Goal: Communication & Community: Ask a question

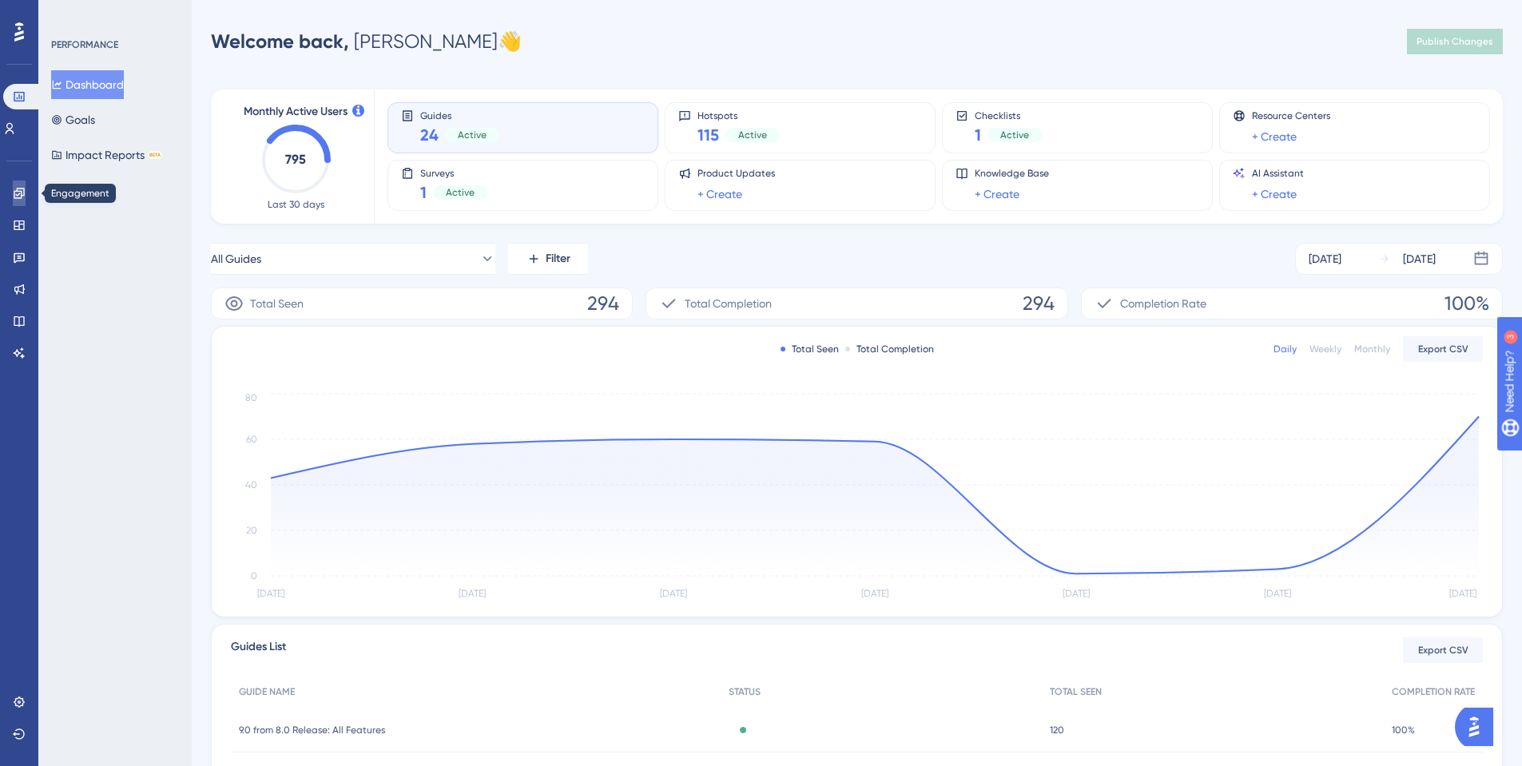
click at [22, 198] on icon at bounding box center [19, 193] width 13 height 13
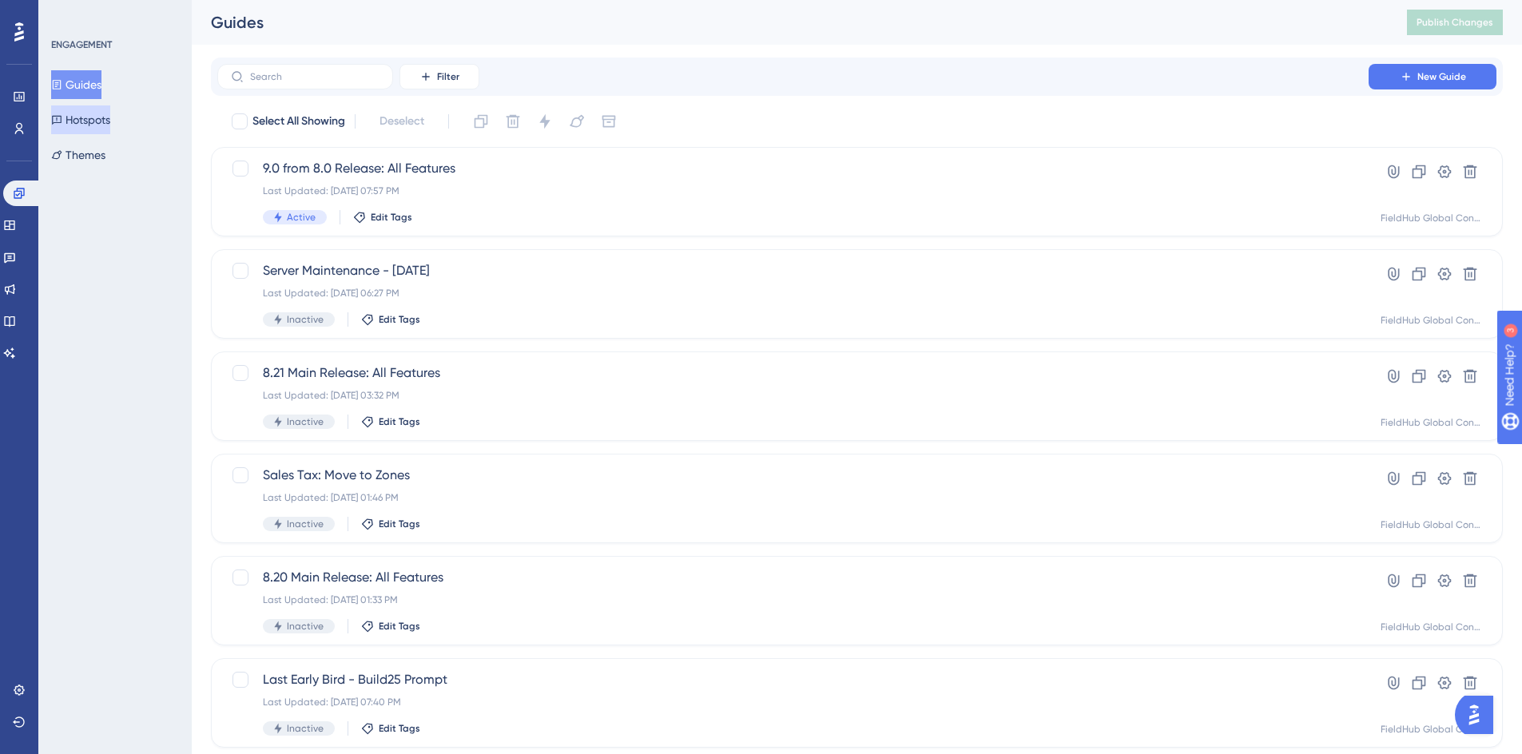
click at [106, 122] on button "Hotspots" at bounding box center [80, 119] width 59 height 29
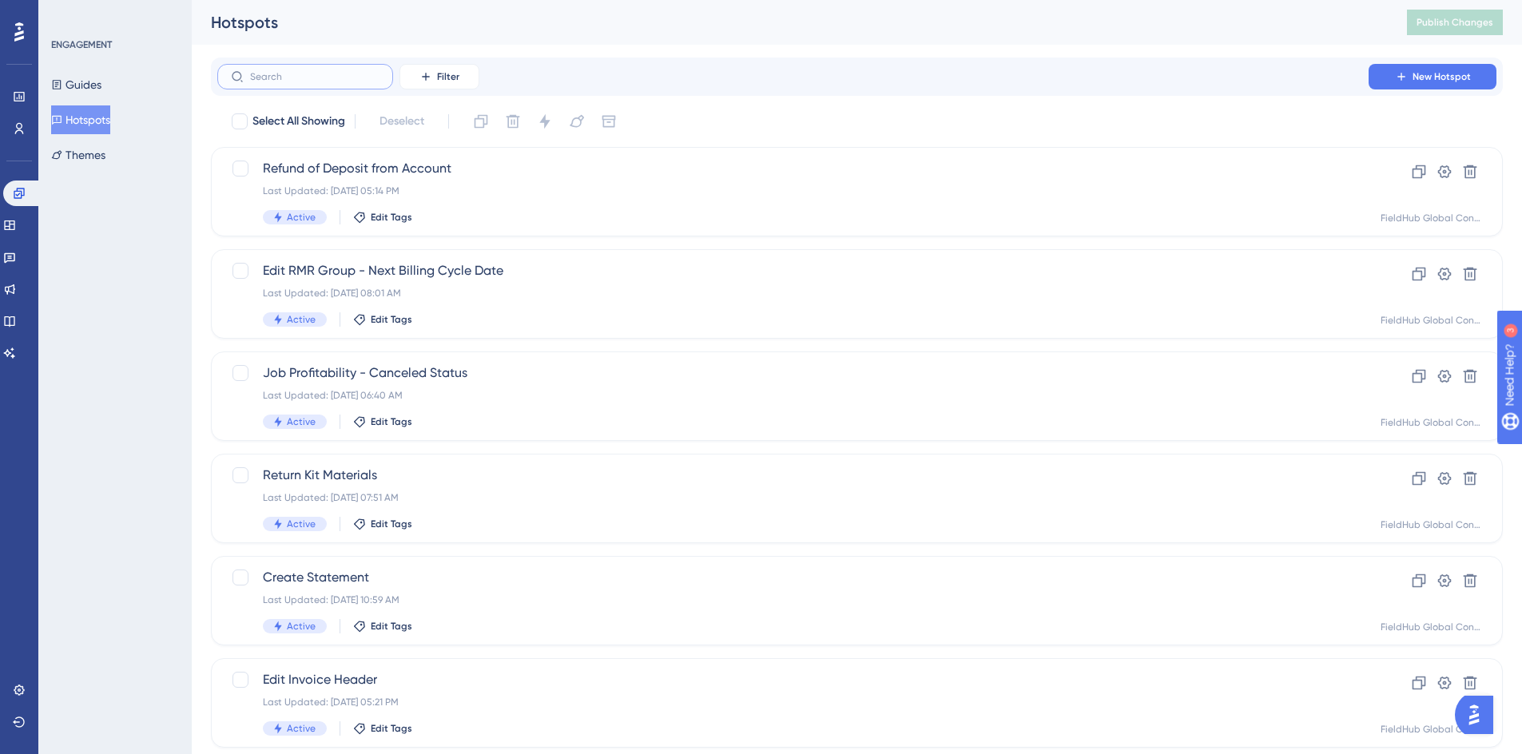
click at [269, 74] on input "text" at bounding box center [314, 76] width 129 height 11
type input "add u"
checkbox input "true"
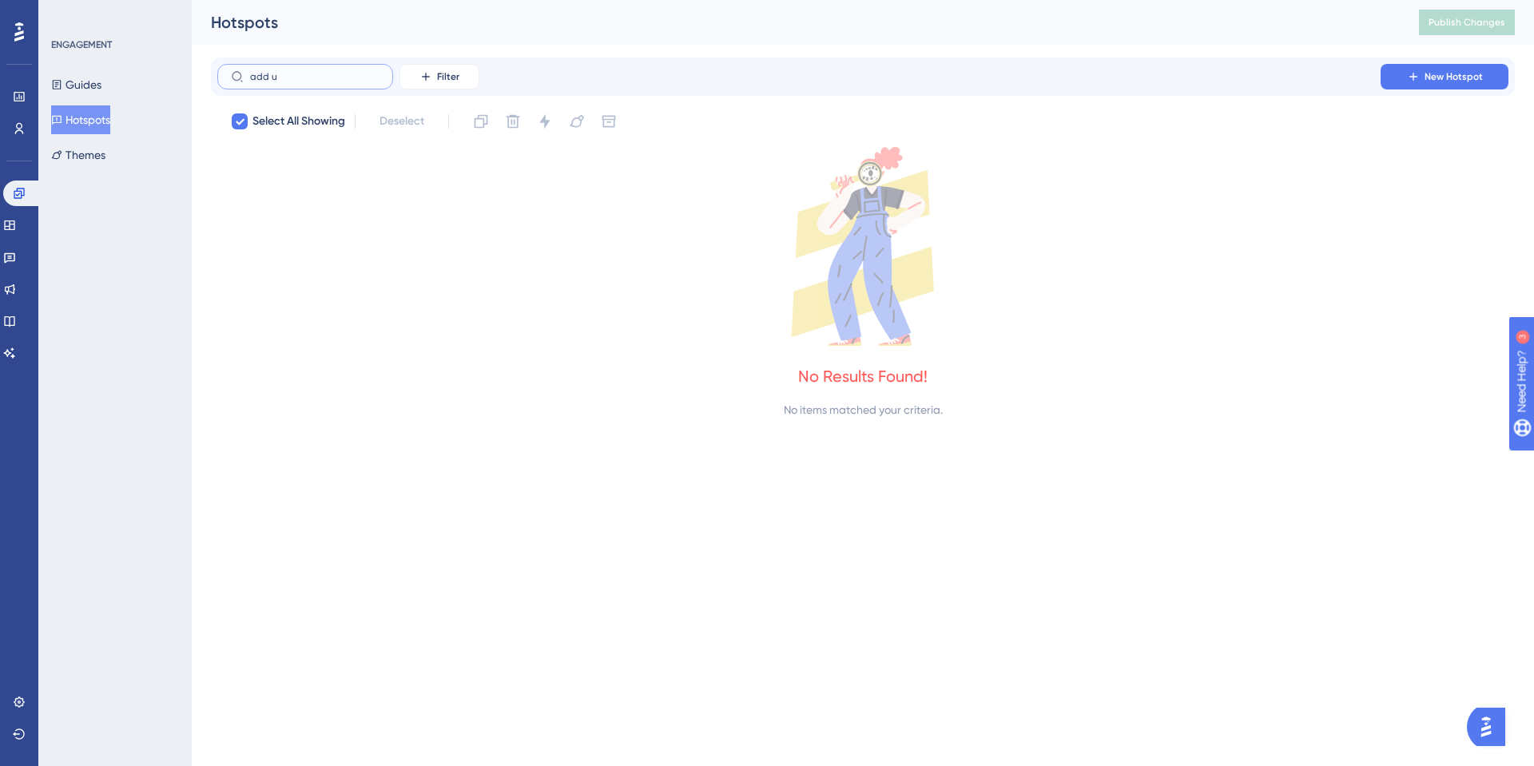
type input "add"
checkbox input "false"
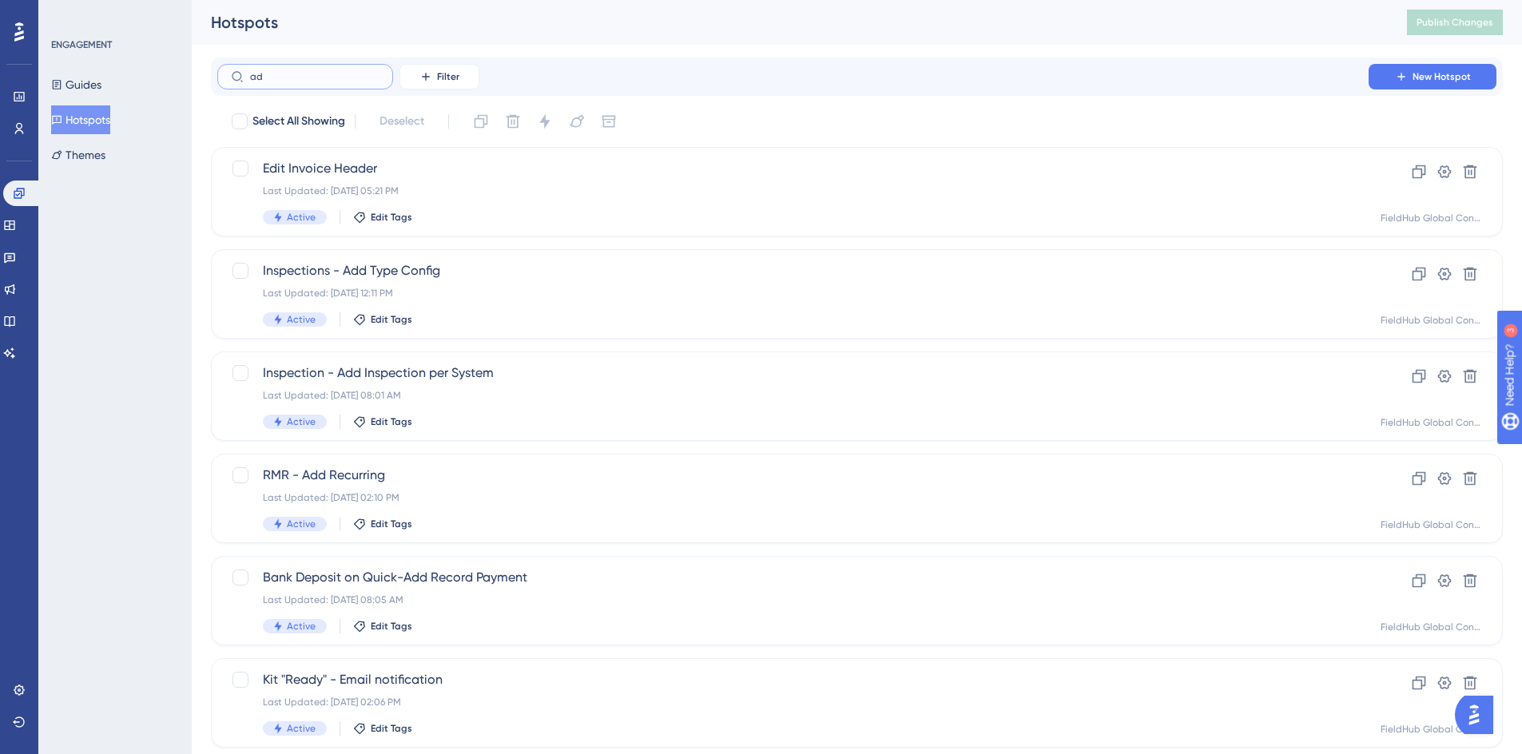
type input "a"
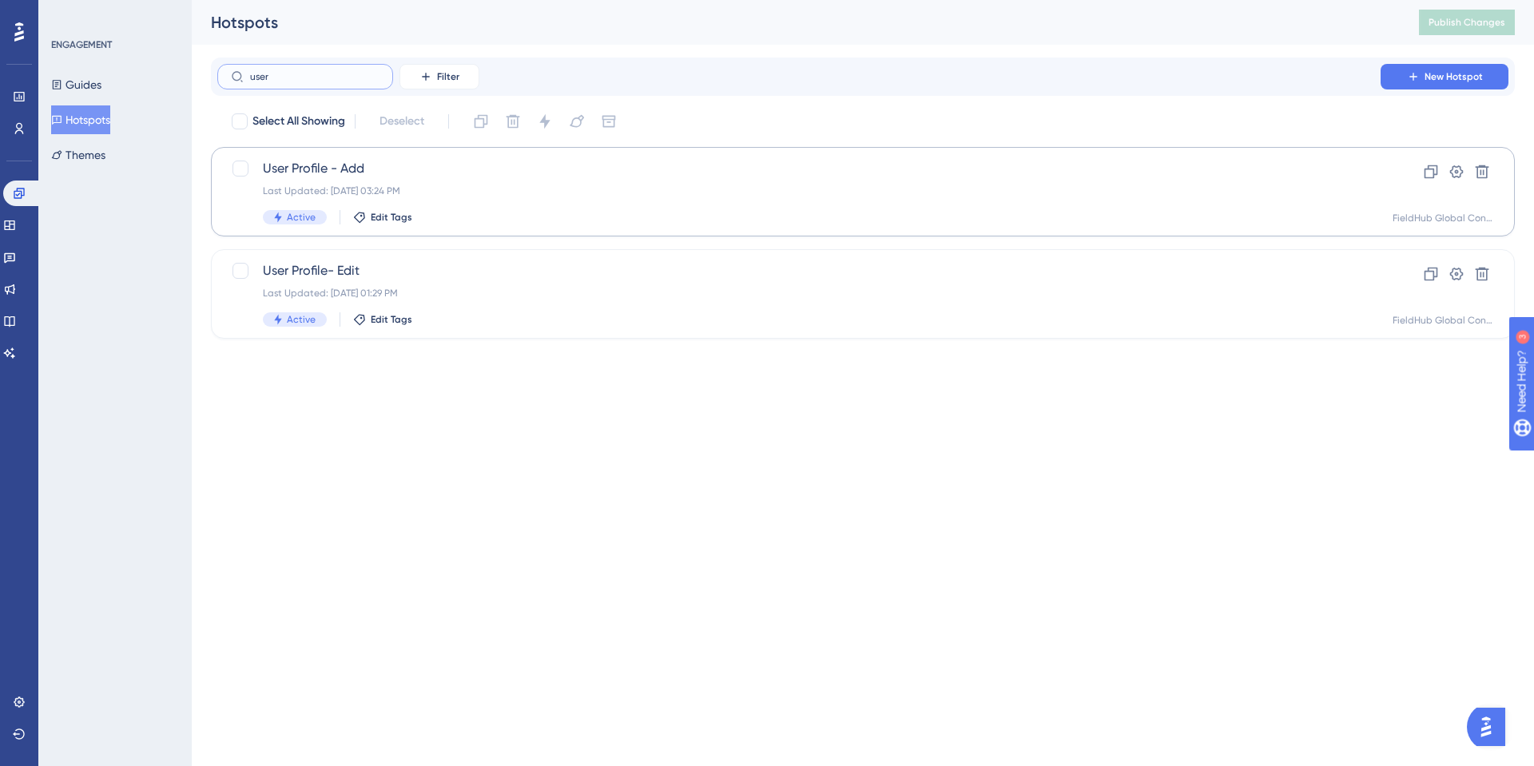
type input "user"
click at [548, 179] on div "User Profile - Add Last Updated: Dec 18 2023, 03:24 PM Active Edit Tags" at bounding box center [799, 191] width 1072 height 65
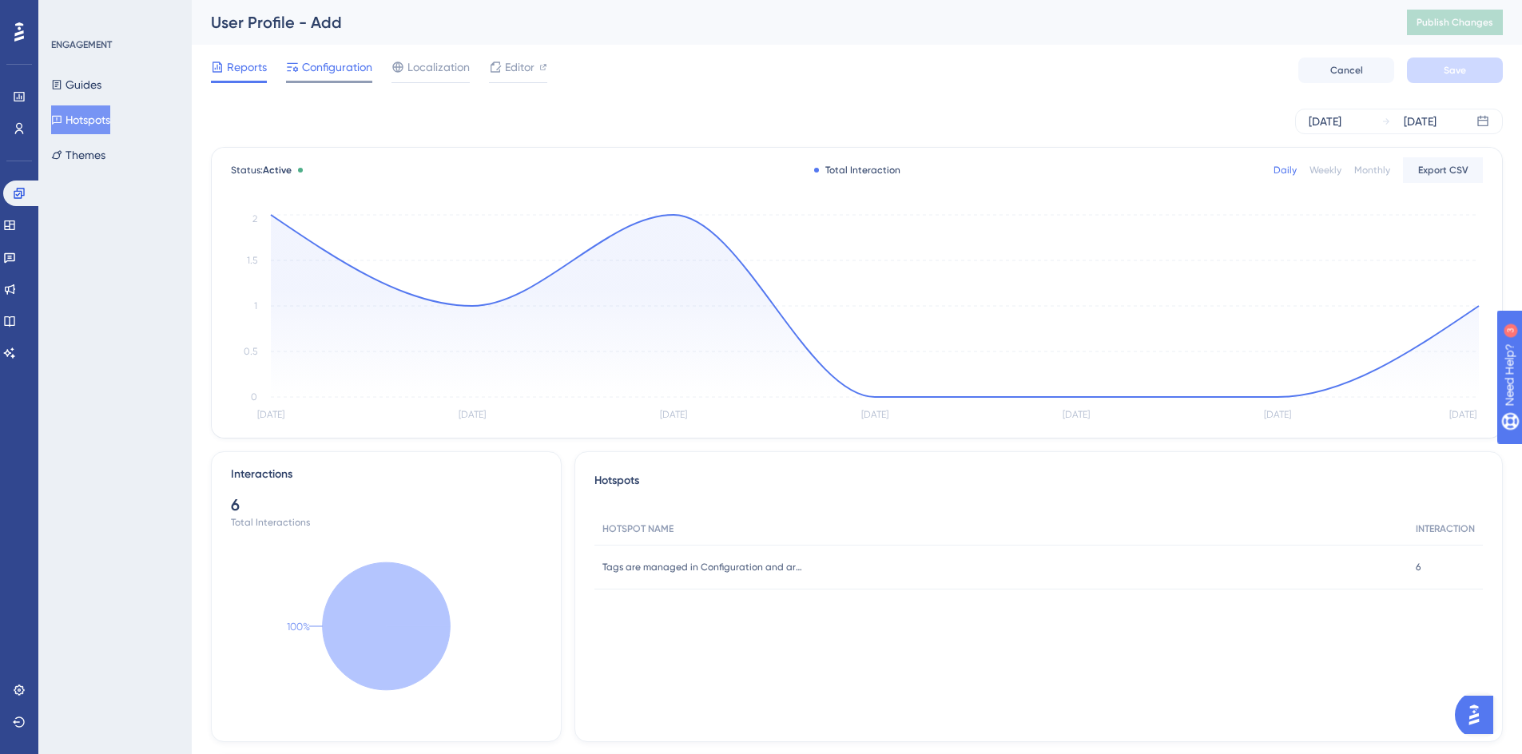
click at [331, 66] on span "Configuration" at bounding box center [337, 67] width 70 height 19
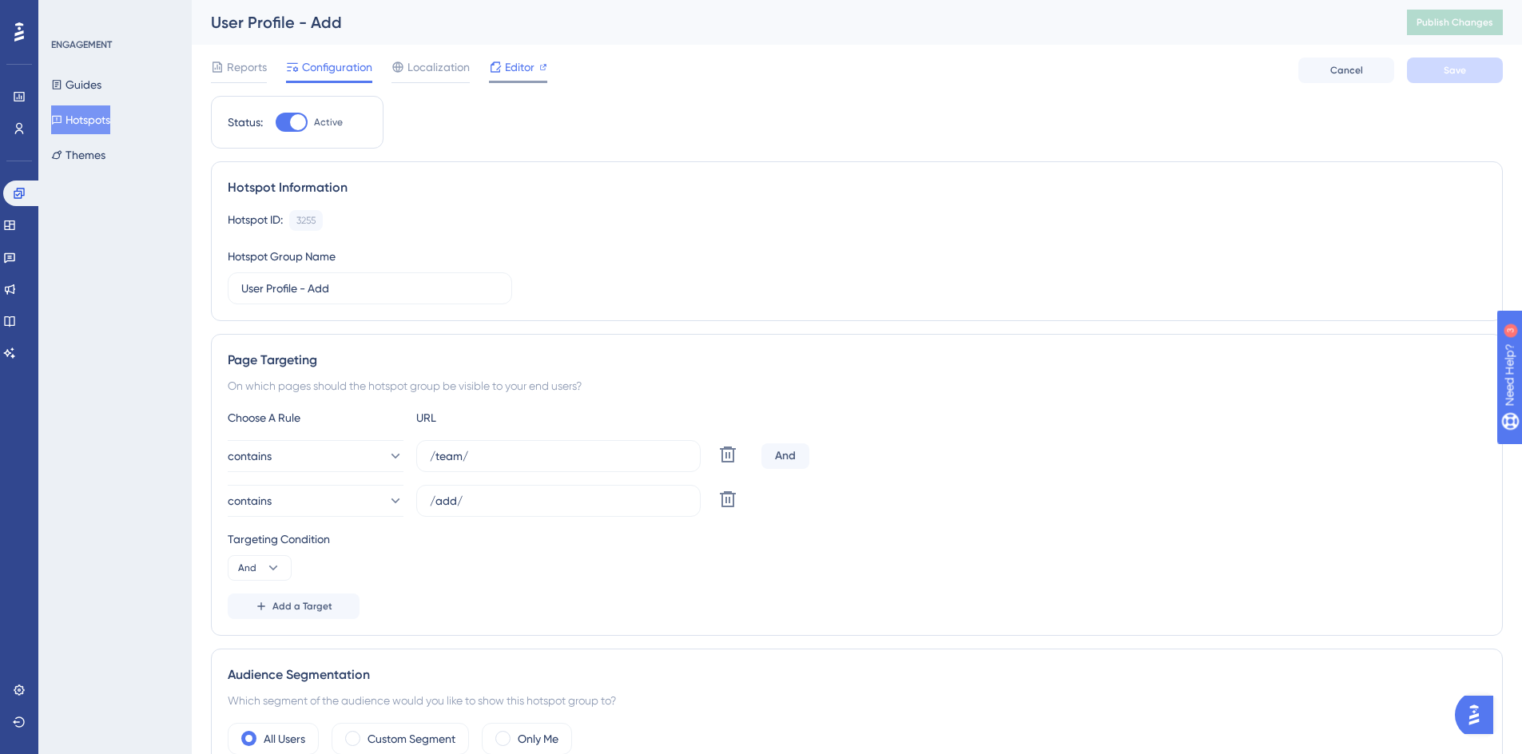
click at [527, 69] on span "Editor" at bounding box center [520, 67] width 30 height 19
click at [522, 70] on span "Editor" at bounding box center [520, 67] width 30 height 19
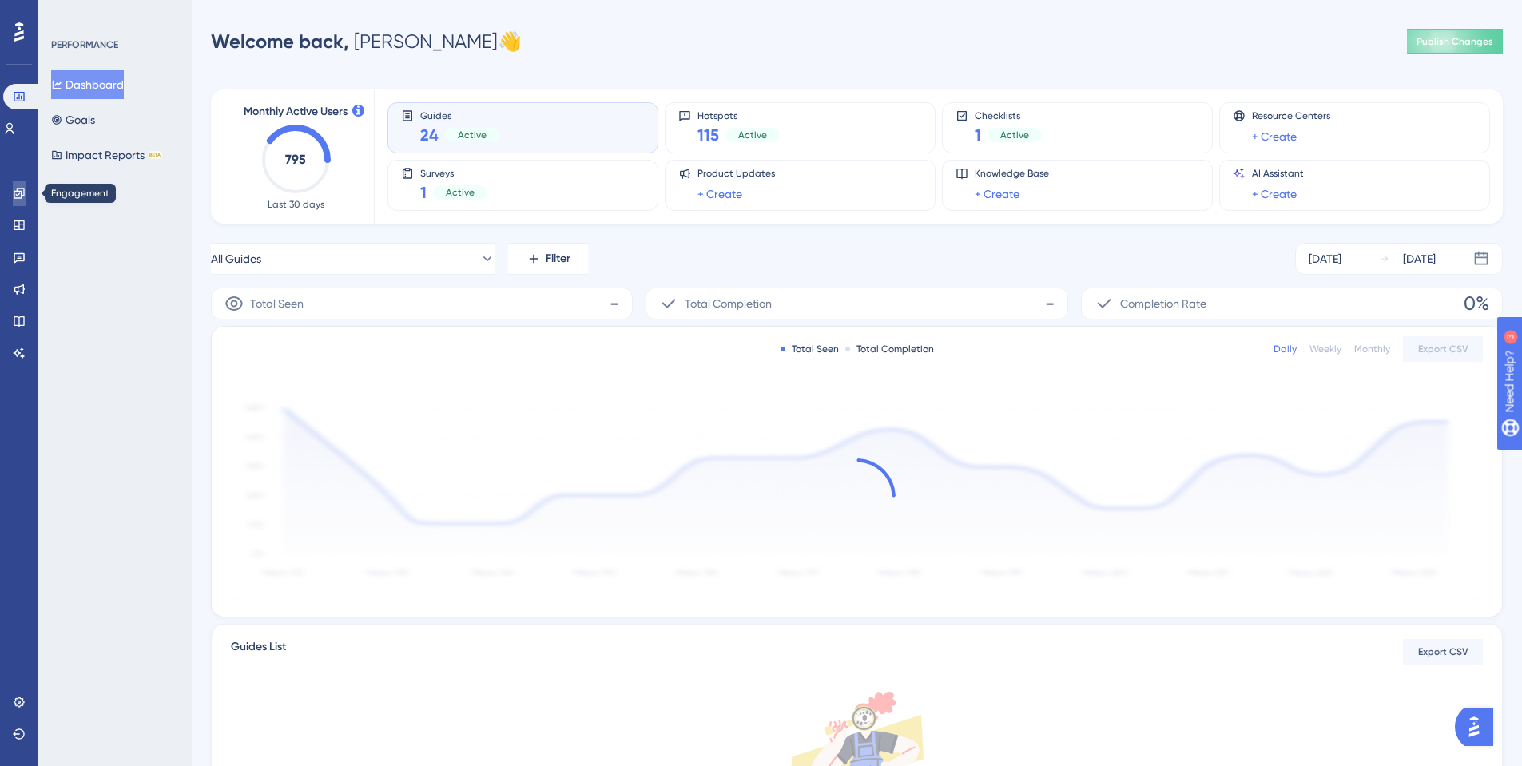
click at [16, 194] on icon at bounding box center [19, 193] width 10 height 10
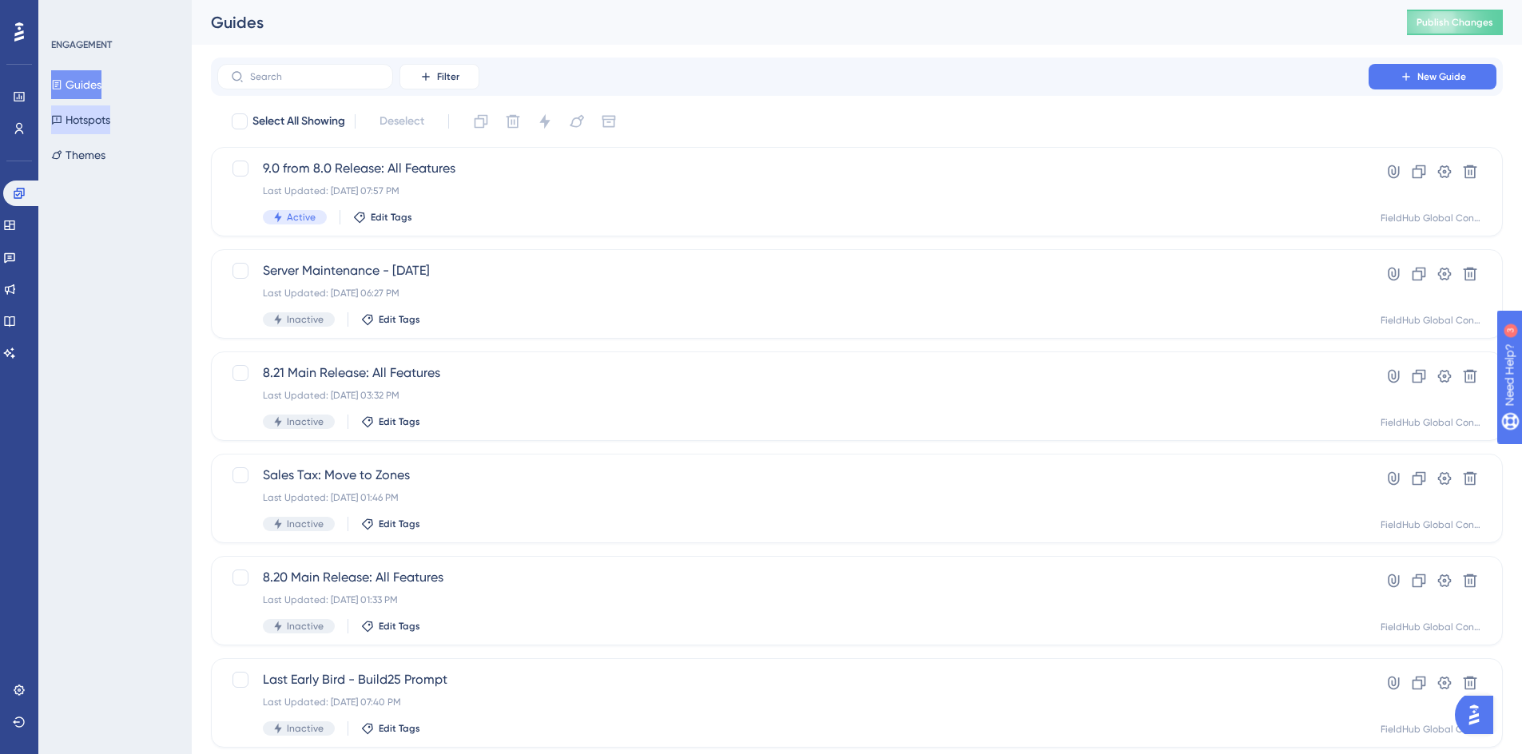
click at [98, 121] on button "Hotspots" at bounding box center [80, 119] width 59 height 29
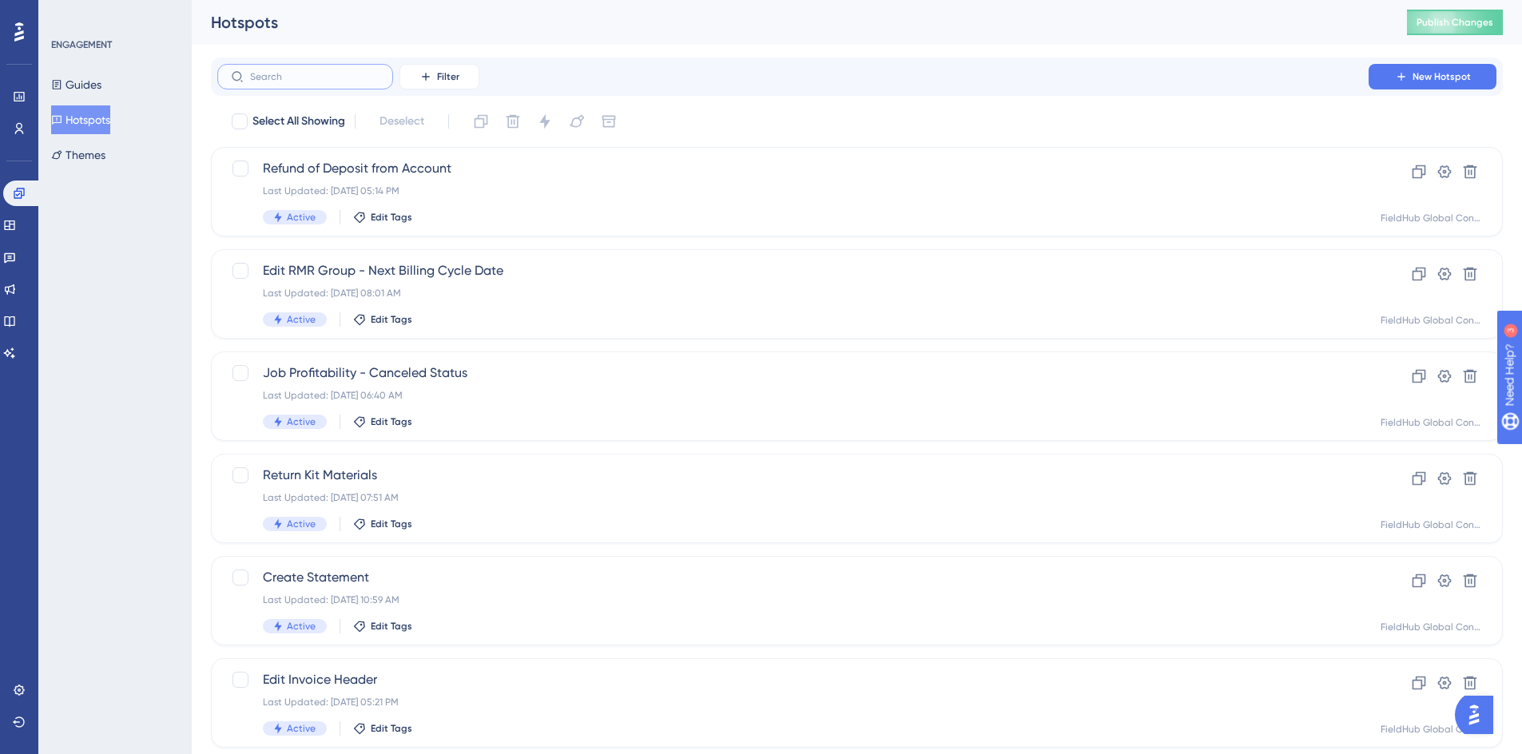
click at [256, 74] on input "text" at bounding box center [314, 76] width 129 height 11
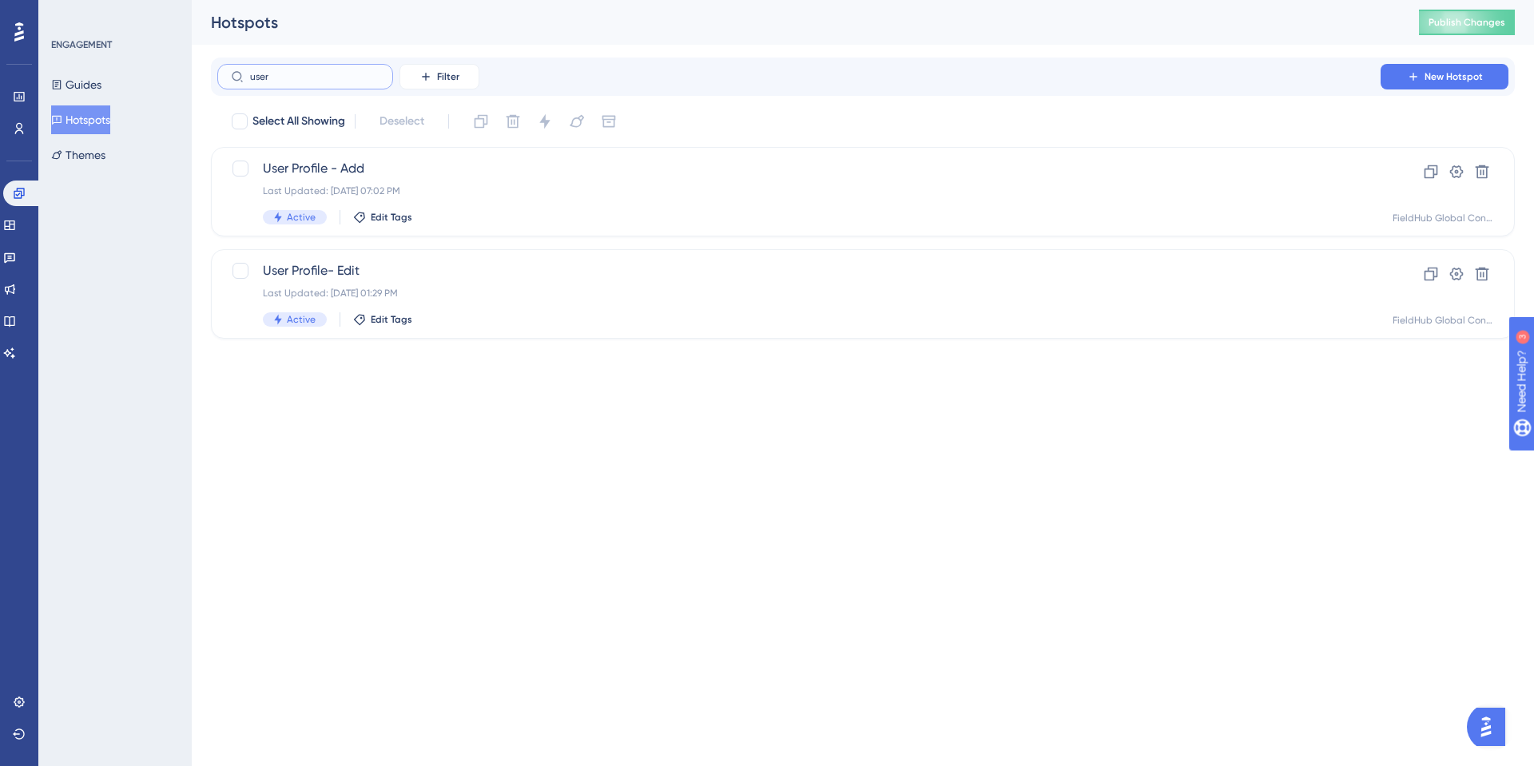
type input "user"
click at [604, 264] on span "User Profile- Edit" at bounding box center [799, 270] width 1072 height 19
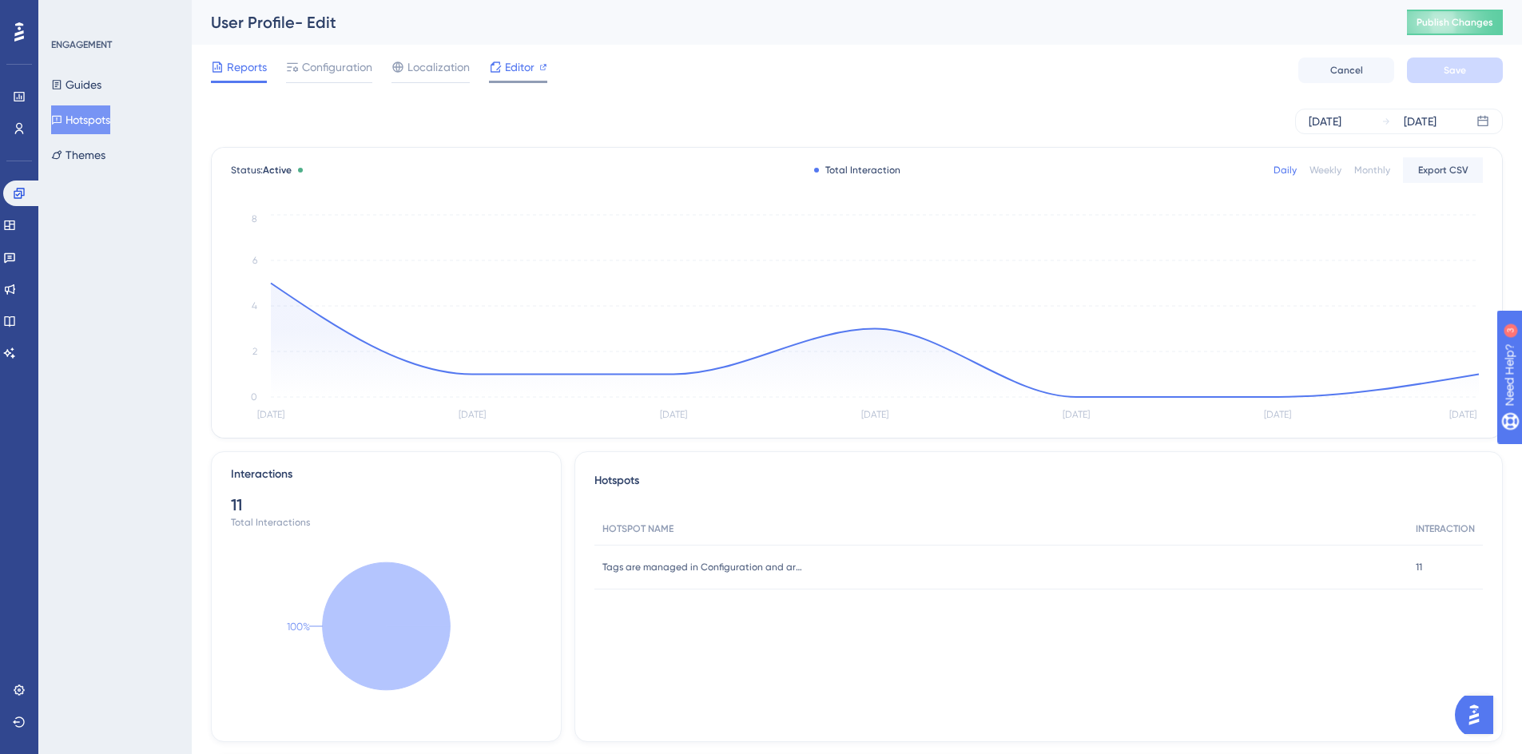
click at [524, 69] on span "Editor" at bounding box center [520, 67] width 30 height 19
click at [1468, 26] on span "Publish Changes" at bounding box center [1454, 22] width 77 height 13
click at [84, 118] on button "Hotspots" at bounding box center [80, 119] width 59 height 29
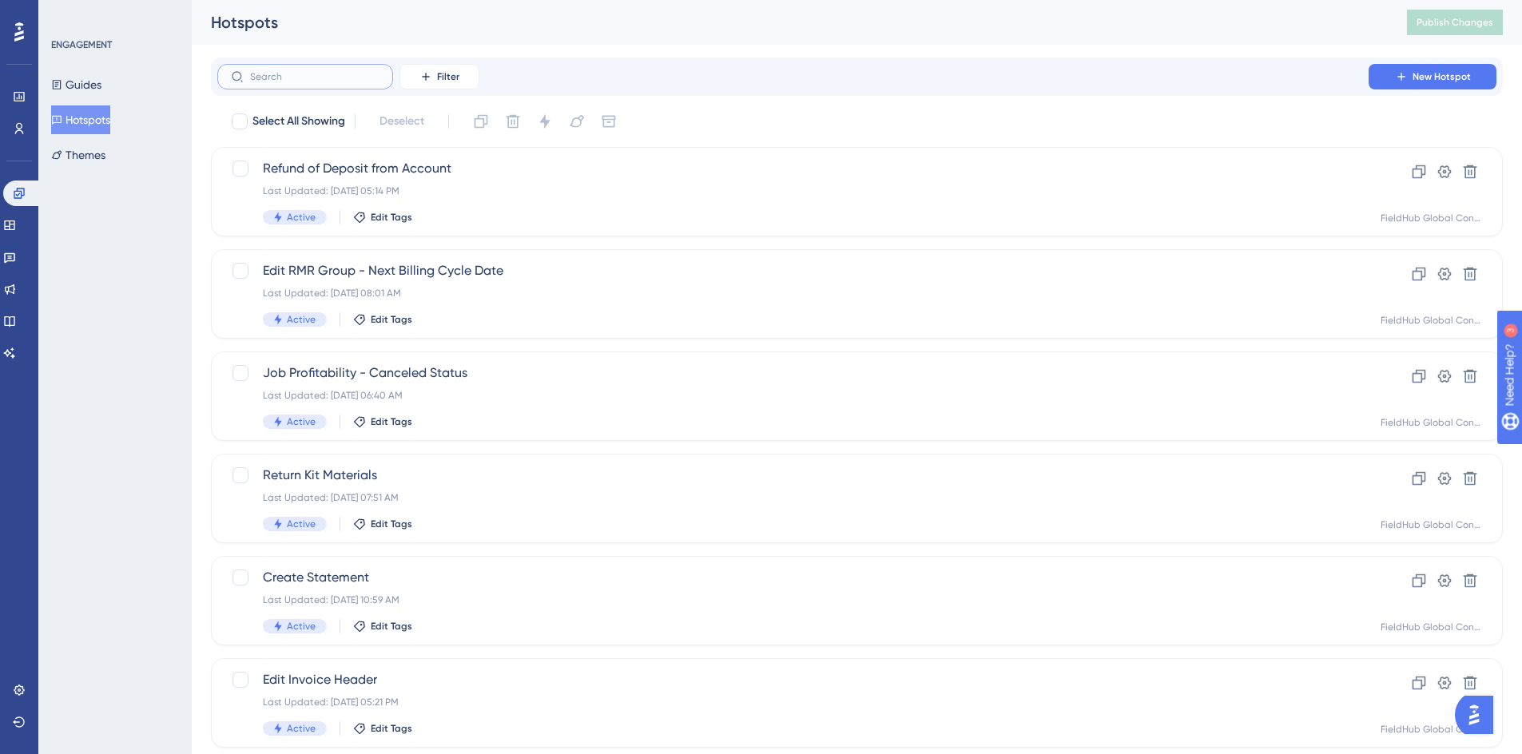
click at [274, 74] on input "text" at bounding box center [314, 76] width 129 height 11
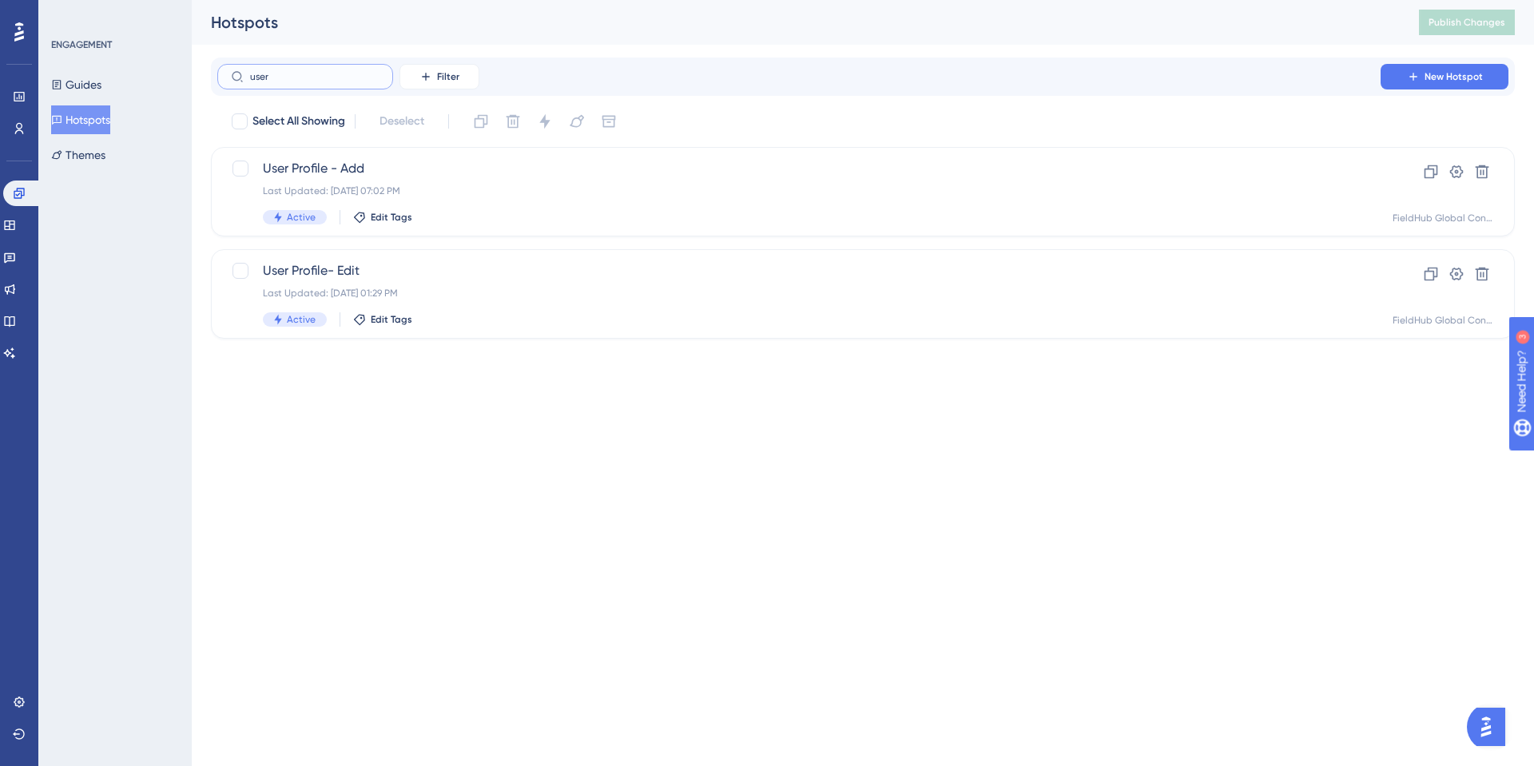
type input "user"
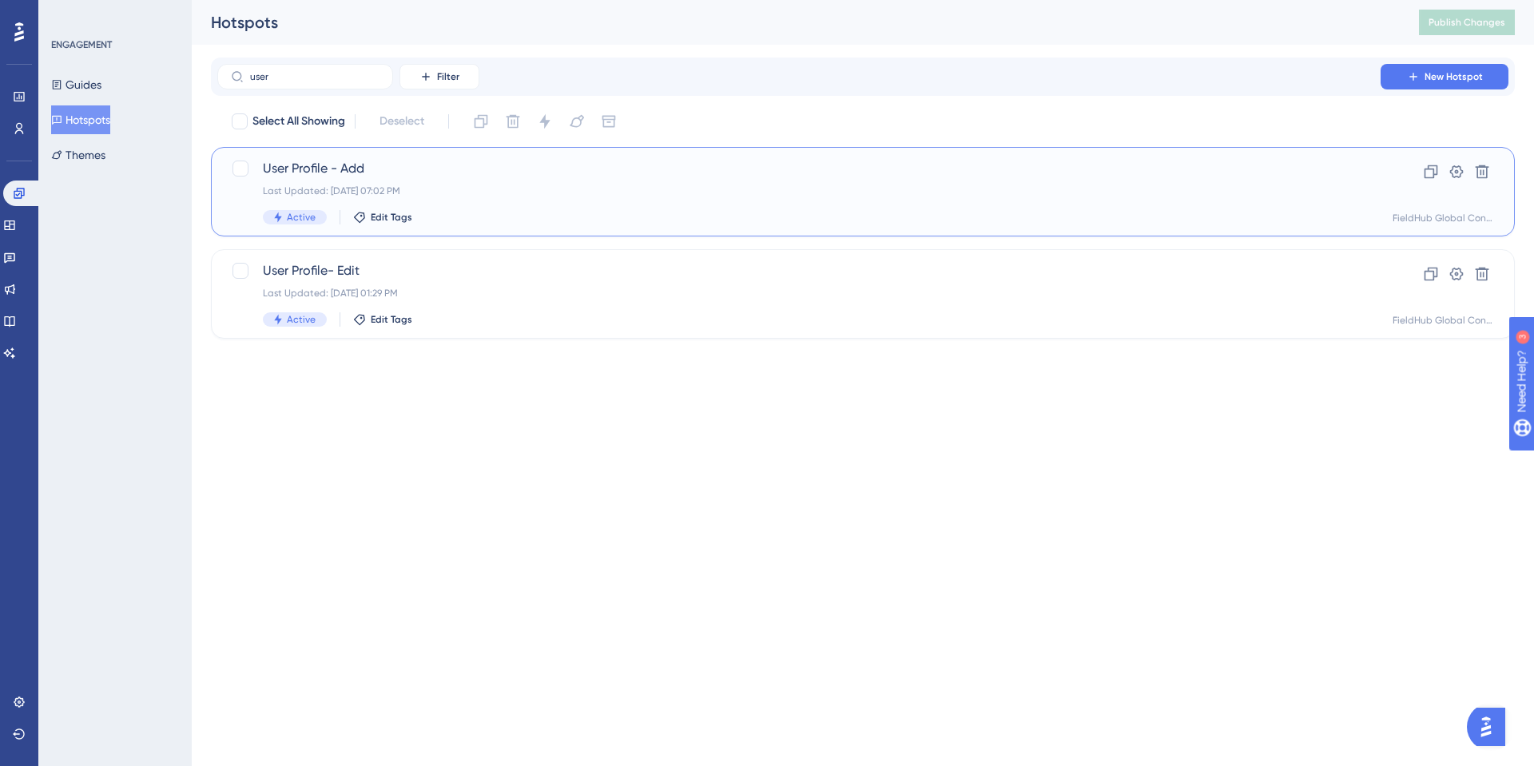
click at [589, 185] on div "Last Updated: Sep 29 2025, 07:02 PM" at bounding box center [799, 191] width 1072 height 13
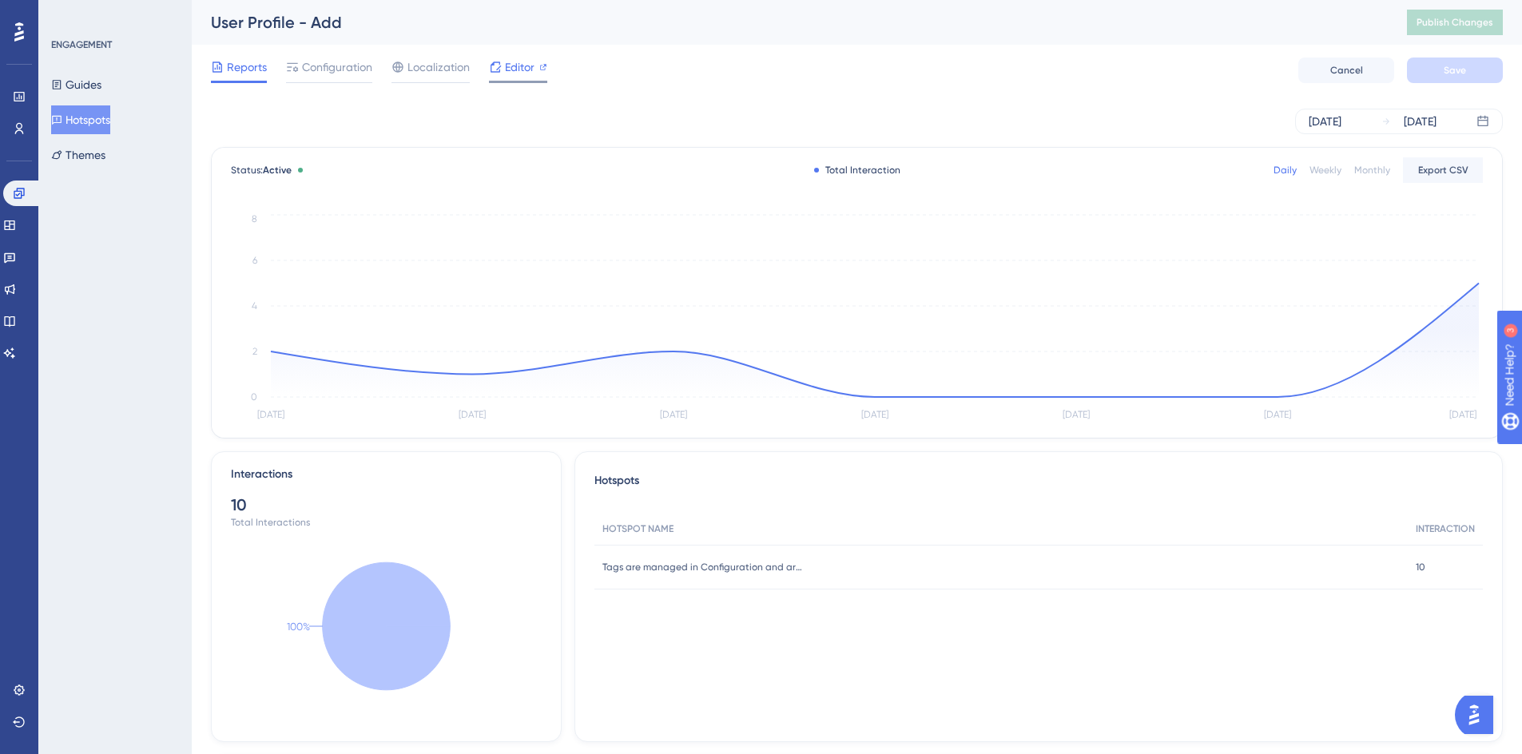
click at [519, 69] on span "Editor" at bounding box center [520, 67] width 30 height 19
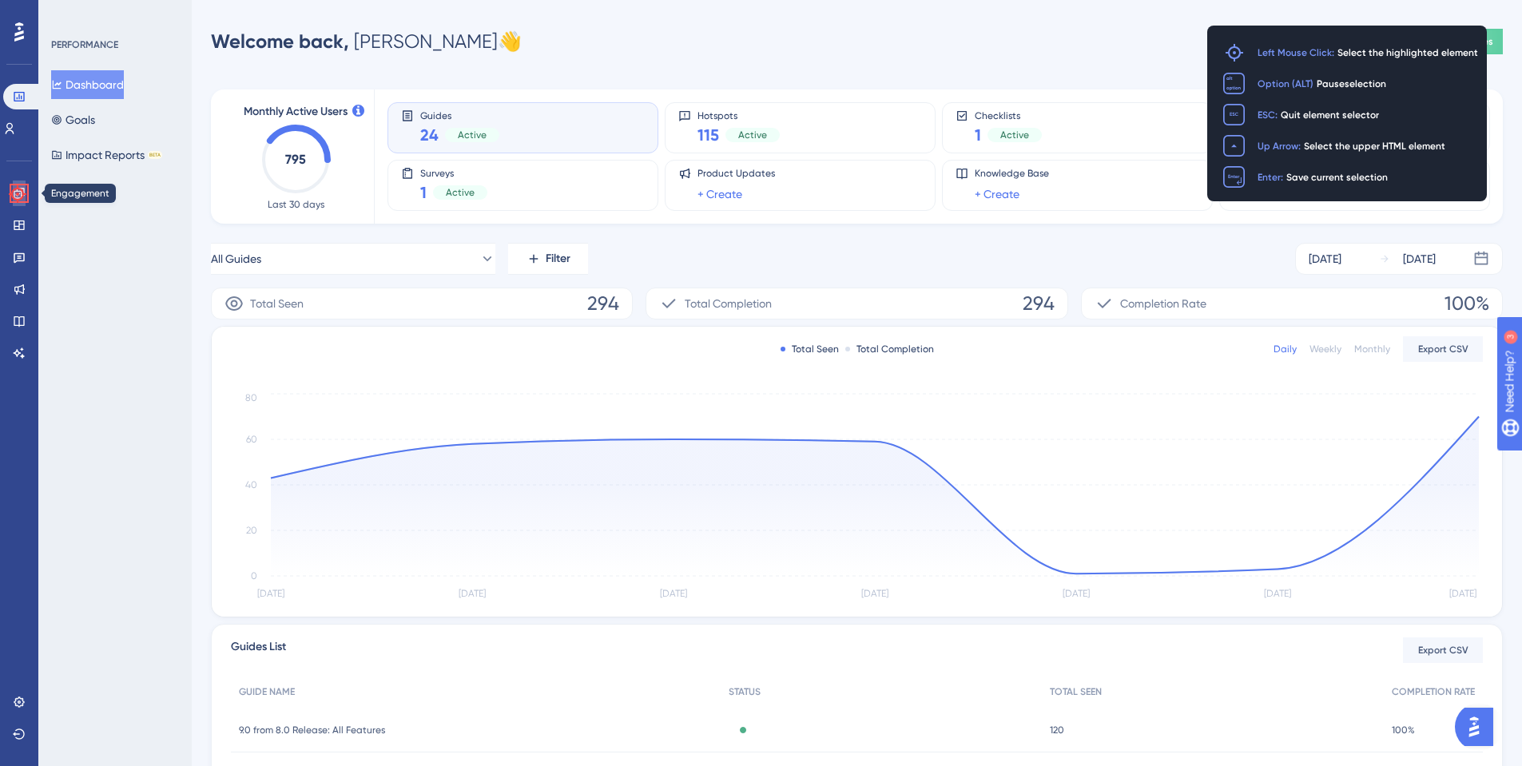
click at [16, 192] on icon at bounding box center [19, 193] width 13 height 13
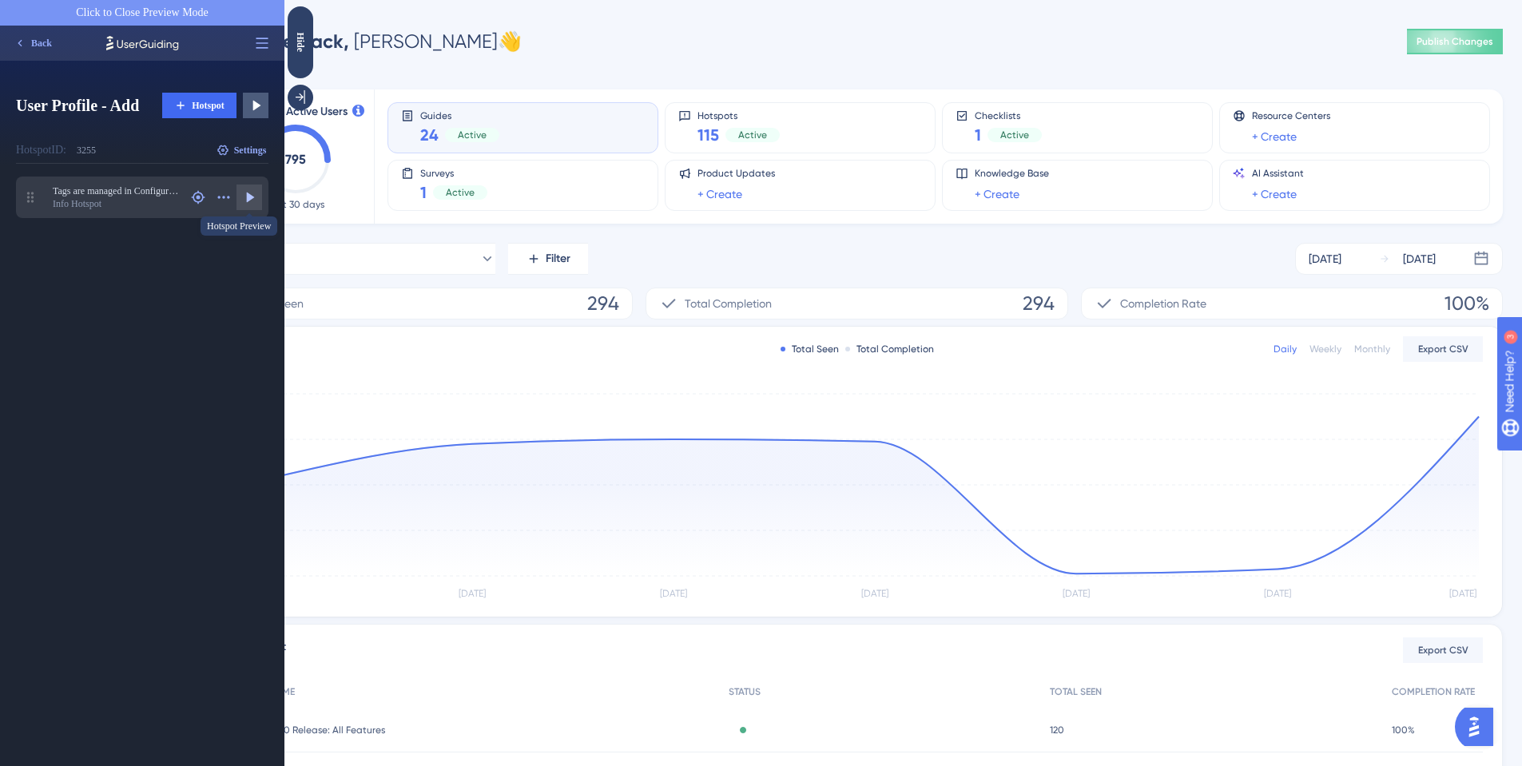
click at [250, 195] on icon at bounding box center [251, 197] width 8 height 10
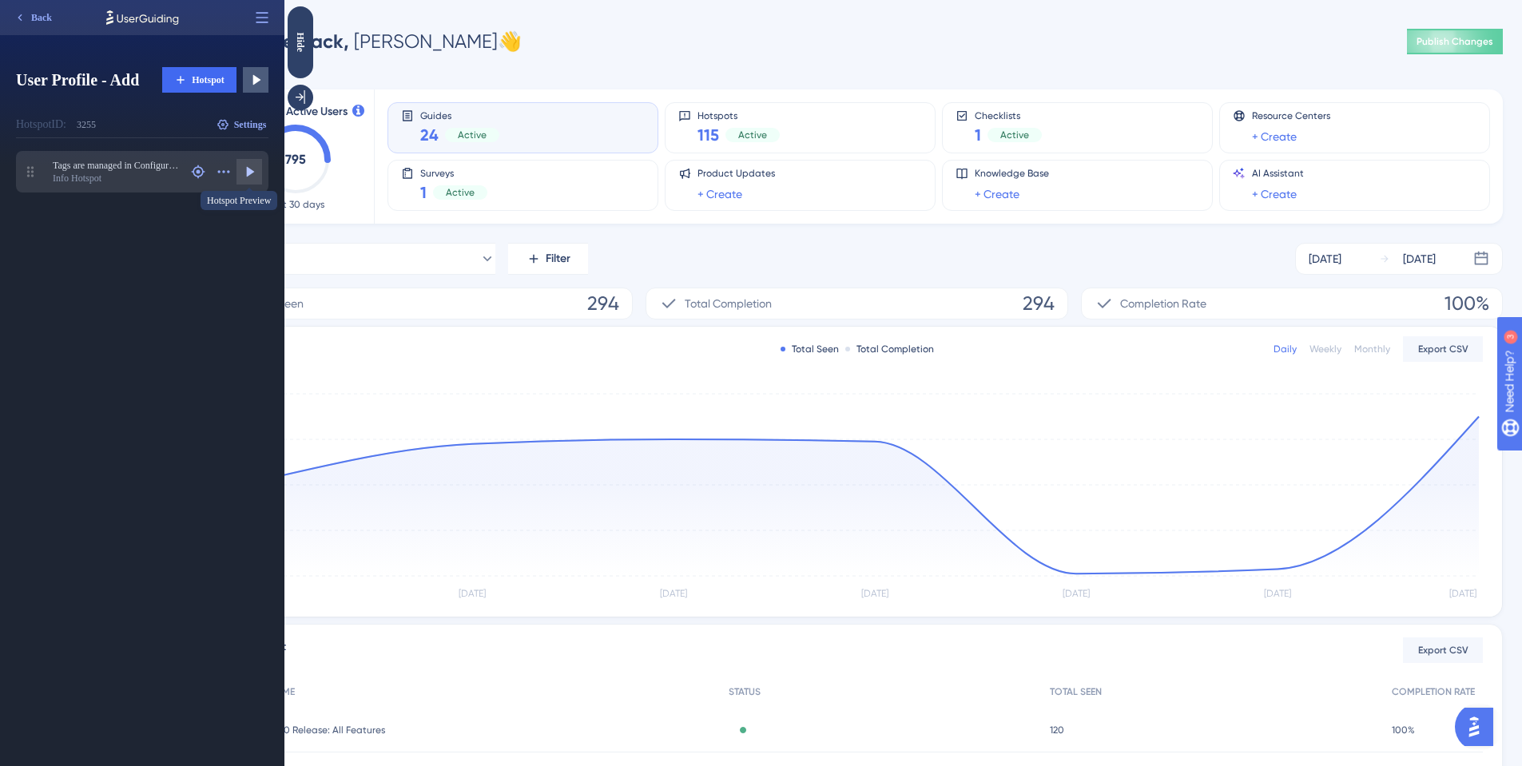
click at [243, 171] on icon at bounding box center [249, 172] width 16 height 16
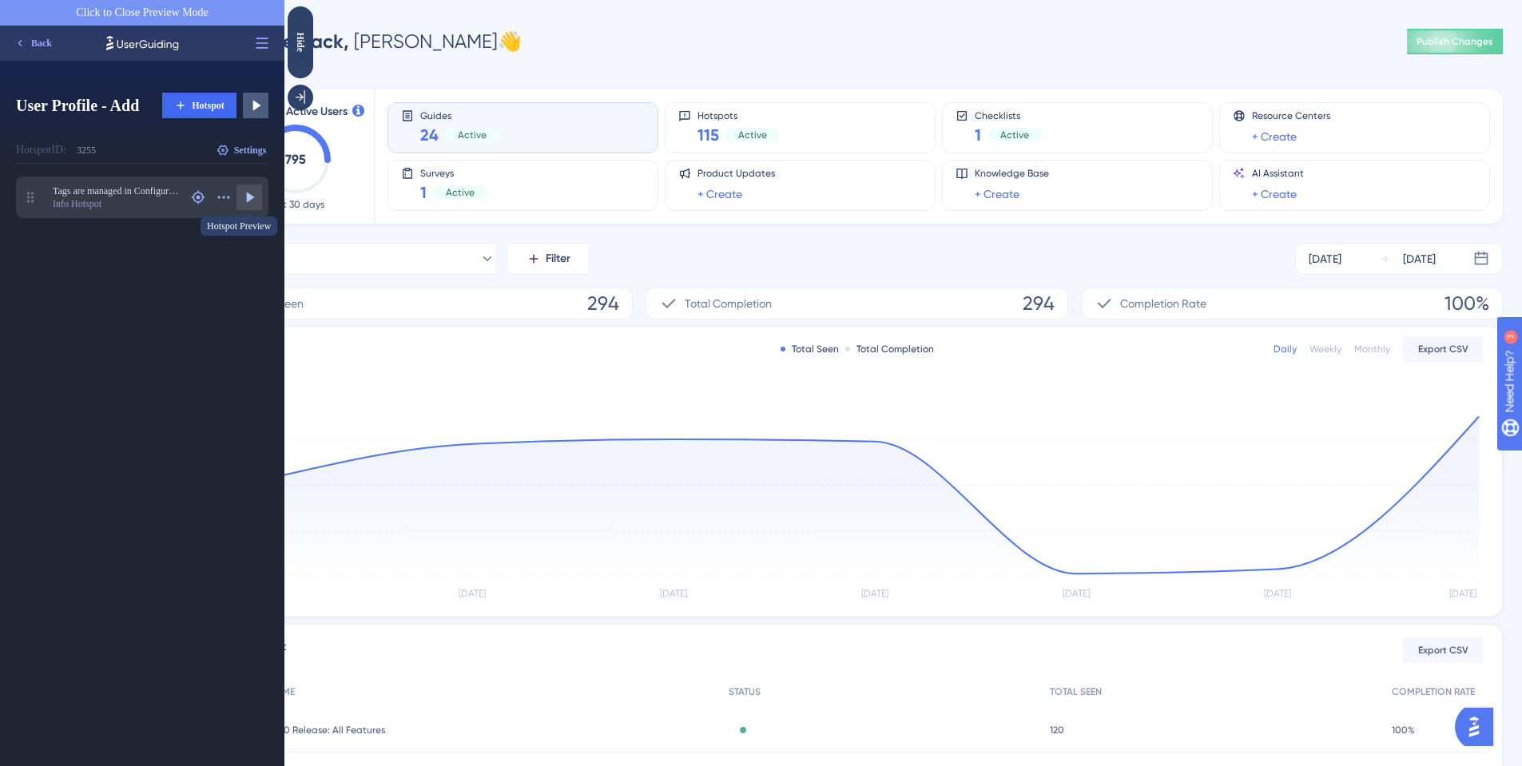
click at [249, 198] on icon at bounding box center [251, 197] width 8 height 10
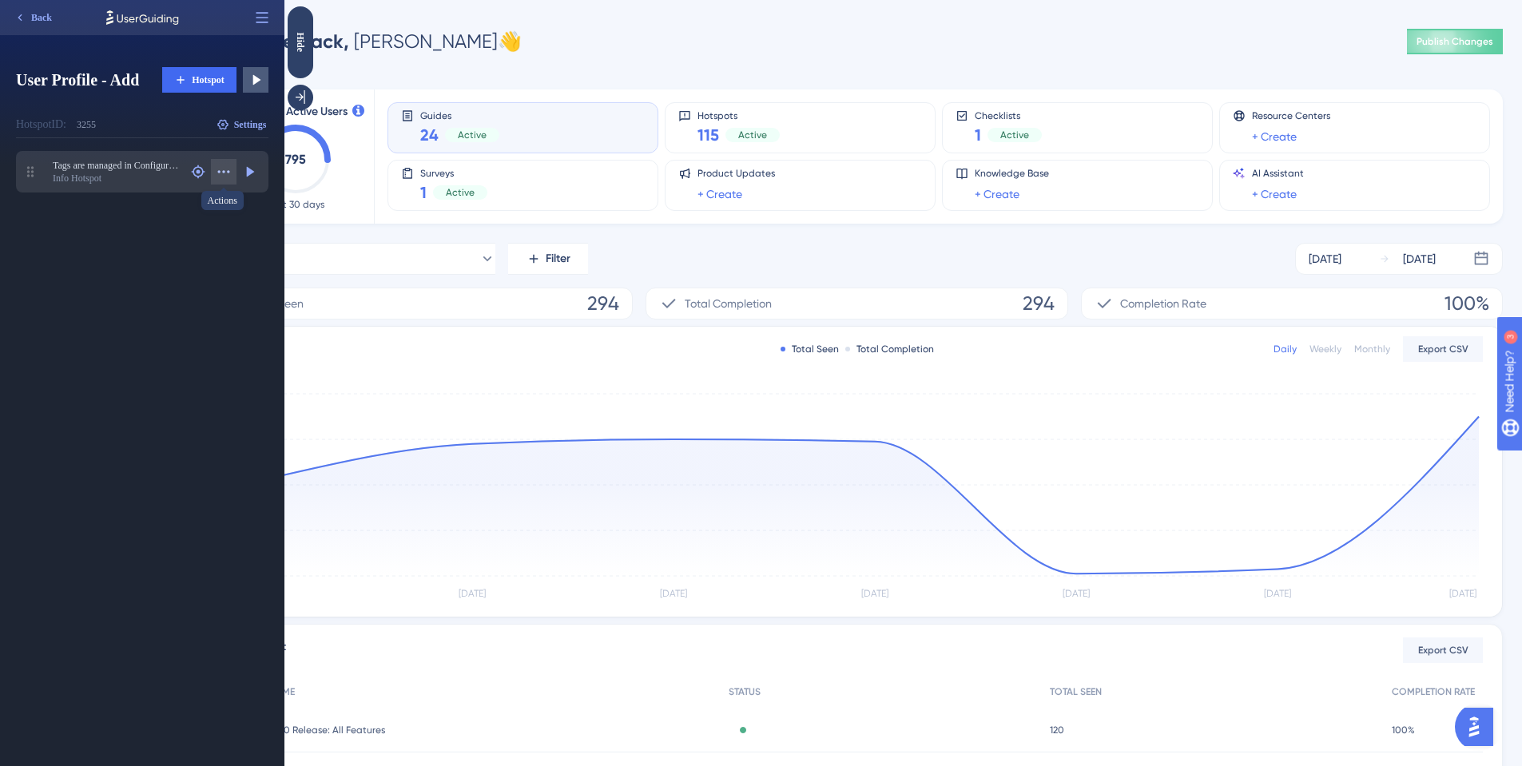
click at [227, 171] on icon at bounding box center [224, 171] width 12 height 2
click at [208, 199] on div "Edit Edit" at bounding box center [180, 211] width 97 height 26
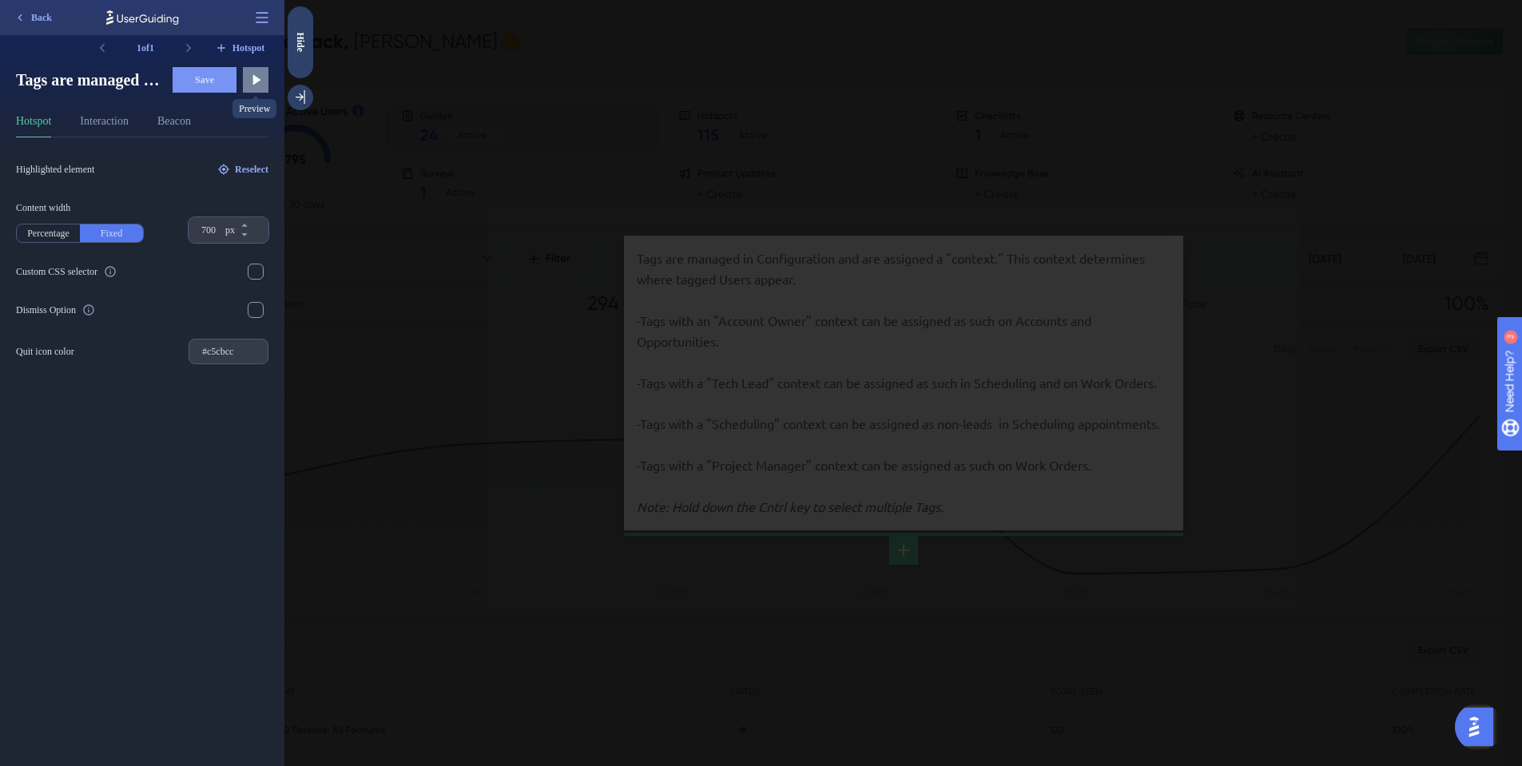
click at [261, 82] on icon at bounding box center [256, 80] width 16 height 16
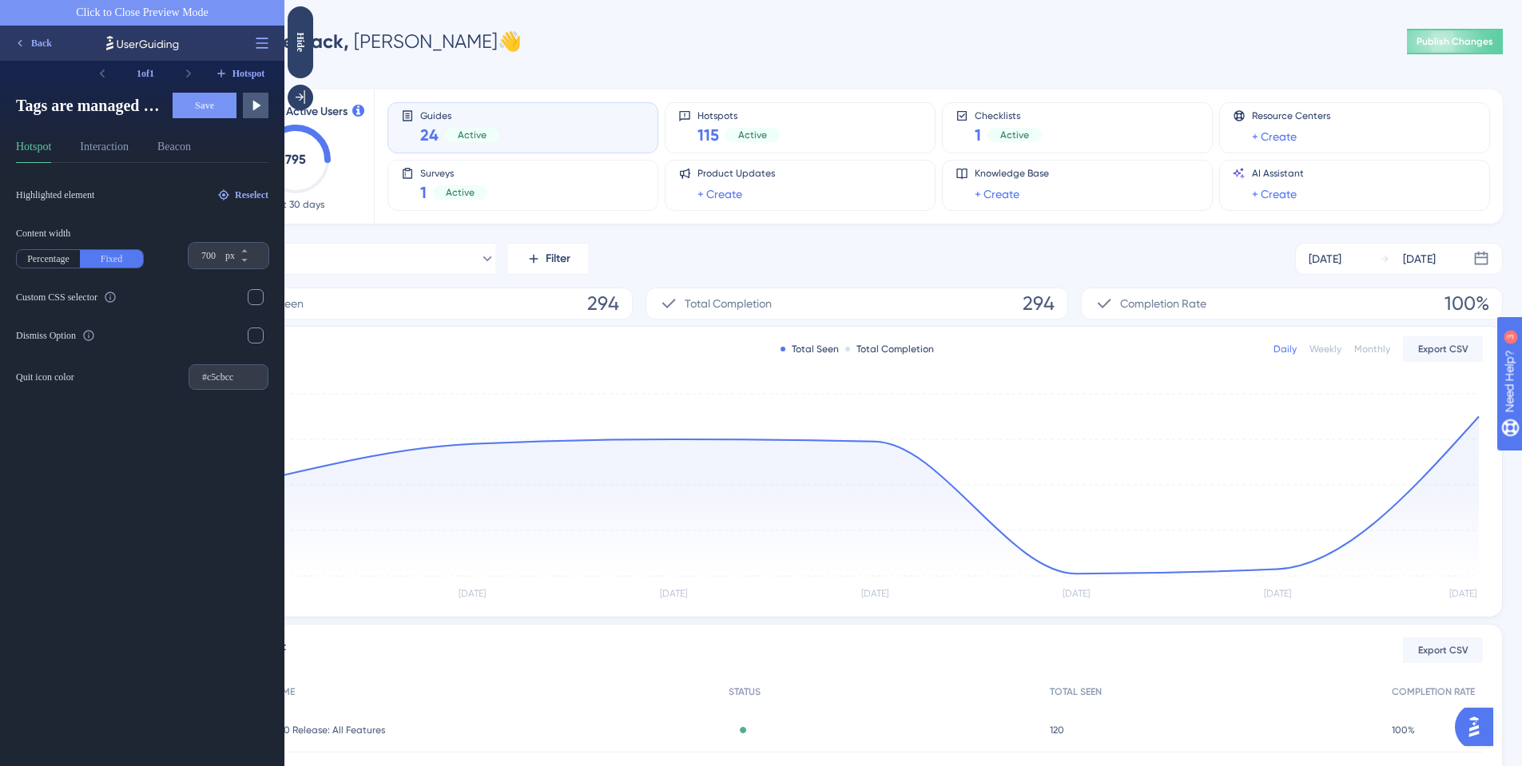
click at [307, 85] on div "Hide" at bounding box center [301, 58] width 26 height 104
click at [304, 92] on icon at bounding box center [300, 97] width 16 height 16
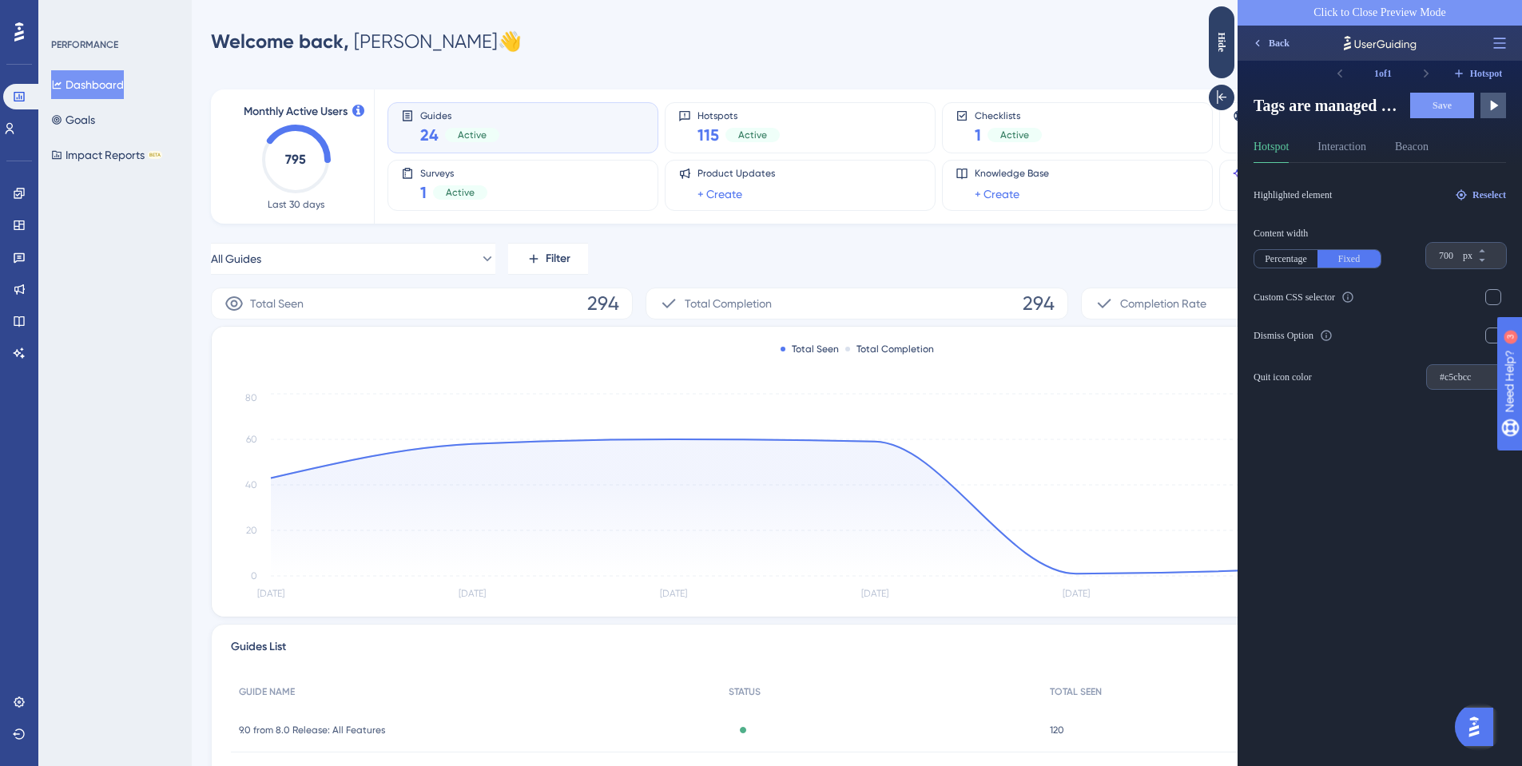
click at [1283, 49] on span "Back" at bounding box center [1278, 43] width 21 height 13
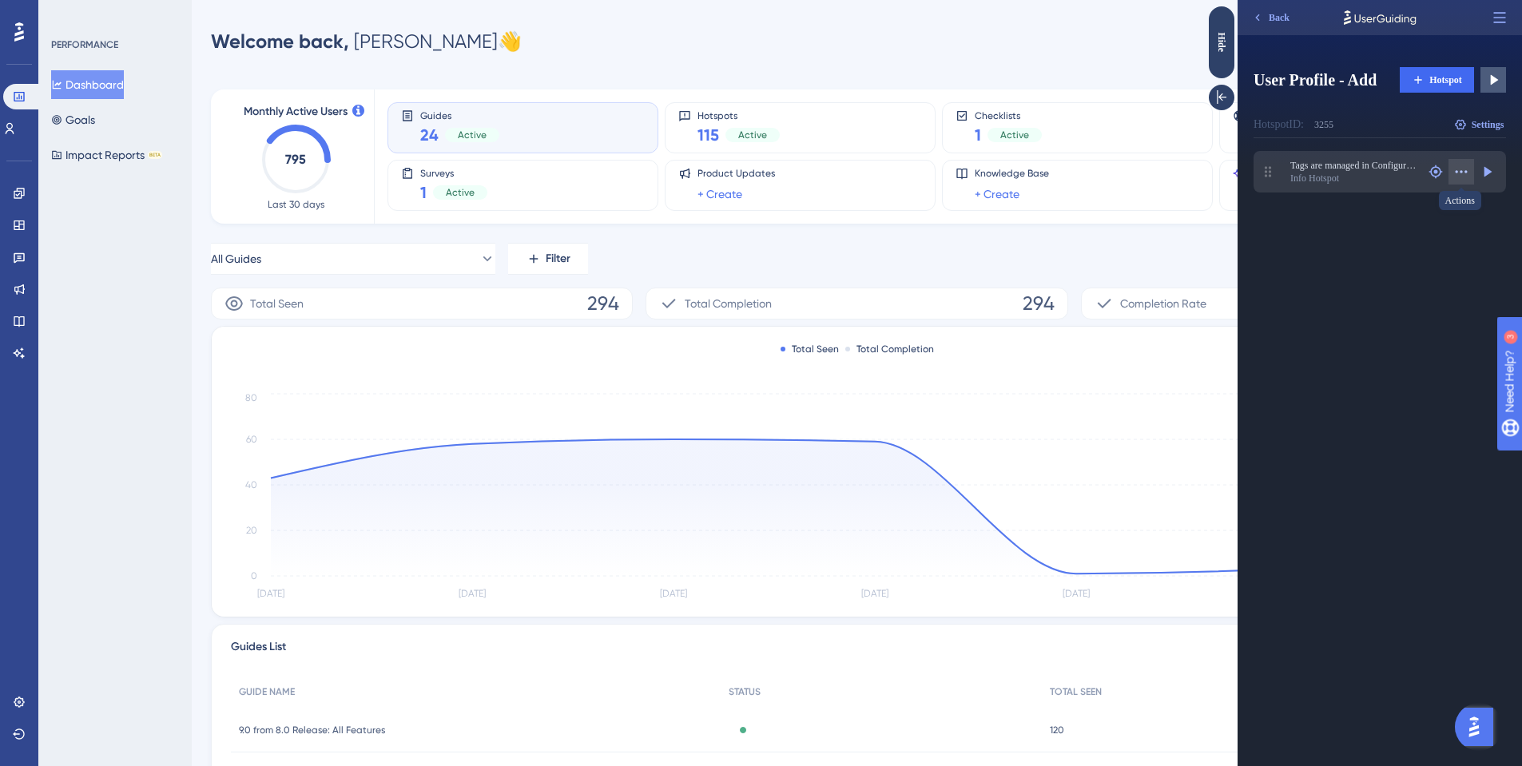
click at [1462, 167] on icon at bounding box center [1461, 172] width 16 height 16
click at [20, 223] on icon at bounding box center [19, 225] width 13 height 13
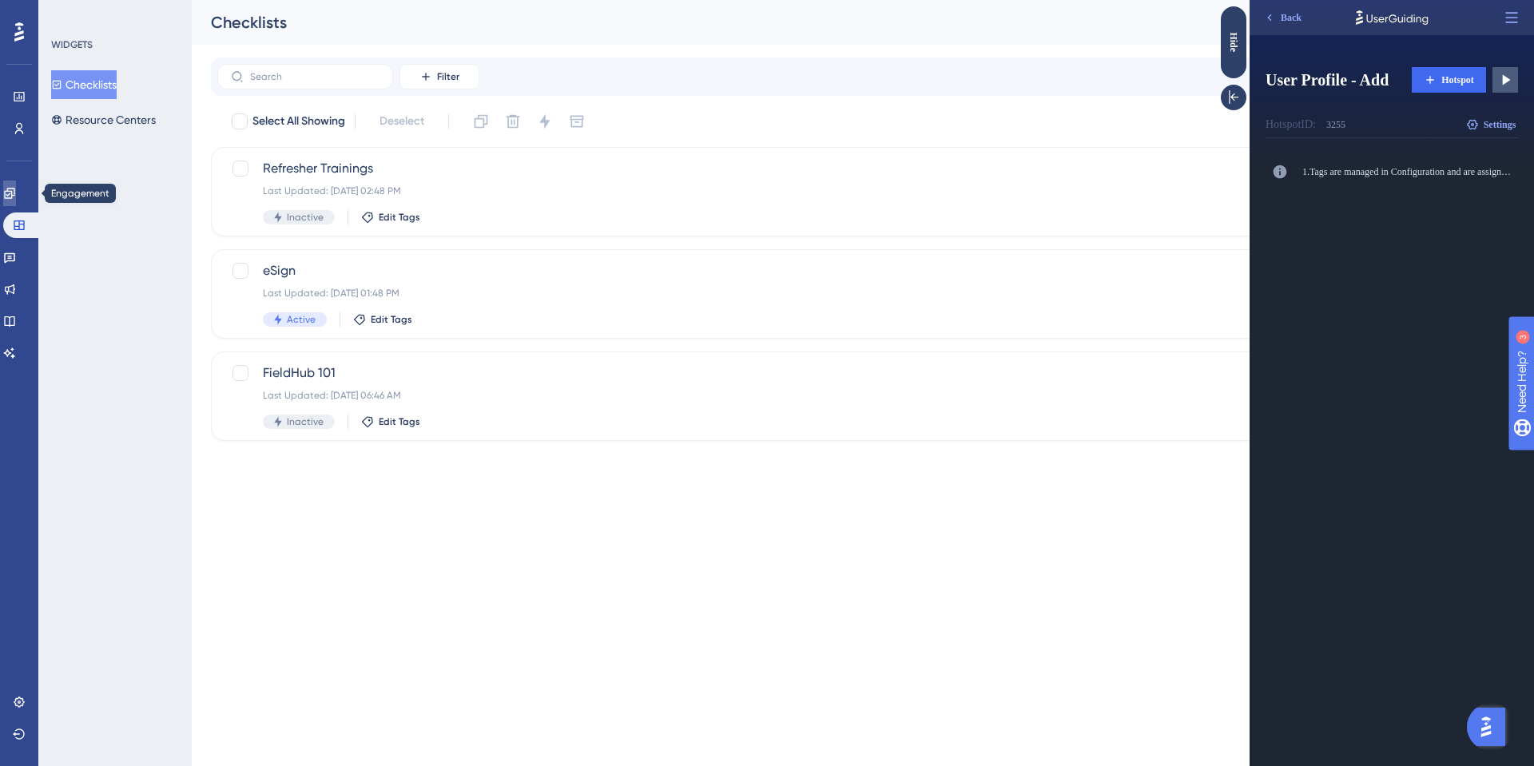
click at [16, 200] on link at bounding box center [9, 194] width 13 height 26
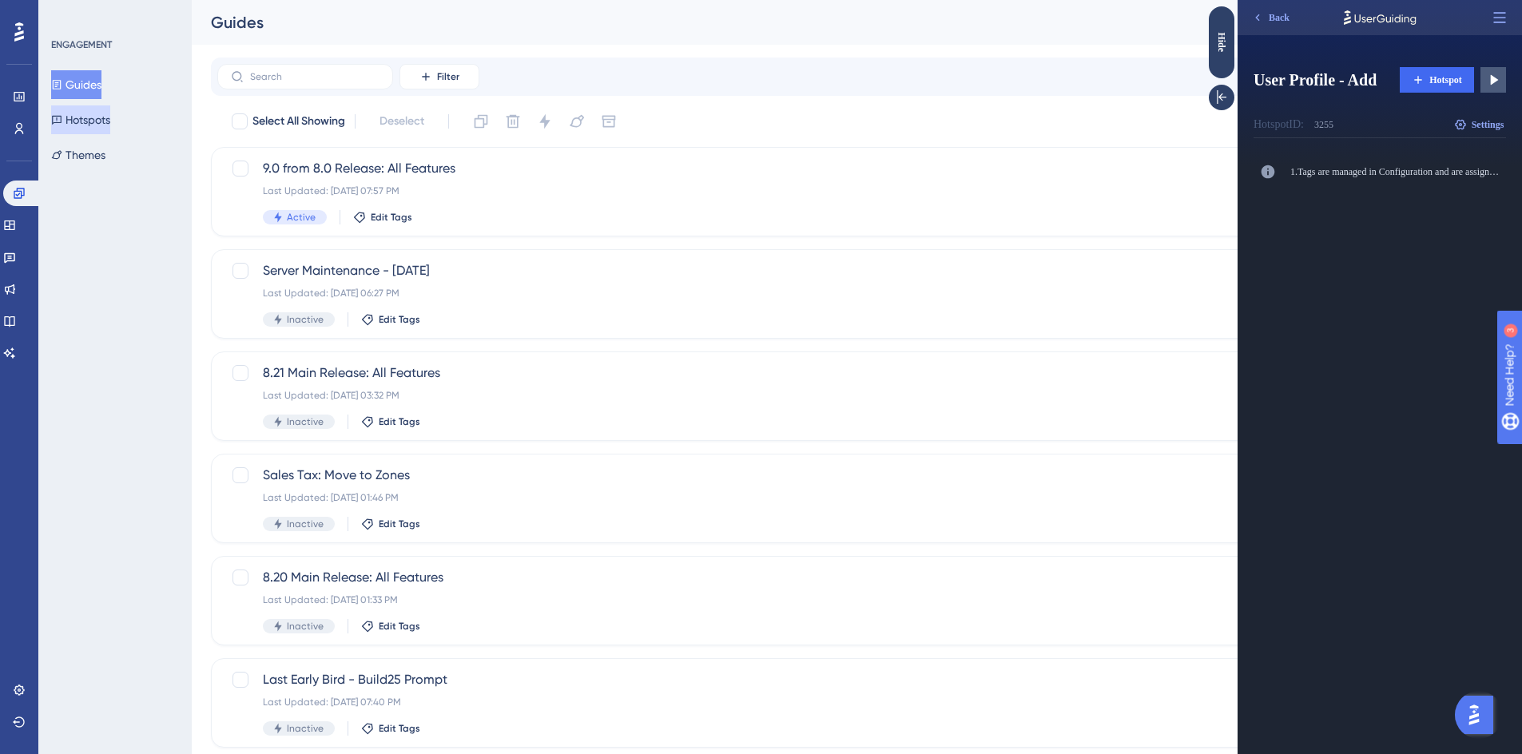
click at [110, 125] on button "Hotspots" at bounding box center [80, 119] width 59 height 29
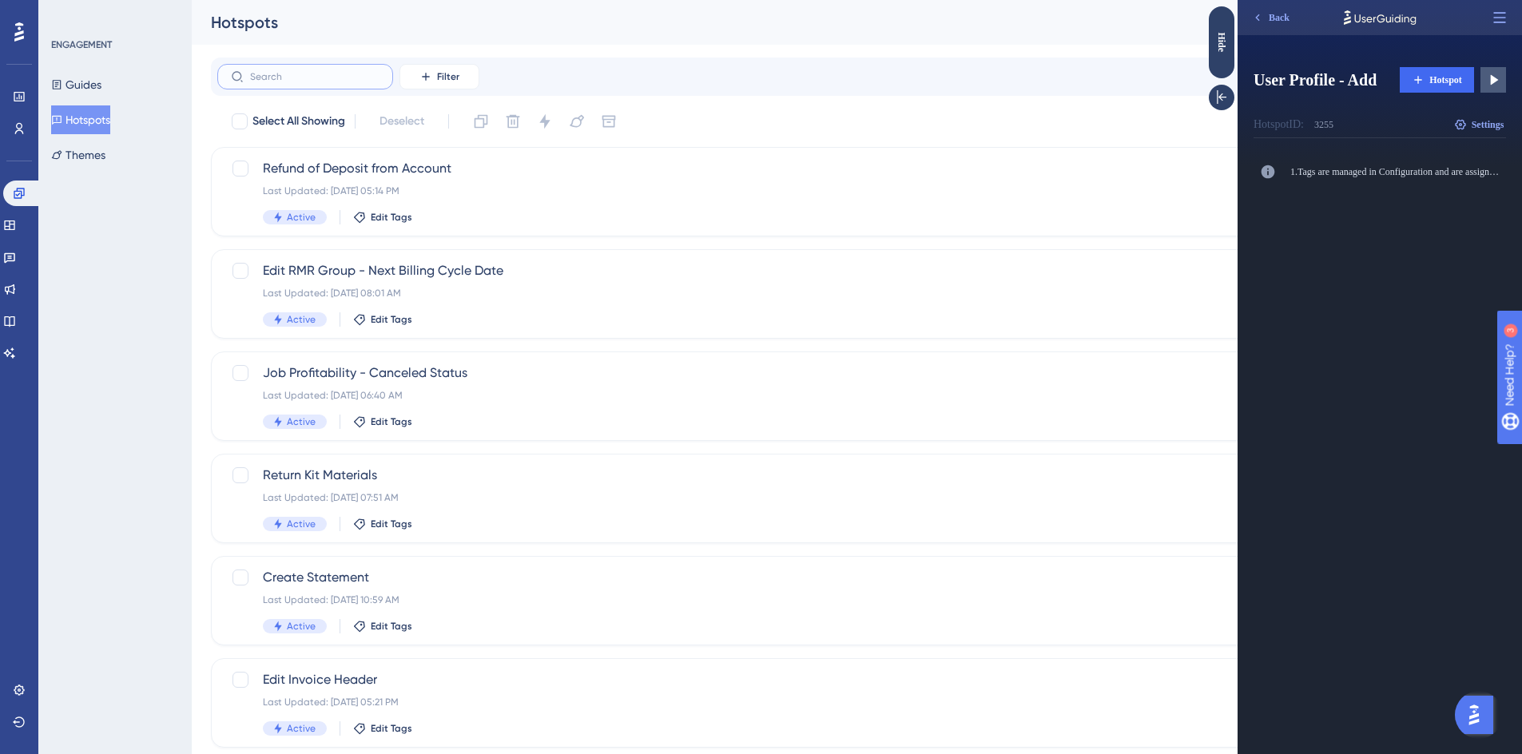
click at [286, 77] on input "text" at bounding box center [314, 76] width 129 height 11
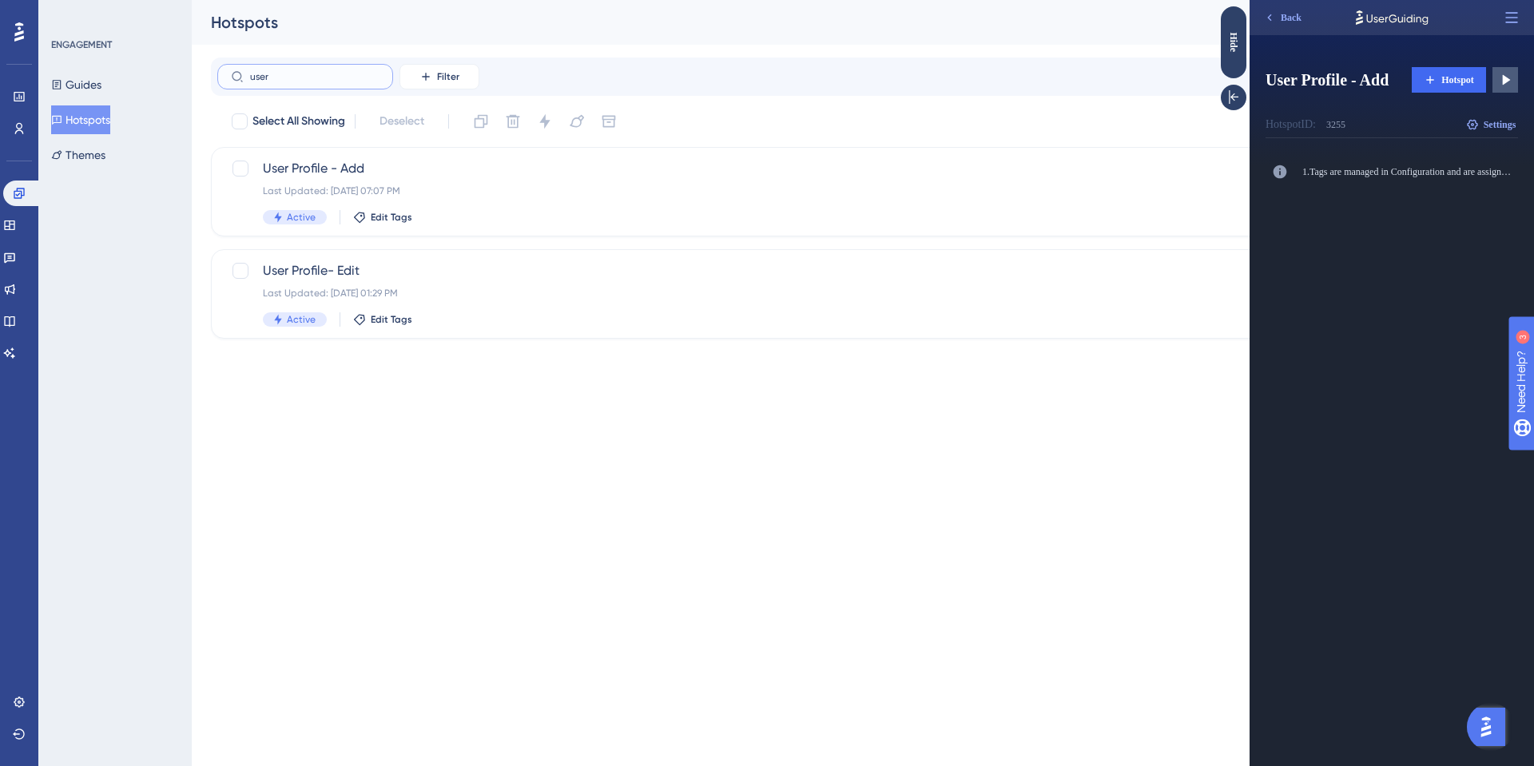
type input "user"
click at [419, 177] on span "User Profile - Add" at bounding box center [799, 168] width 1072 height 19
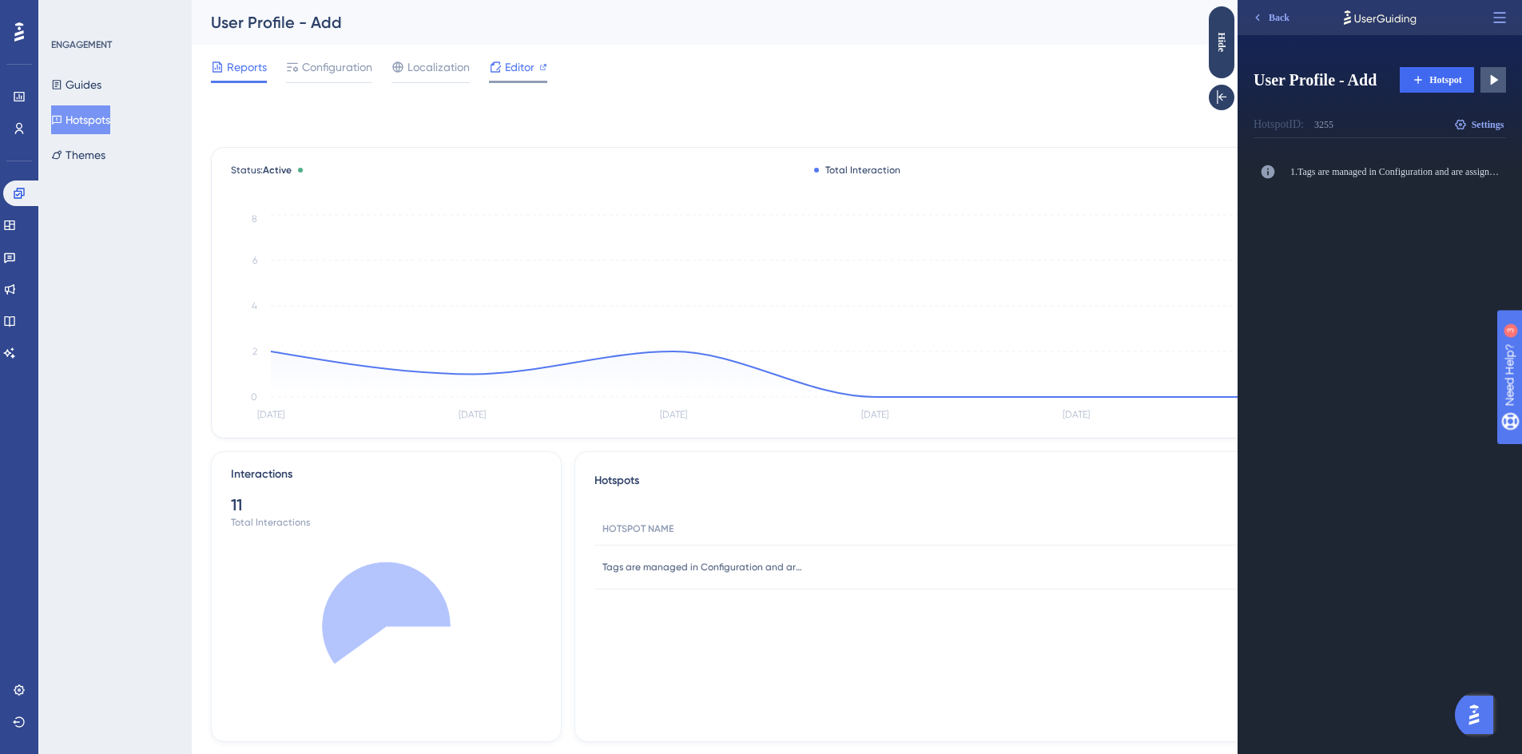
click at [520, 72] on span "Editor" at bounding box center [520, 67] width 30 height 19
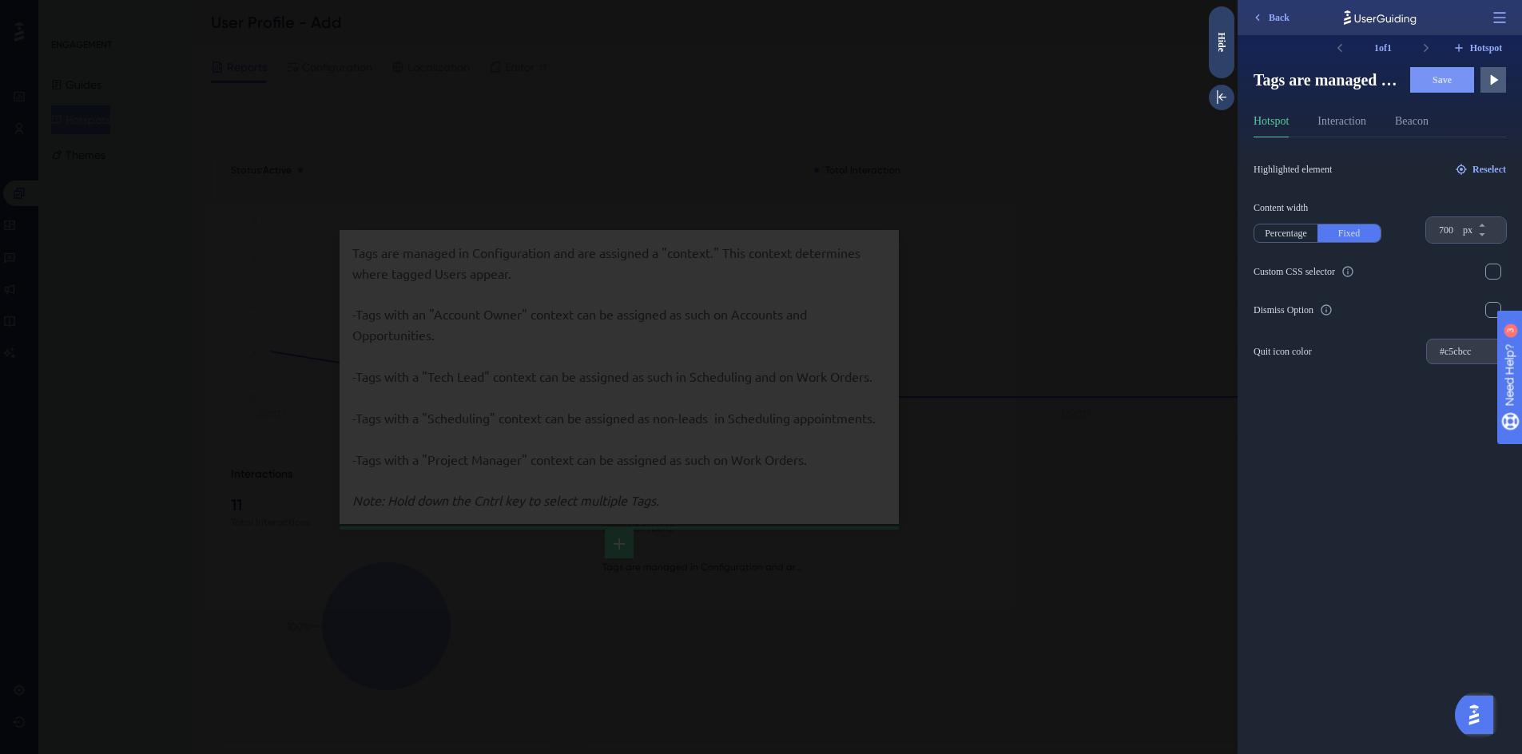
click at [65, 43] on div at bounding box center [618, 377] width 1237 height 754
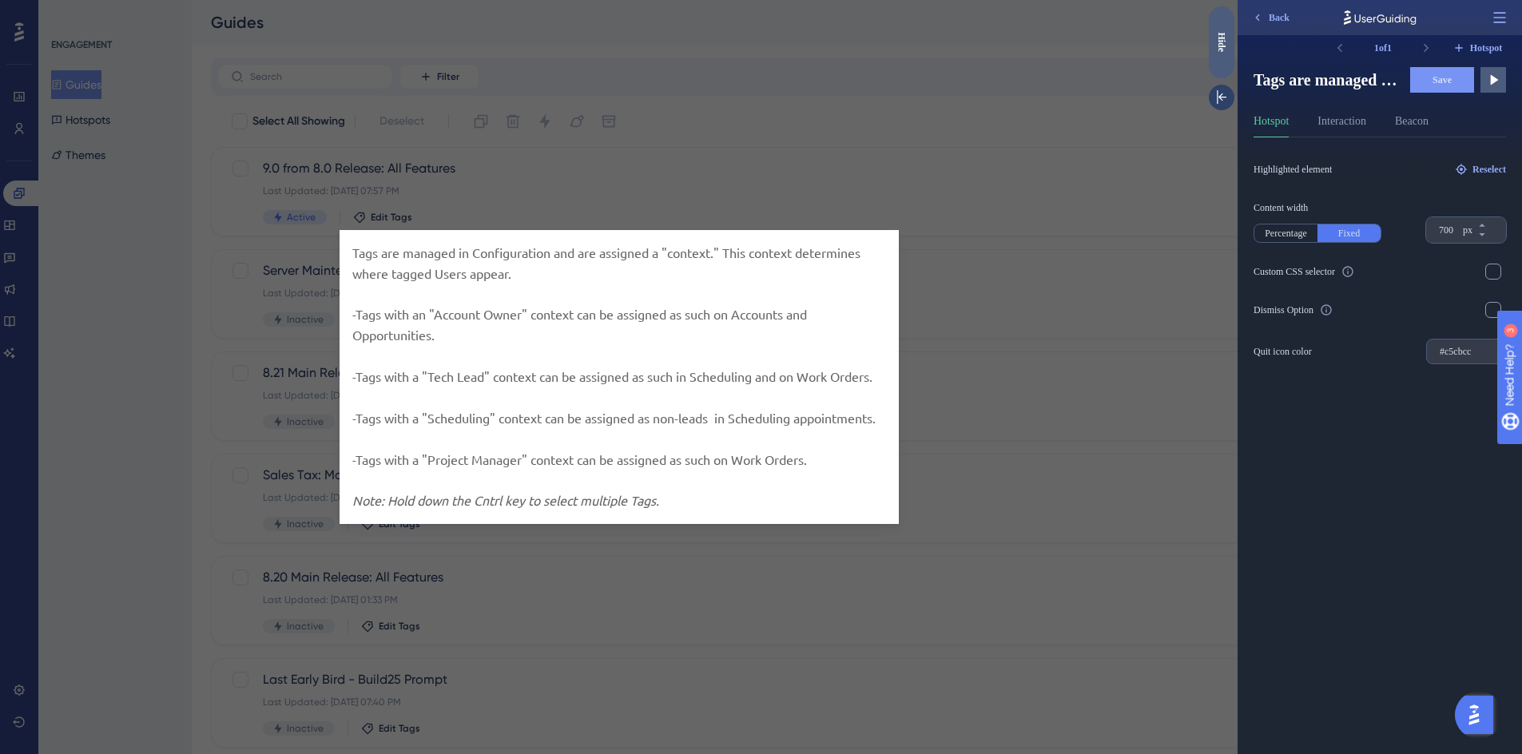
click at [1220, 42] on div "Hide" at bounding box center [1221, 42] width 26 height 20
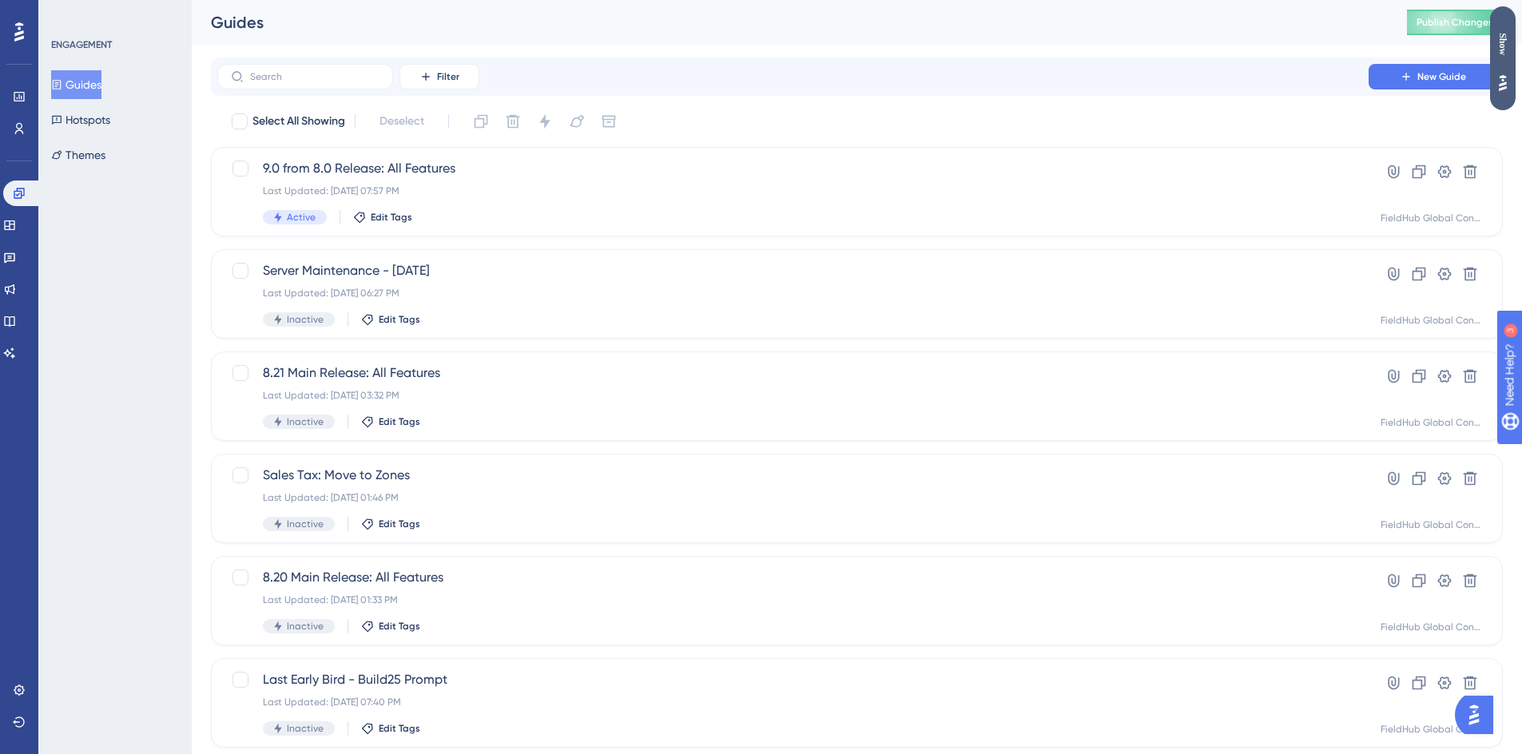
click at [1502, 49] on div "Show" at bounding box center [1503, 44] width 26 height 22
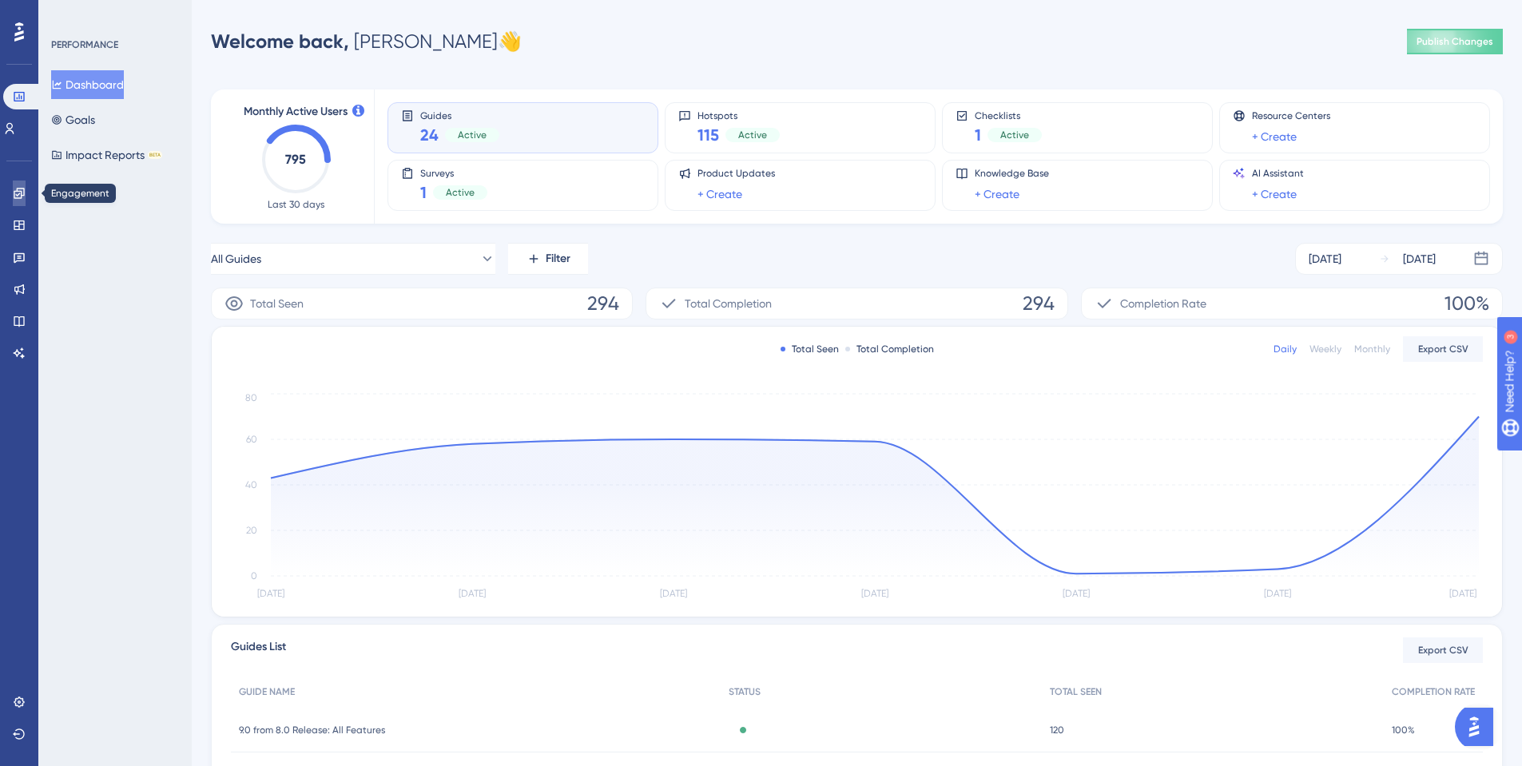
click at [20, 194] on icon at bounding box center [19, 193] width 13 height 13
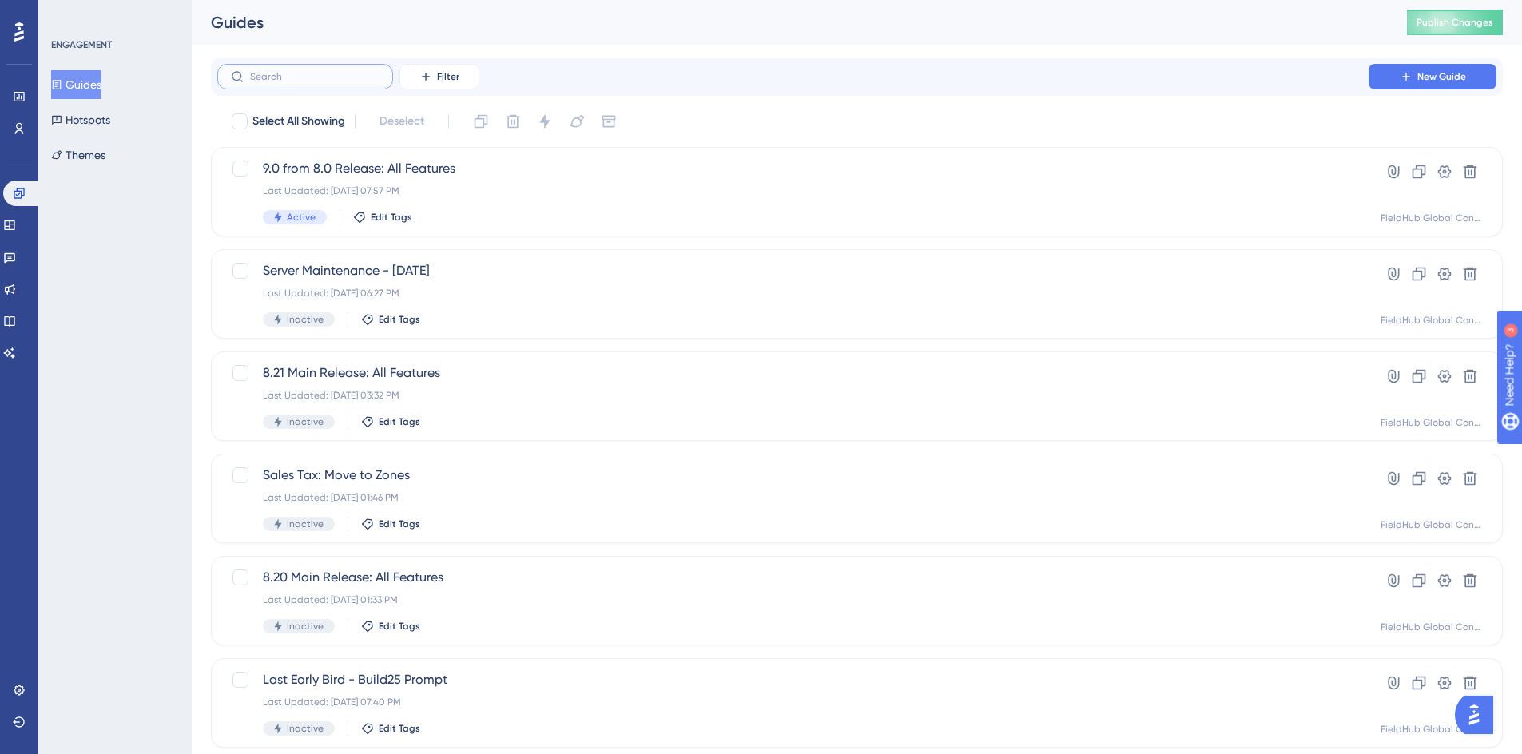
click at [300, 71] on input "text" at bounding box center [314, 76] width 129 height 11
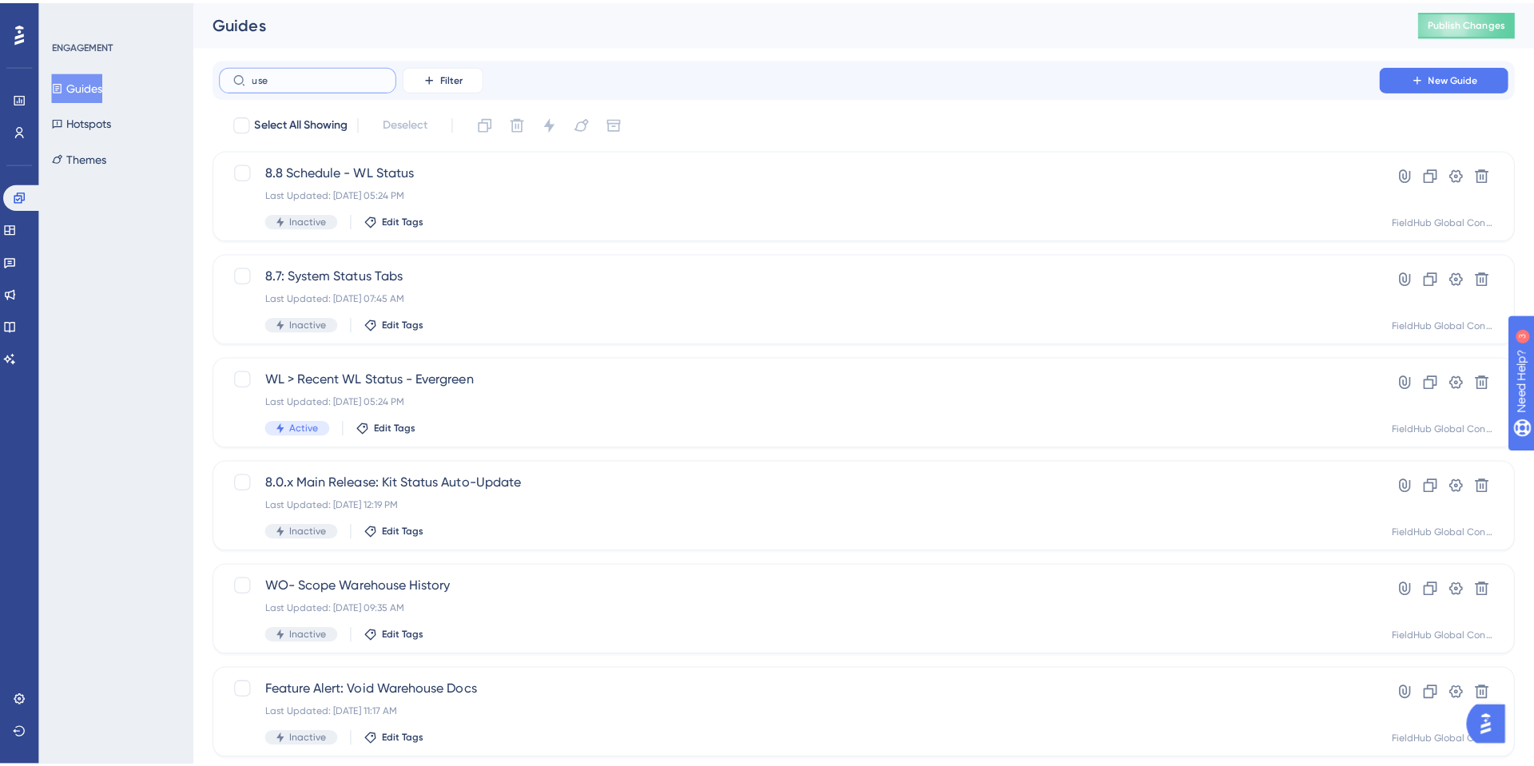
type input "used"
checkbox input "true"
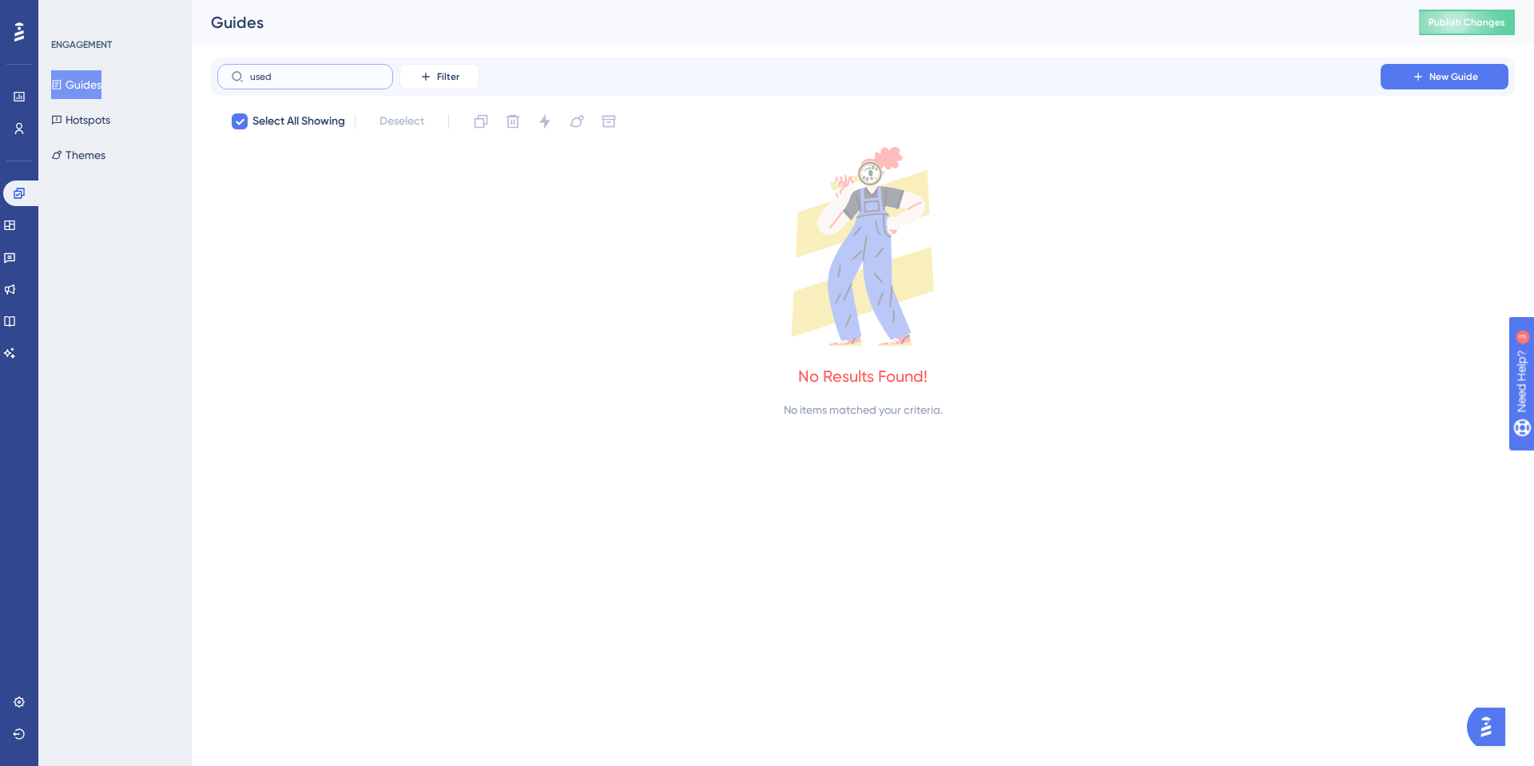
type input "use"
checkbox input "false"
type input "user"
checkbox input "true"
type input "user"
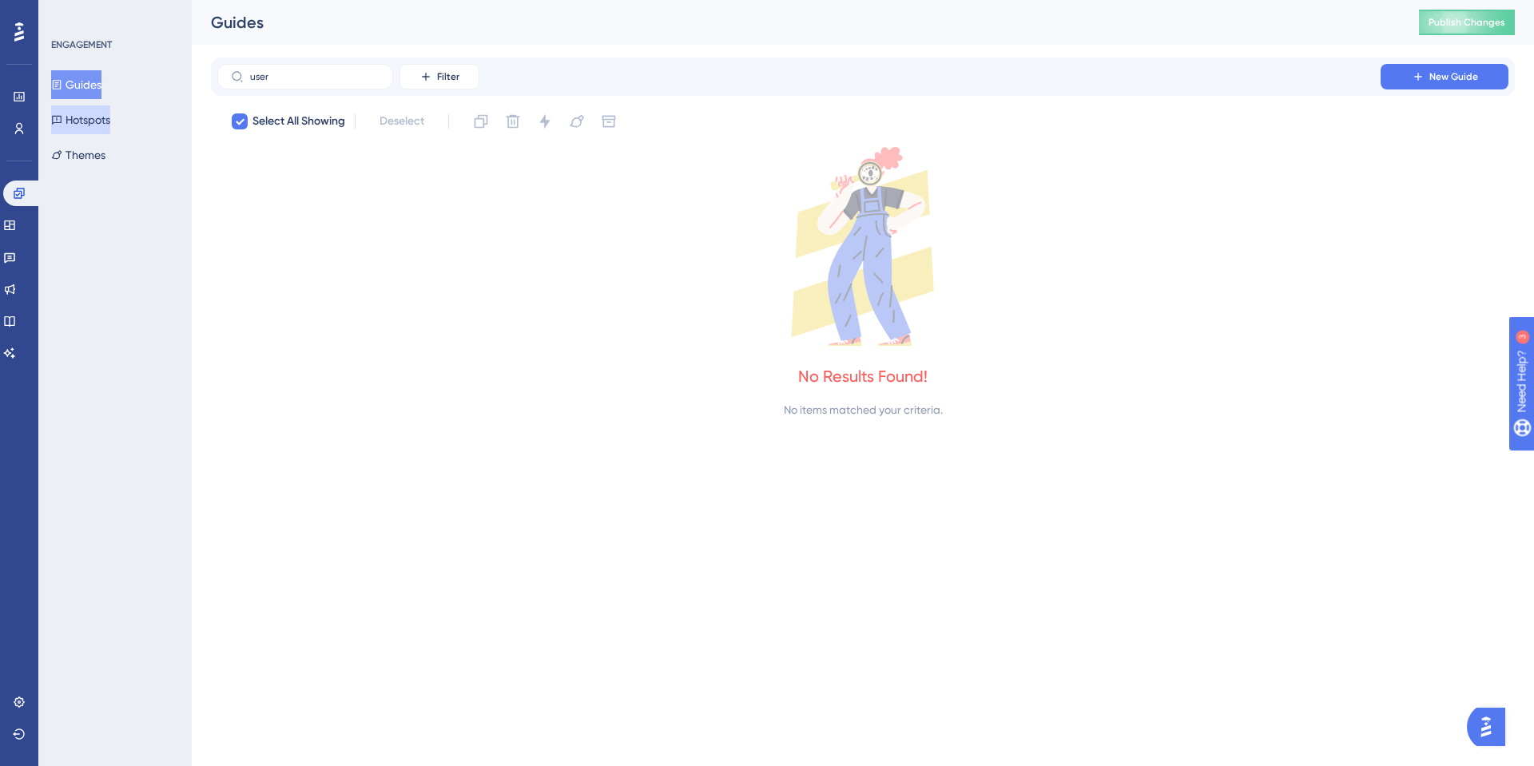
click at [110, 116] on button "Hotspots" at bounding box center [80, 119] width 59 height 29
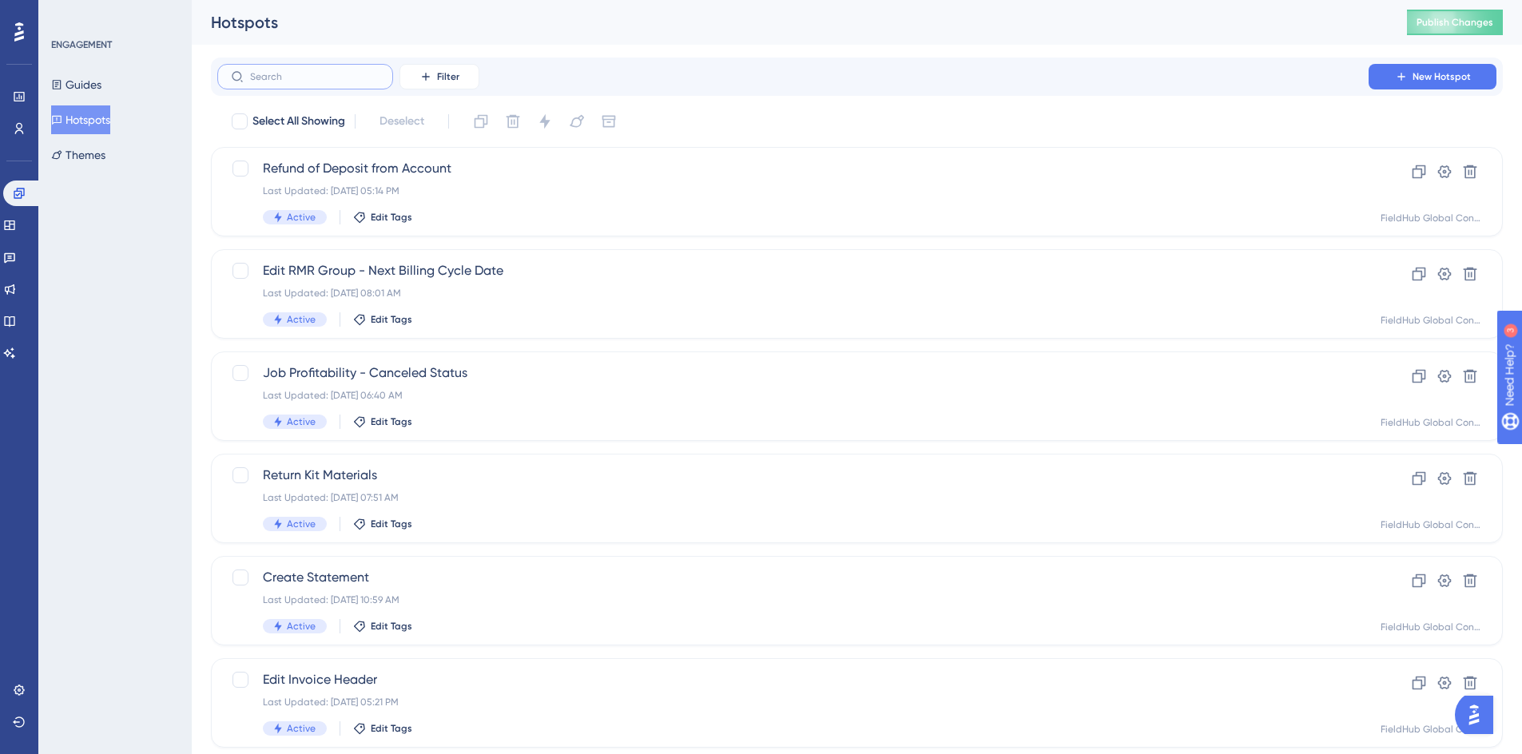
click at [273, 77] on input "text" at bounding box center [314, 76] width 129 height 11
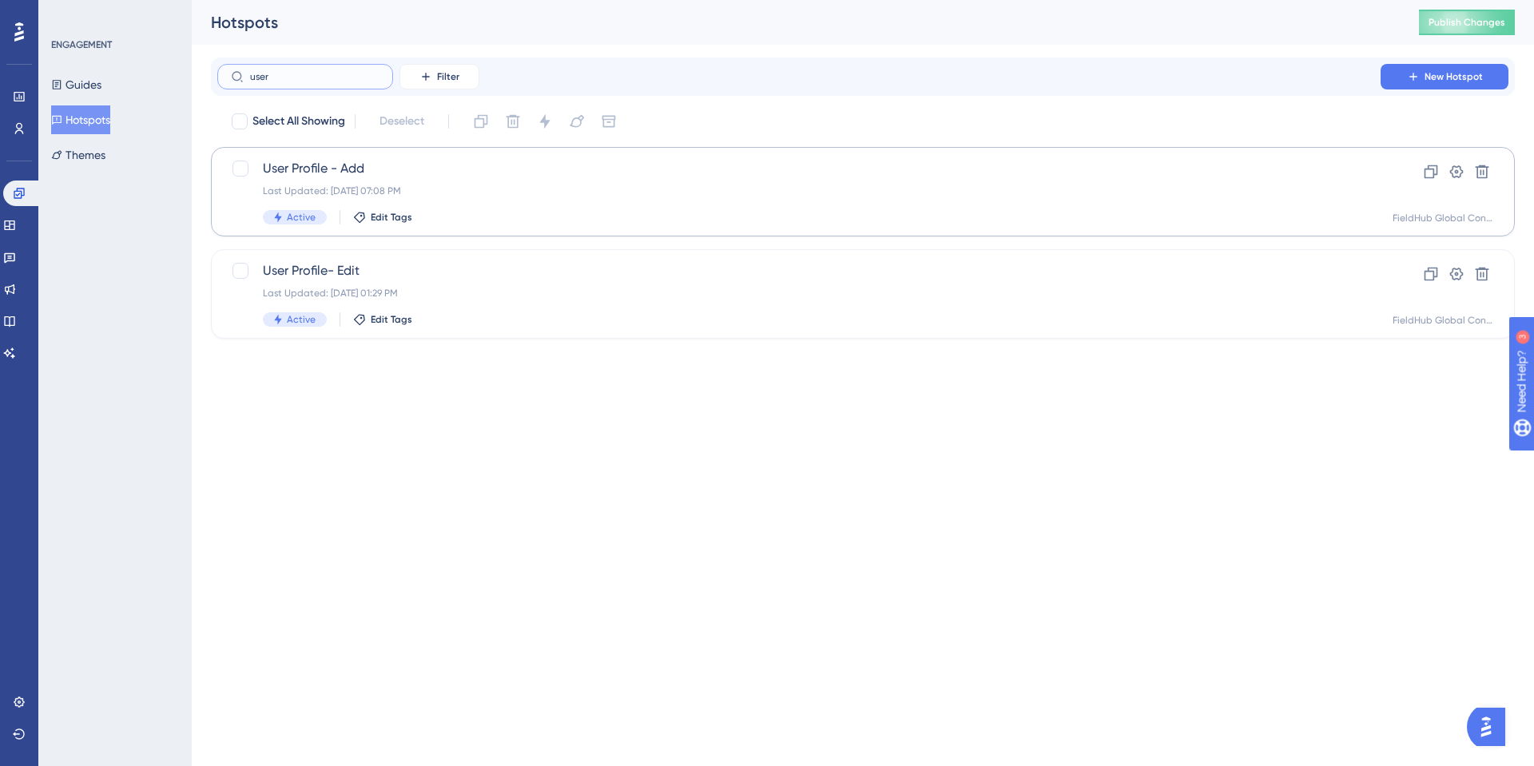
type input "user"
click at [455, 170] on span "User Profile - Add" at bounding box center [799, 168] width 1072 height 19
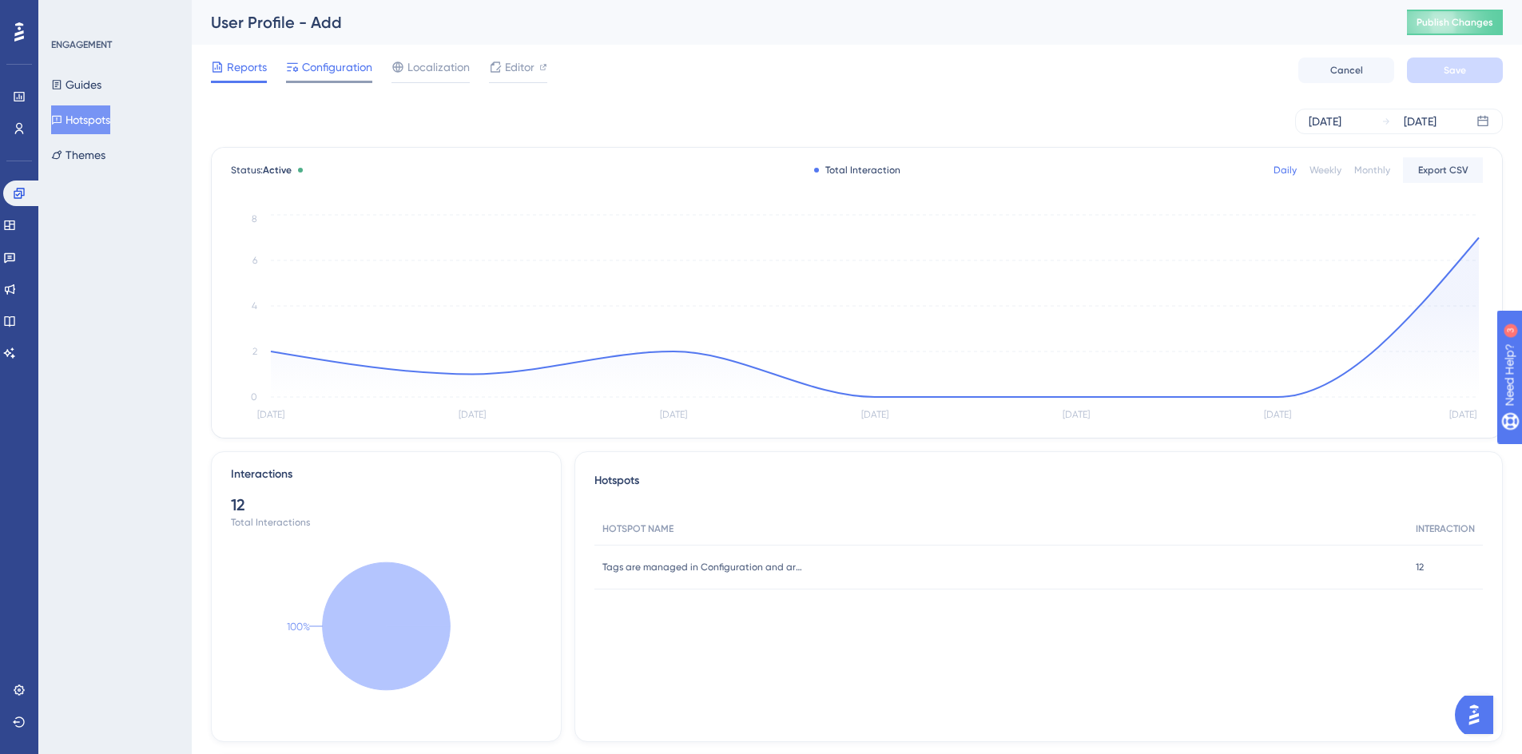
click at [361, 71] on span "Configuration" at bounding box center [337, 67] width 70 height 19
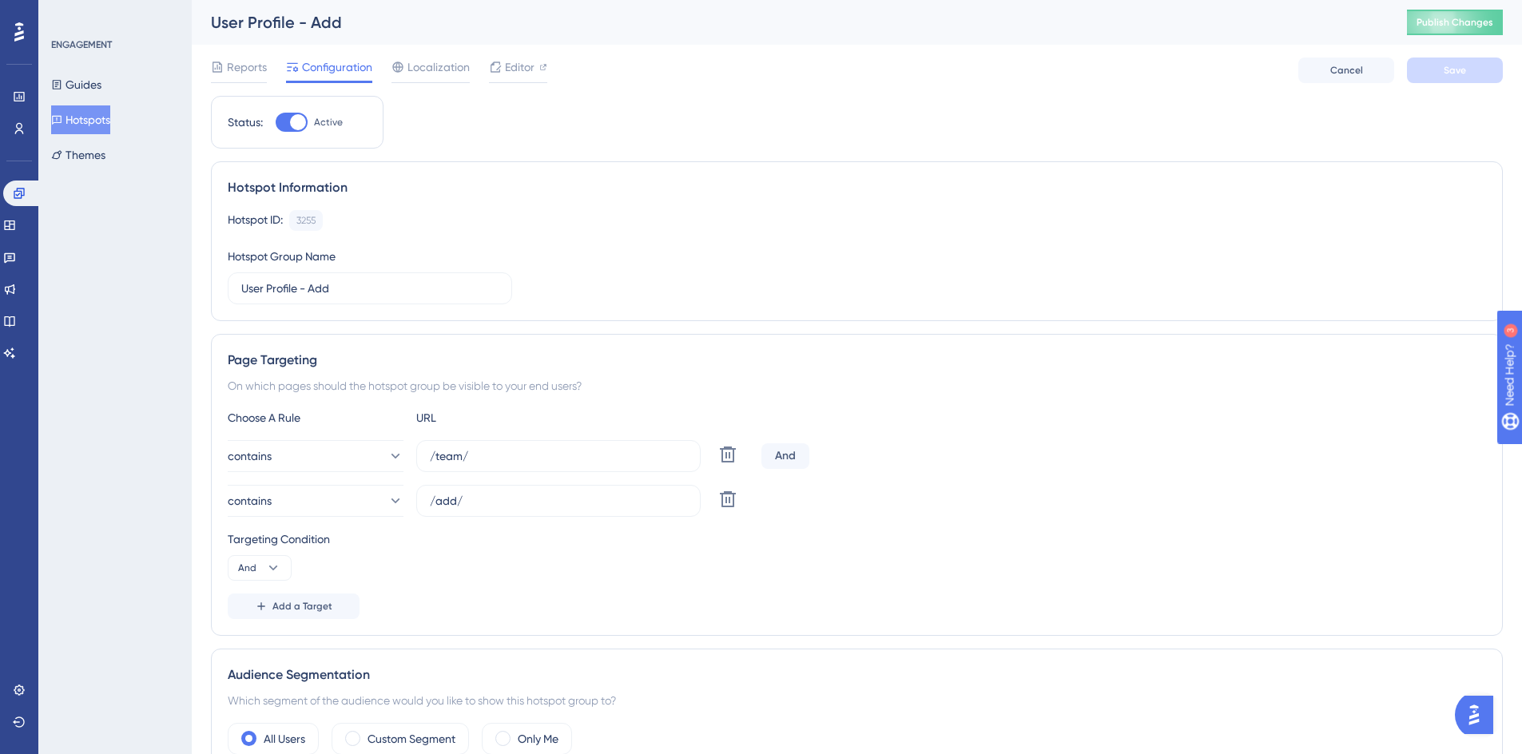
click at [297, 121] on div at bounding box center [298, 122] width 16 height 16
click at [276, 122] on input "Active" at bounding box center [275, 122] width 1 height 1
checkbox input "false"
click at [1455, 67] on span "Save" at bounding box center [1454, 70] width 22 height 13
click at [1479, 21] on span "Publish Changes" at bounding box center [1454, 22] width 77 height 13
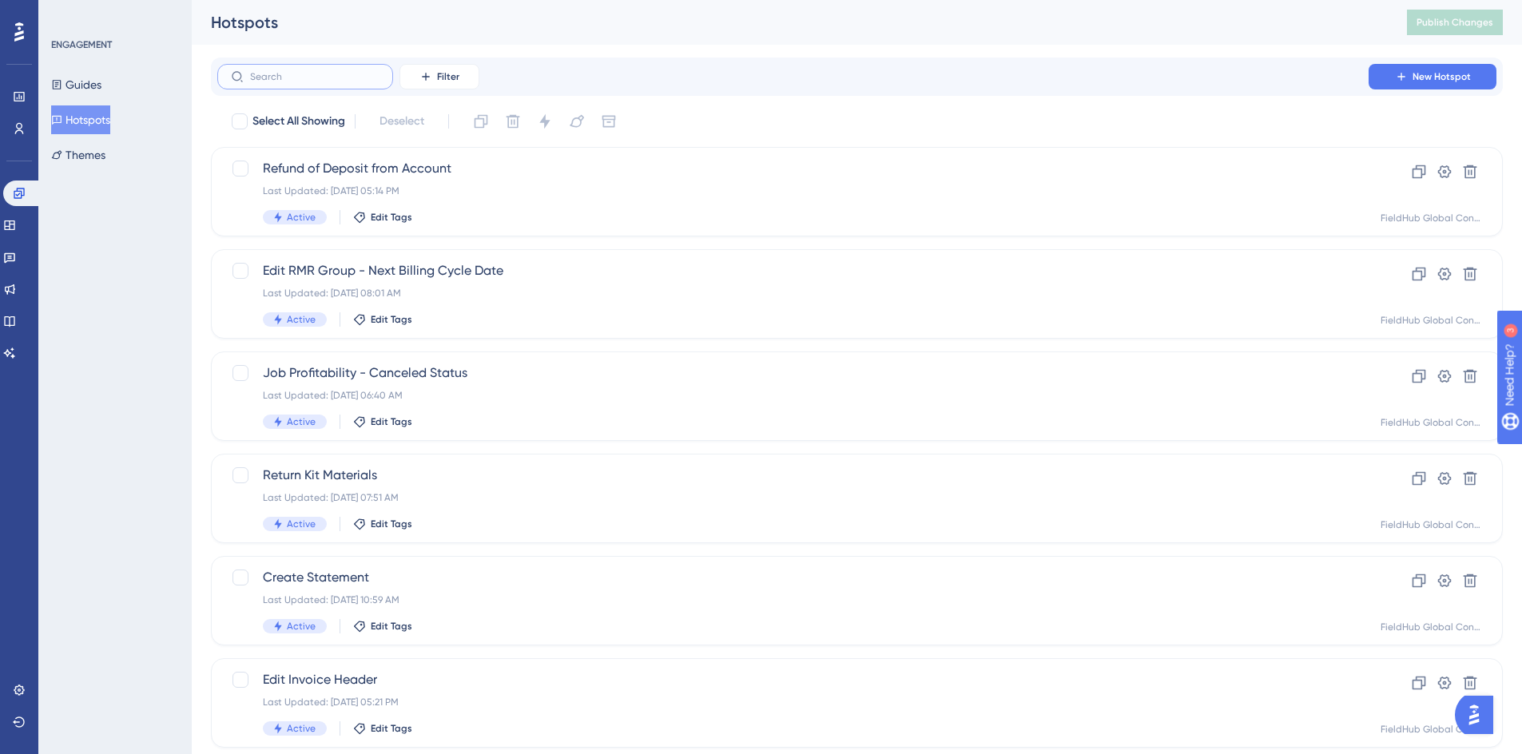
click at [259, 79] on input "text" at bounding box center [314, 76] width 129 height 11
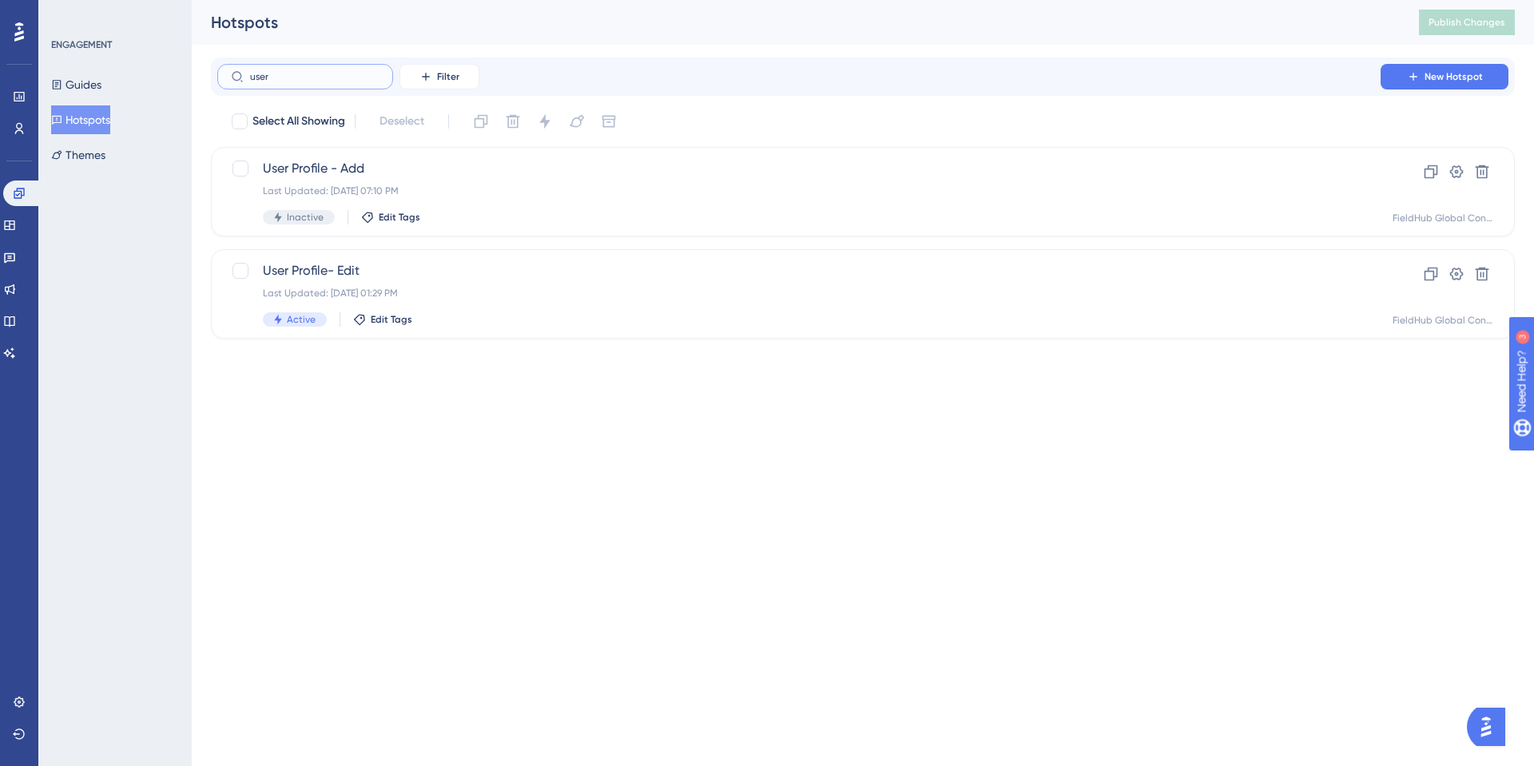
type input "user"
click at [1427, 280] on icon at bounding box center [1431, 275] width 14 height 14
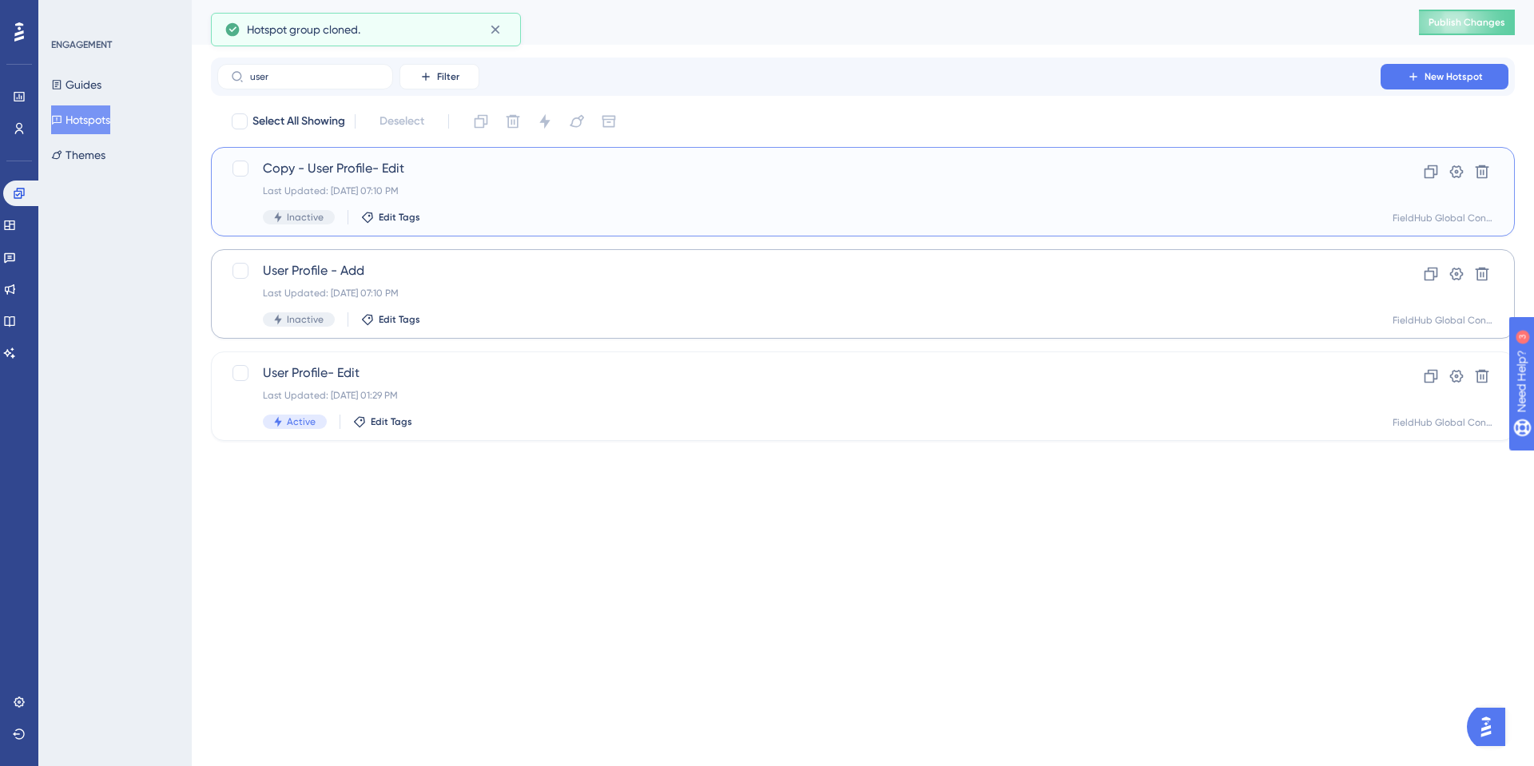
click at [670, 169] on span "Copy - User Profile- Edit" at bounding box center [799, 168] width 1072 height 19
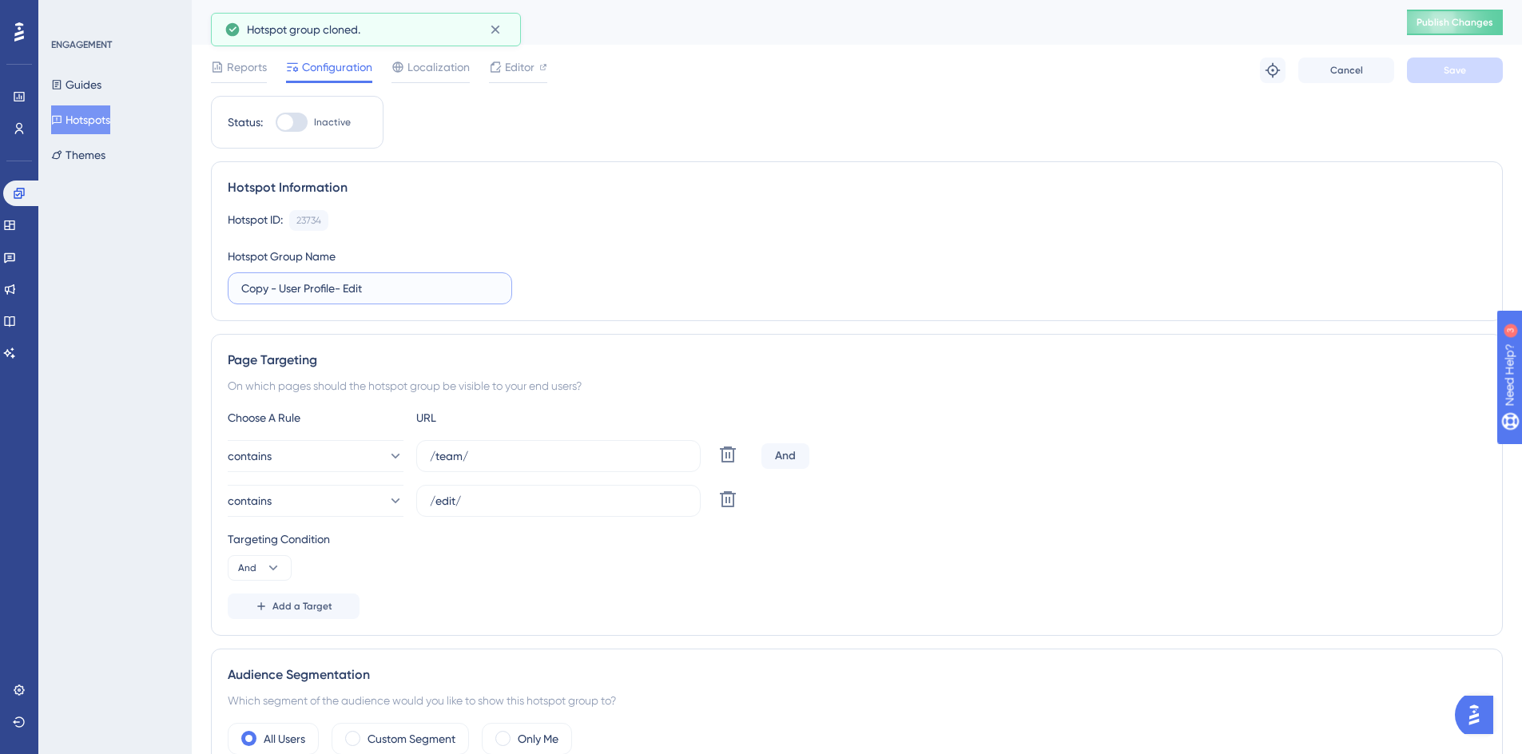
drag, startPoint x: 279, startPoint y: 285, endPoint x: 167, endPoint y: 277, distance: 112.1
click at [192, 277] on div "Performance Users Engagement Widgets Feedback Product Updates Knowledge Base AI…" at bounding box center [857, 652] width 1330 height 1304
click at [319, 290] on input "User Profile- Edit" at bounding box center [369, 289] width 257 height 18
drag, startPoint x: 264, startPoint y: 288, endPoint x: 196, endPoint y: 288, distance: 68.7
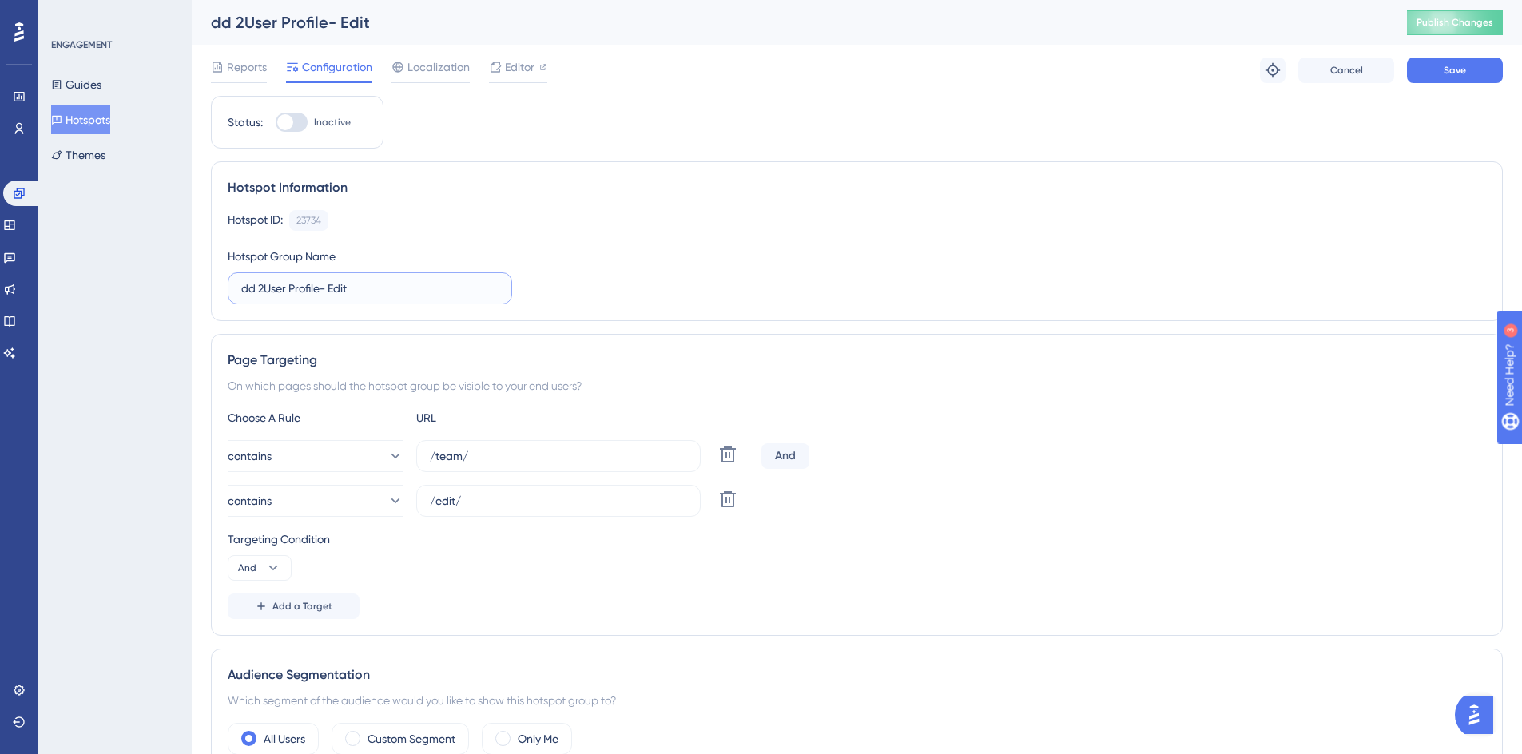
click at [196, 288] on div "Performance Users Engagement Widgets Feedback Product Updates Knowledge Base AI…" at bounding box center [857, 652] width 1330 height 1304
click at [319, 287] on input "User Profile- Edit" at bounding box center [369, 289] width 257 height 18
type input "User Profile- Add 2"
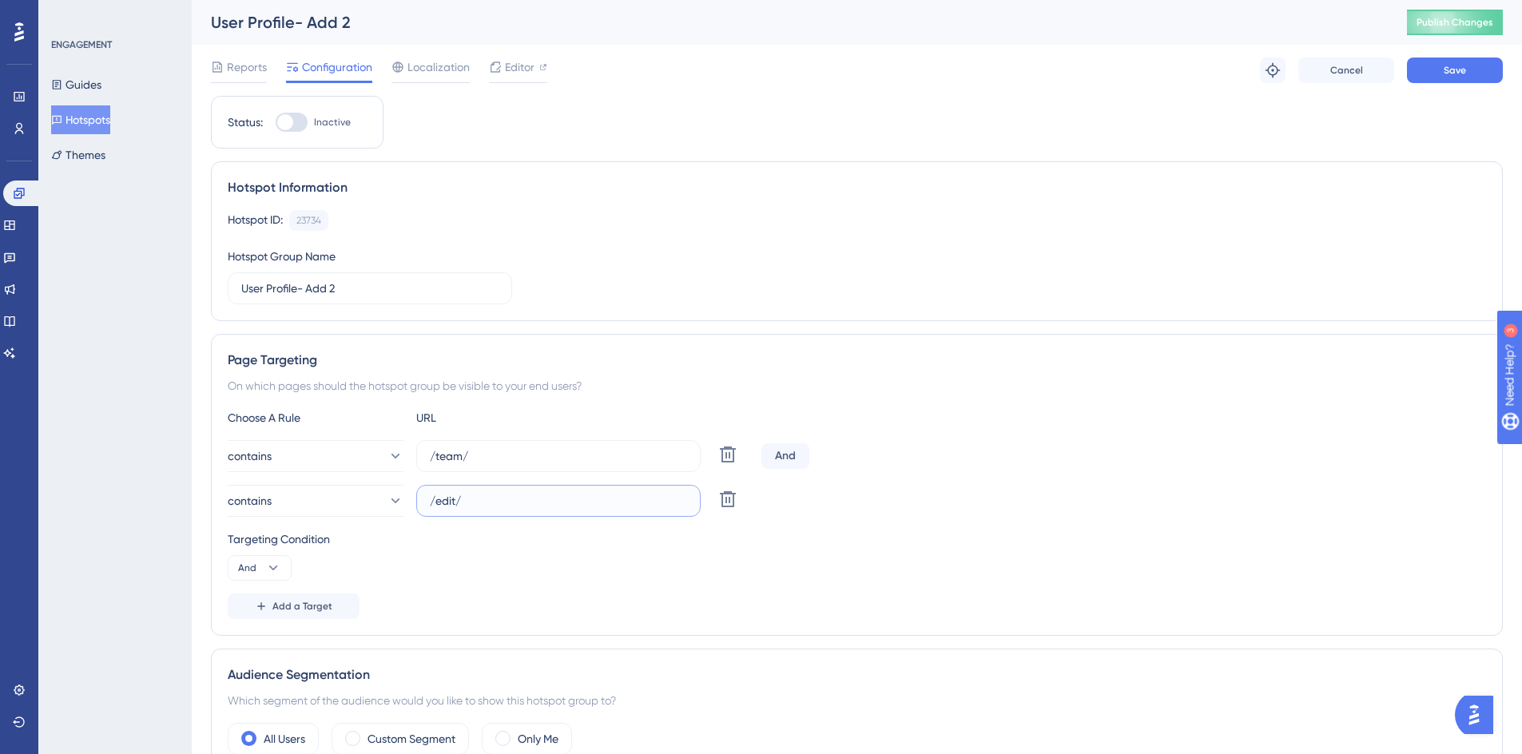
click at [441, 498] on input "/edit/" at bounding box center [558, 501] width 257 height 18
type input "/add/"
click at [292, 122] on div at bounding box center [285, 122] width 16 height 16
click at [276, 122] on input "Inactive" at bounding box center [275, 122] width 1 height 1
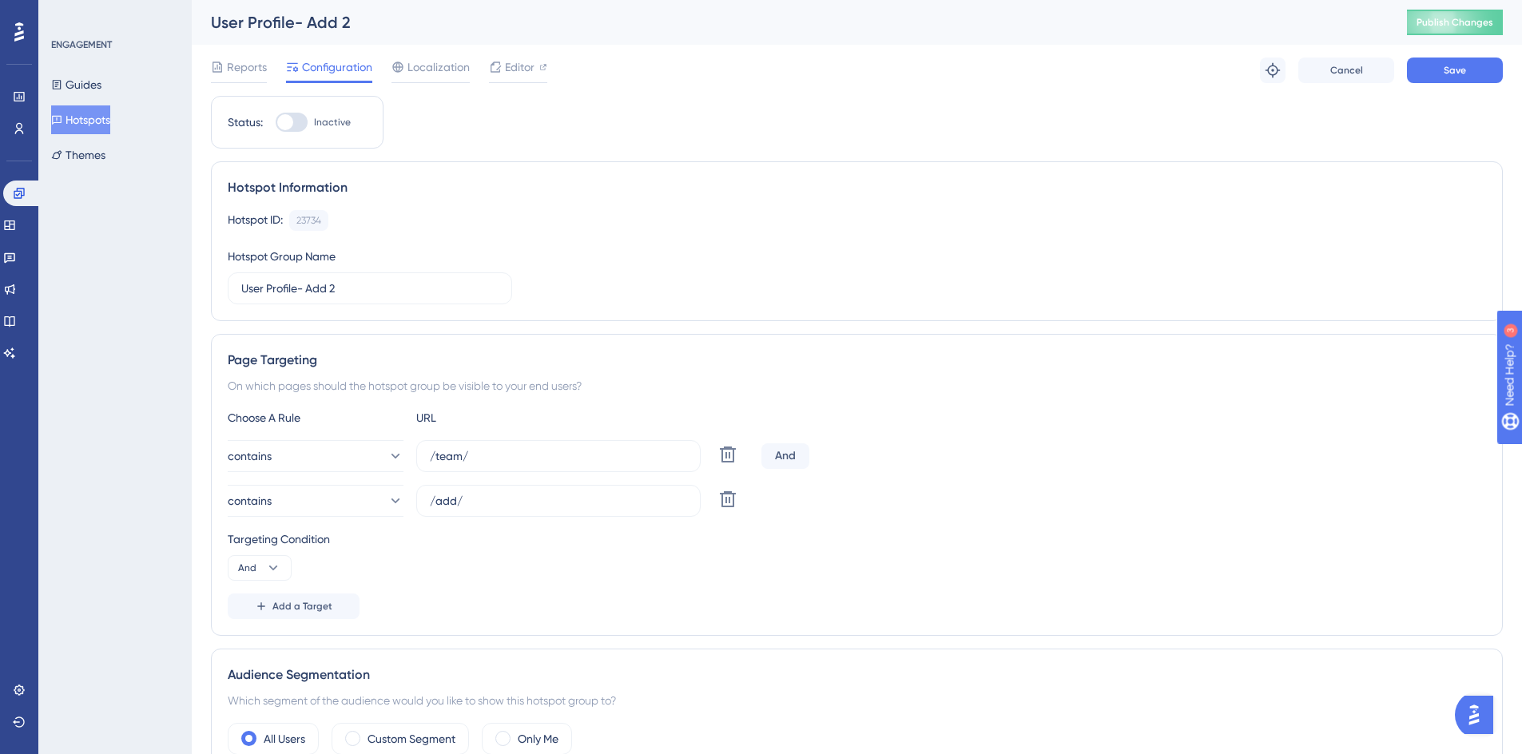
checkbox input "true"
click at [1435, 73] on button "Save" at bounding box center [1455, 71] width 96 height 26
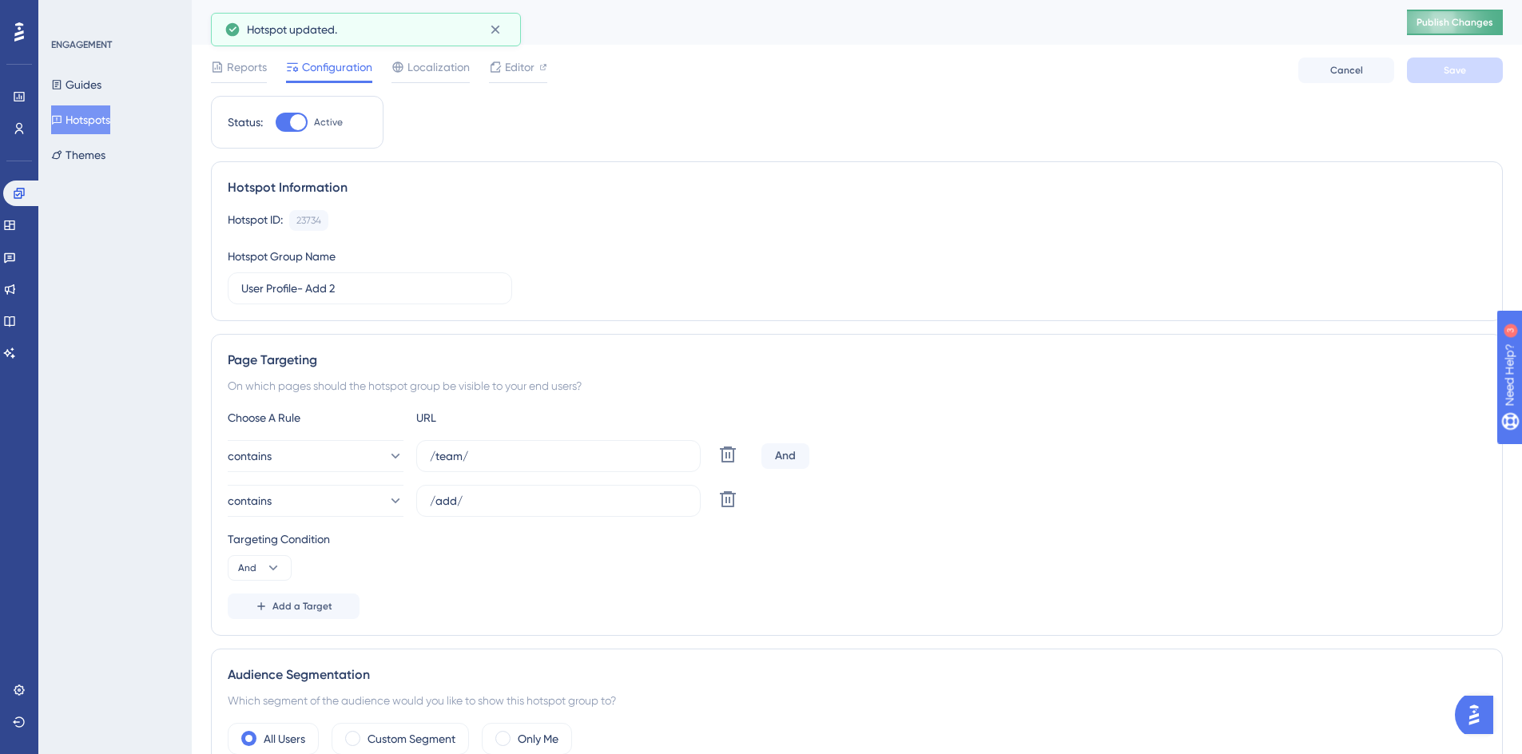
click at [1470, 26] on span "Publish Changes" at bounding box center [1454, 22] width 77 height 13
click at [506, 67] on span "Editor" at bounding box center [520, 67] width 30 height 19
click at [1456, 26] on span "Publish Changes" at bounding box center [1454, 22] width 77 height 13
click at [513, 73] on span "Editor" at bounding box center [520, 67] width 30 height 19
click at [514, 69] on span "Editor" at bounding box center [520, 67] width 30 height 19
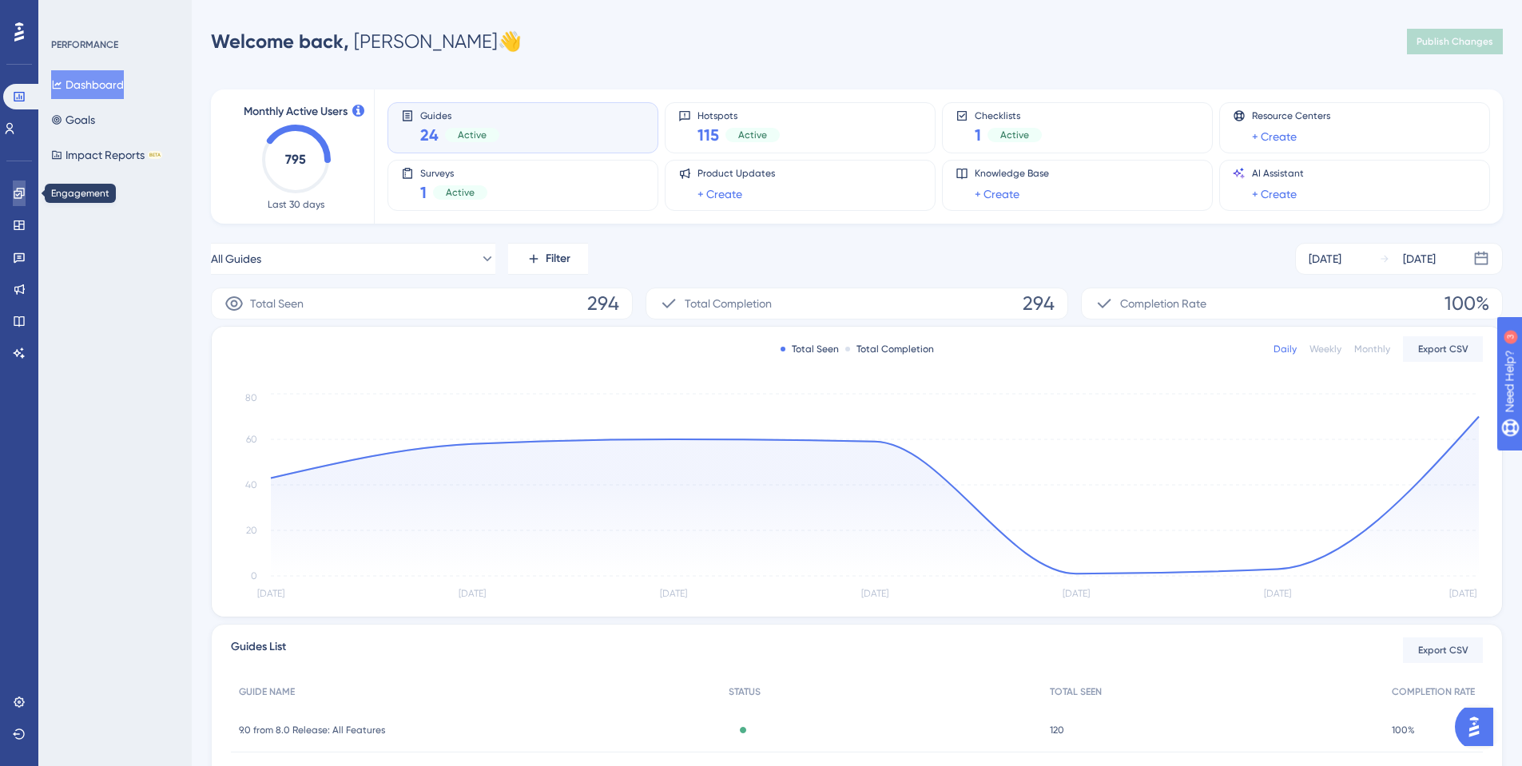
click at [18, 193] on icon at bounding box center [19, 193] width 13 height 13
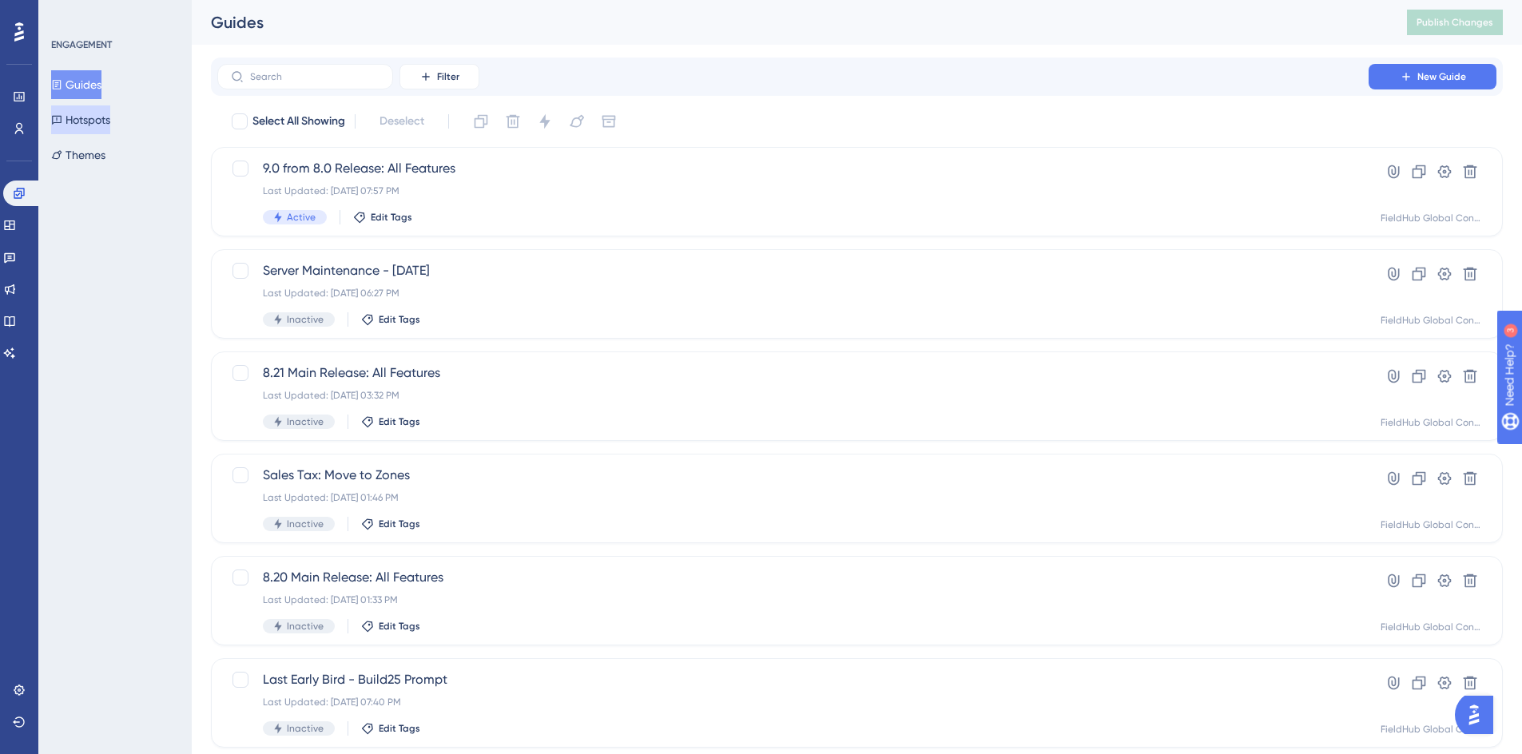
click at [97, 120] on button "Hotspots" at bounding box center [80, 119] width 59 height 29
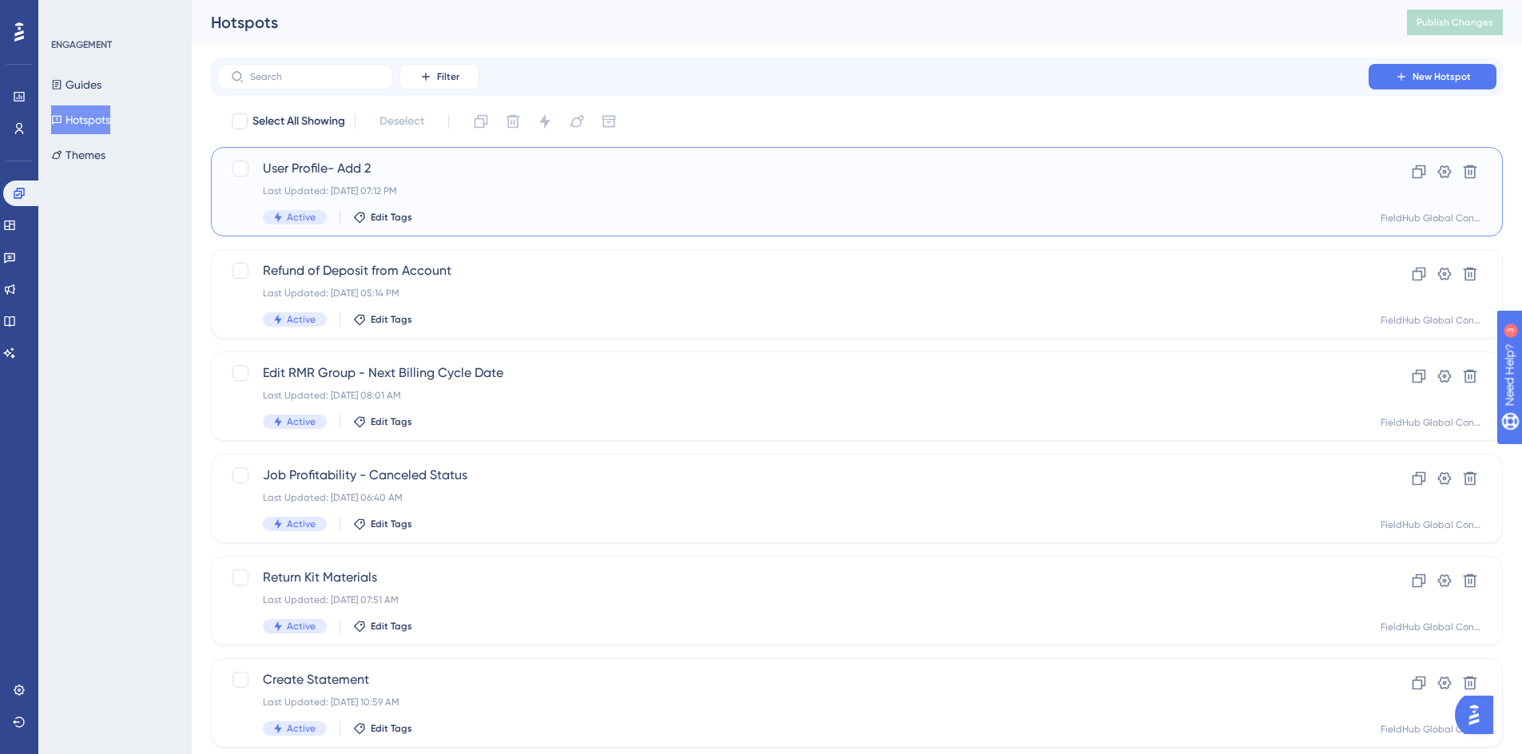
click at [425, 163] on span "User Profile- Add 2" at bounding box center [793, 168] width 1060 height 19
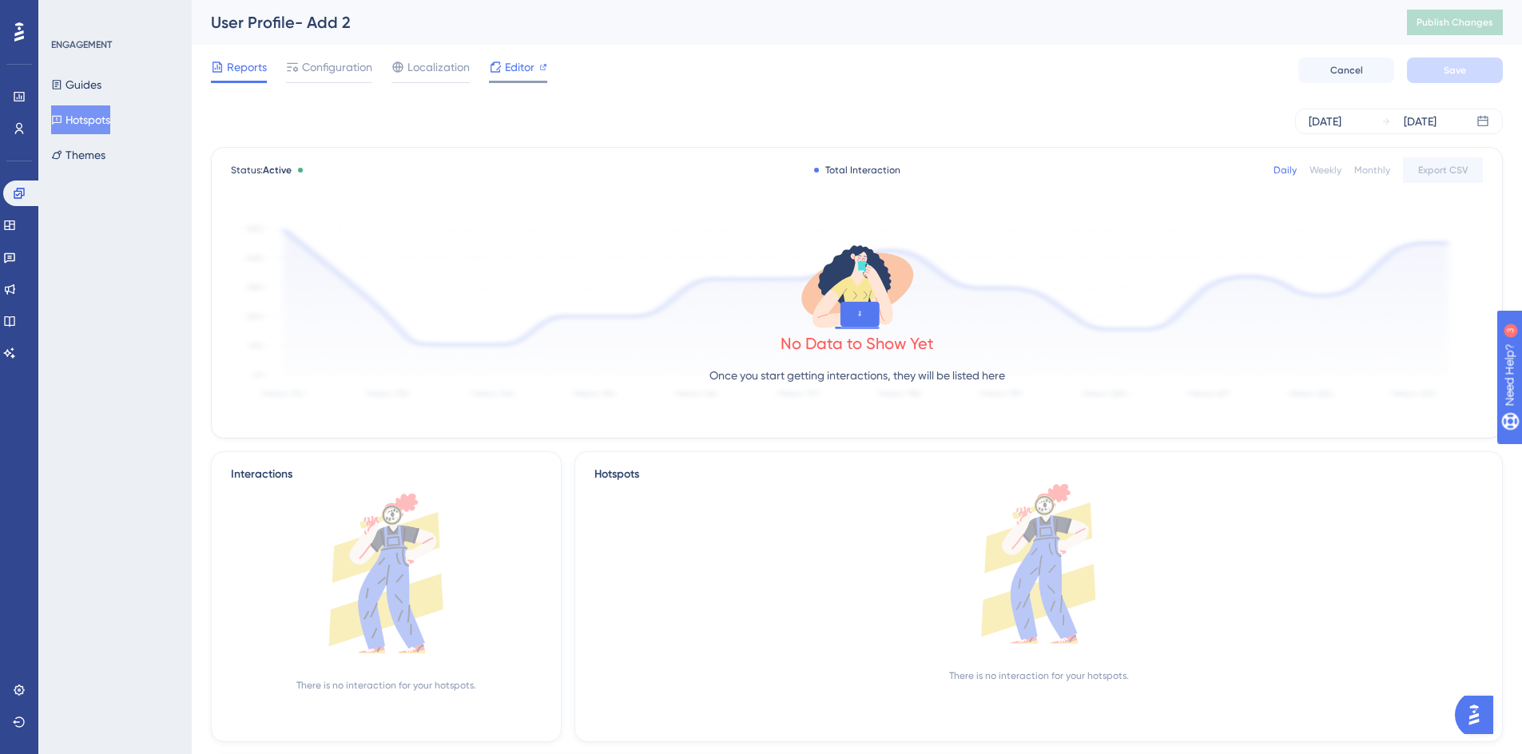
click at [522, 74] on span "Editor" at bounding box center [520, 67] width 30 height 19
click at [1459, 26] on span "Publish Changes" at bounding box center [1454, 22] width 77 height 13
click at [1482, 19] on span "Publish Changes" at bounding box center [1454, 22] width 77 height 13
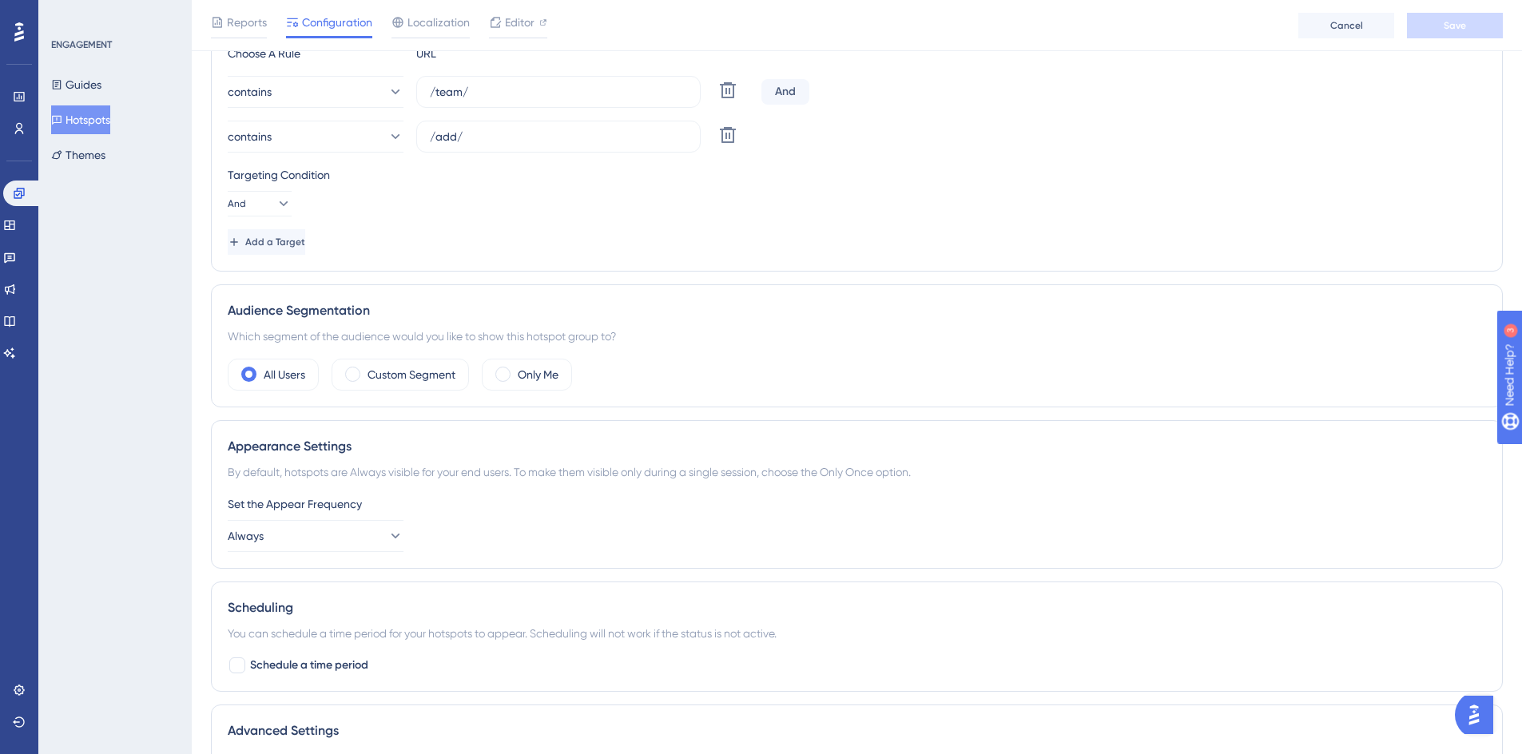
scroll to position [579, 0]
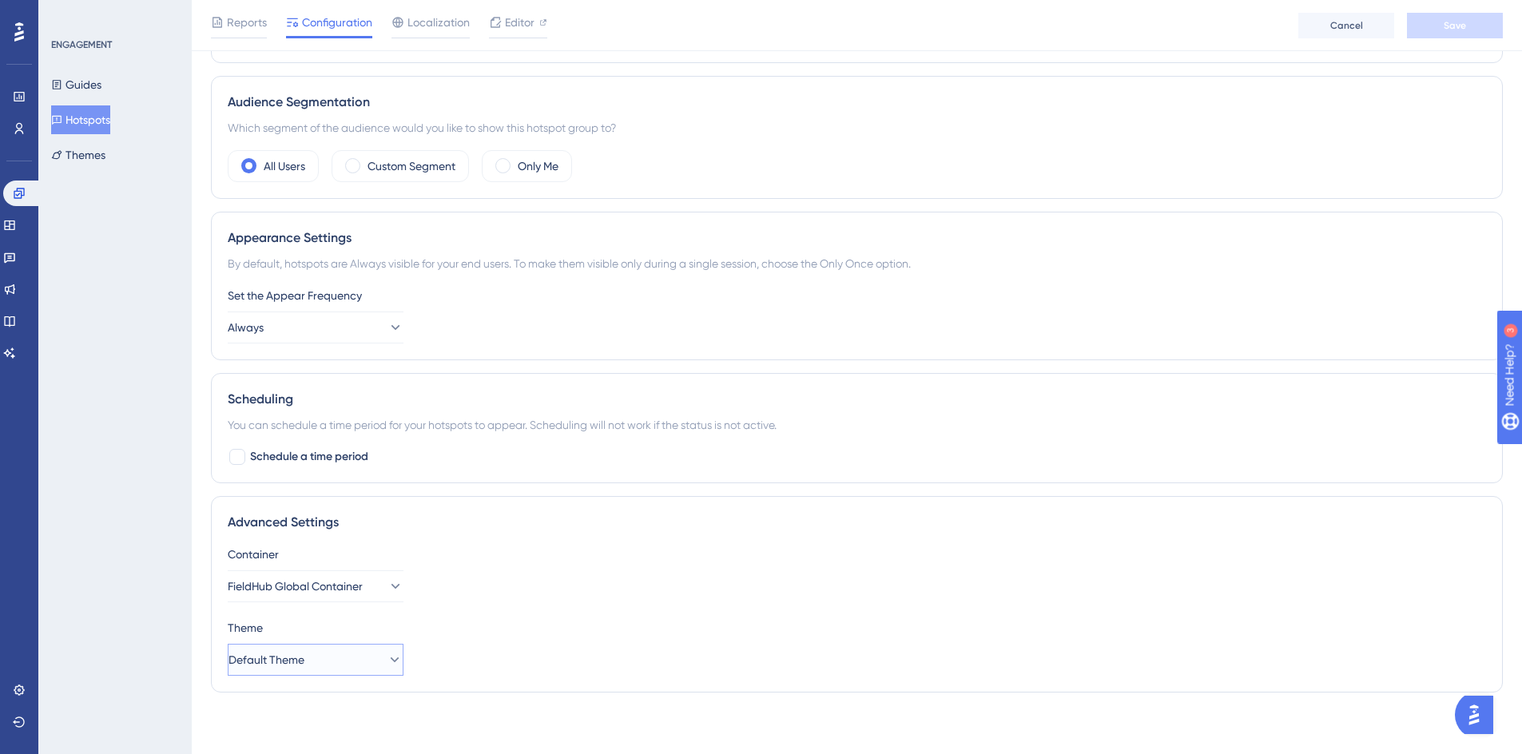
click at [345, 657] on button "Default Theme" at bounding box center [316, 660] width 176 height 32
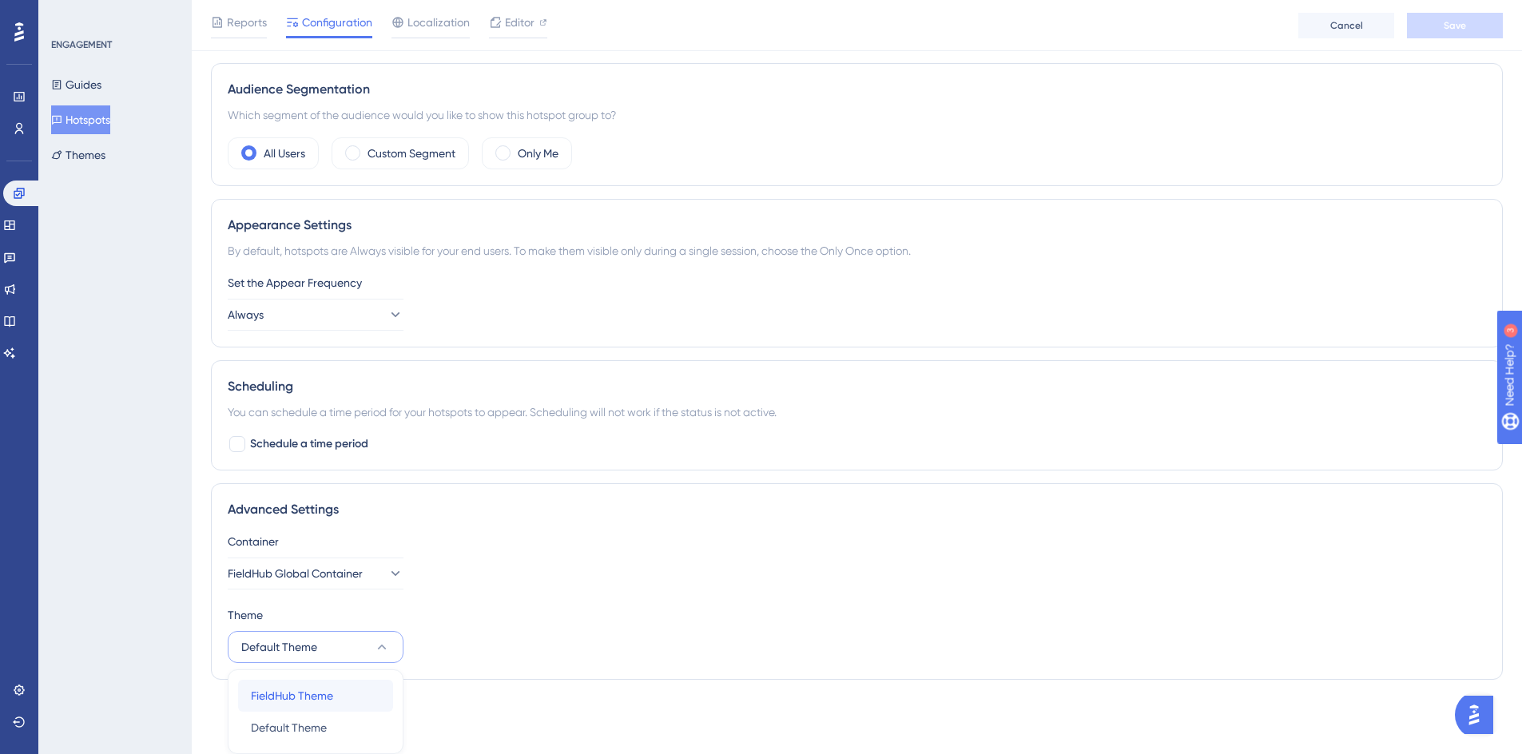
click at [314, 683] on div "FieldHub Theme FieldHub Theme" at bounding box center [315, 696] width 129 height 32
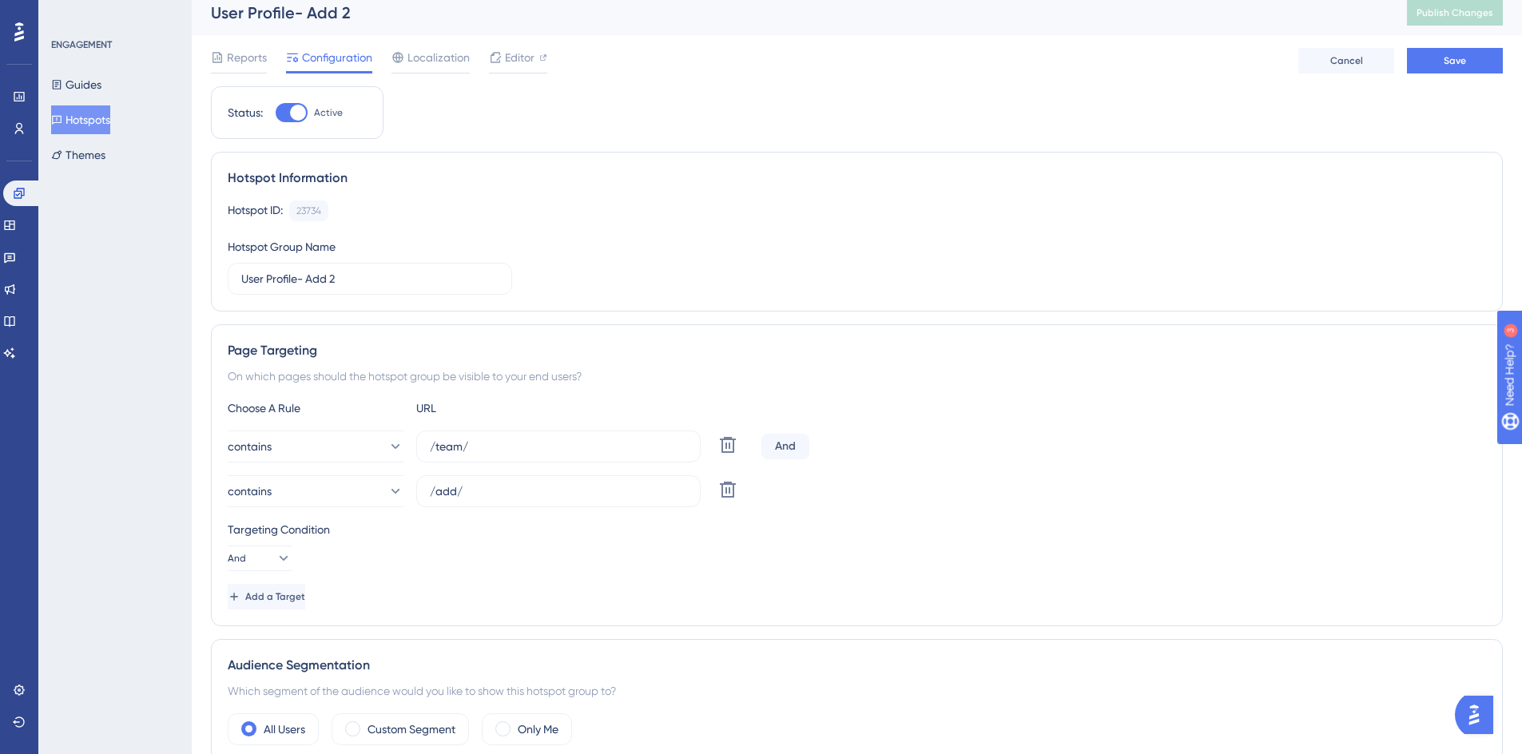
scroll to position [0, 0]
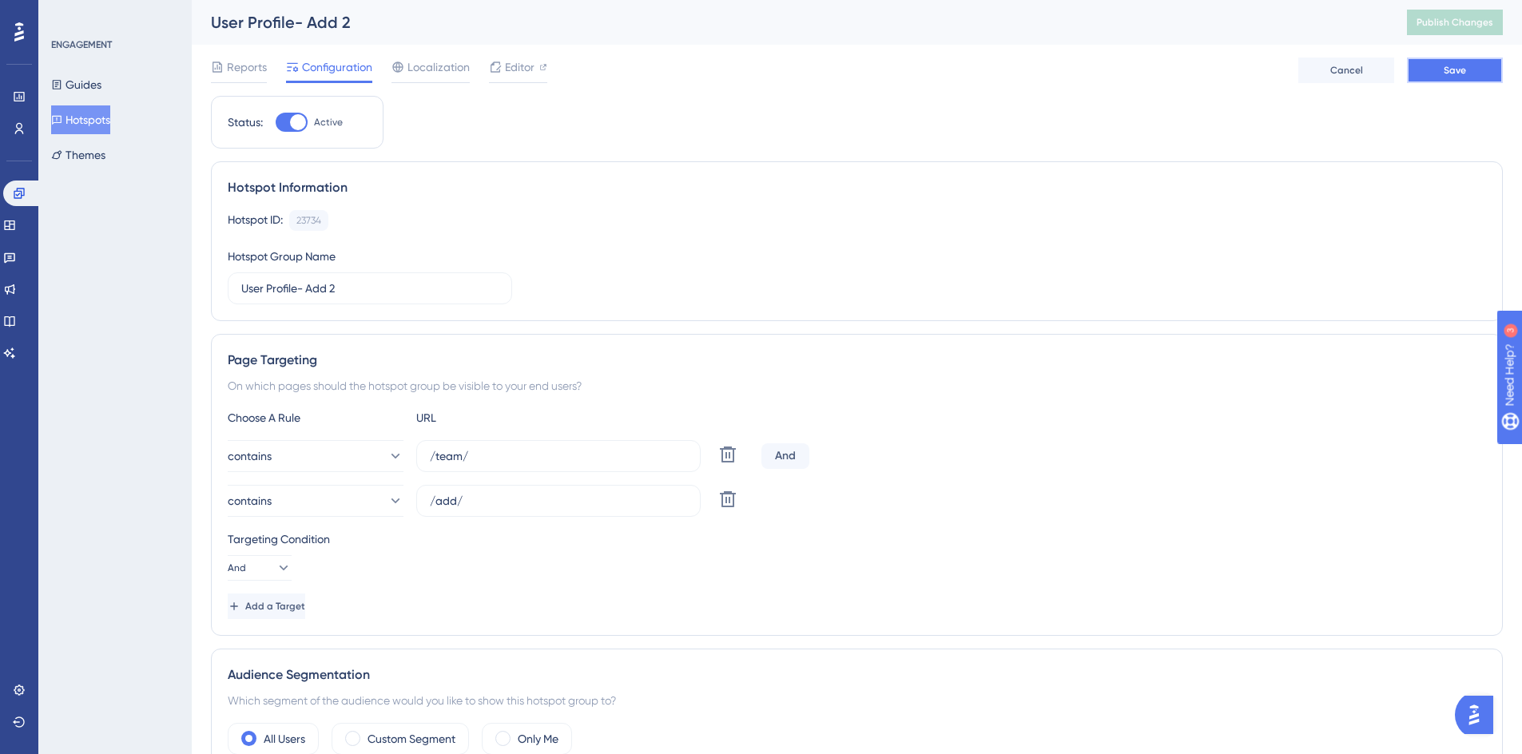
click at [1443, 69] on span "Save" at bounding box center [1454, 70] width 22 height 13
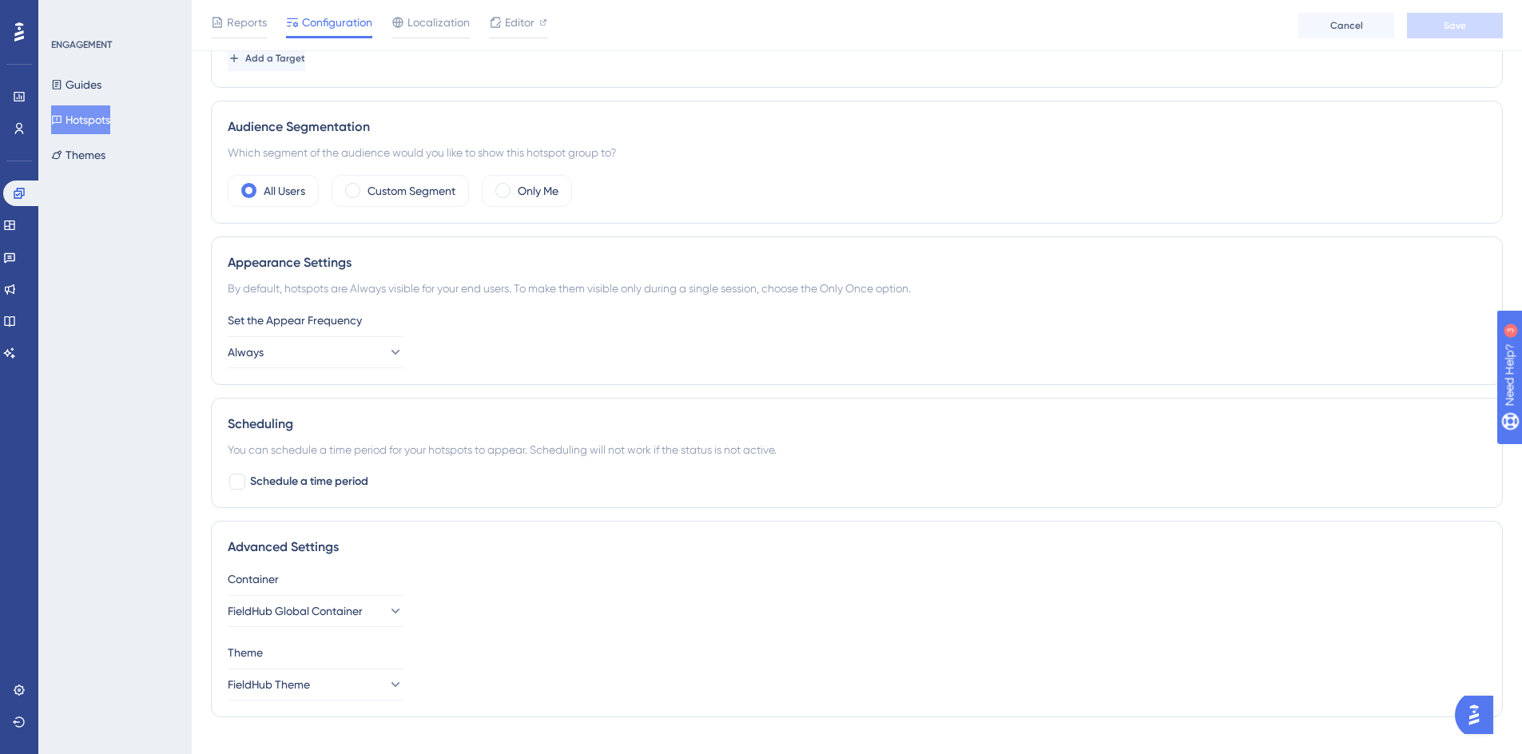
scroll to position [581, 0]
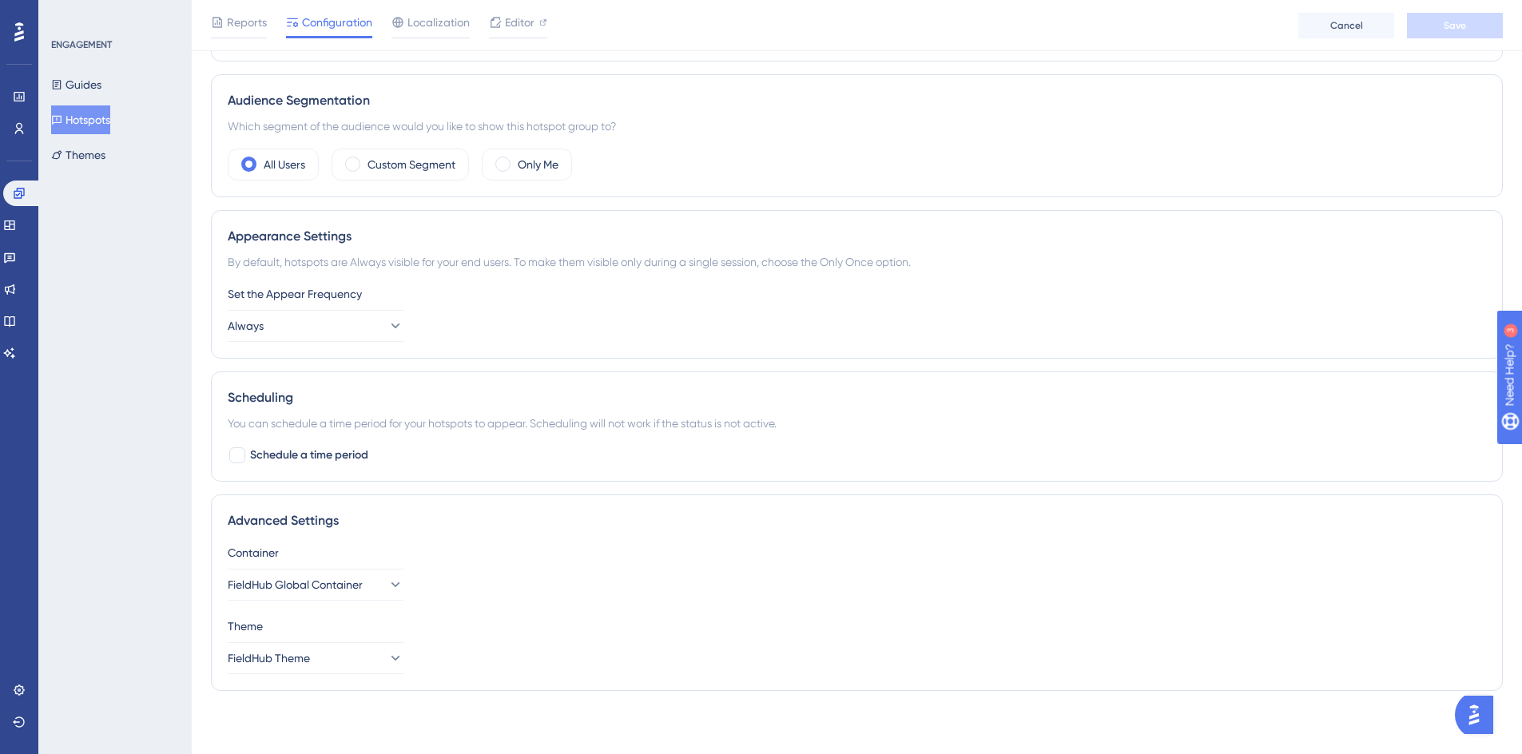
click at [1318, 138] on div "Audience Segmentation Which segment of the audience would you like to show this…" at bounding box center [857, 135] width 1292 height 123
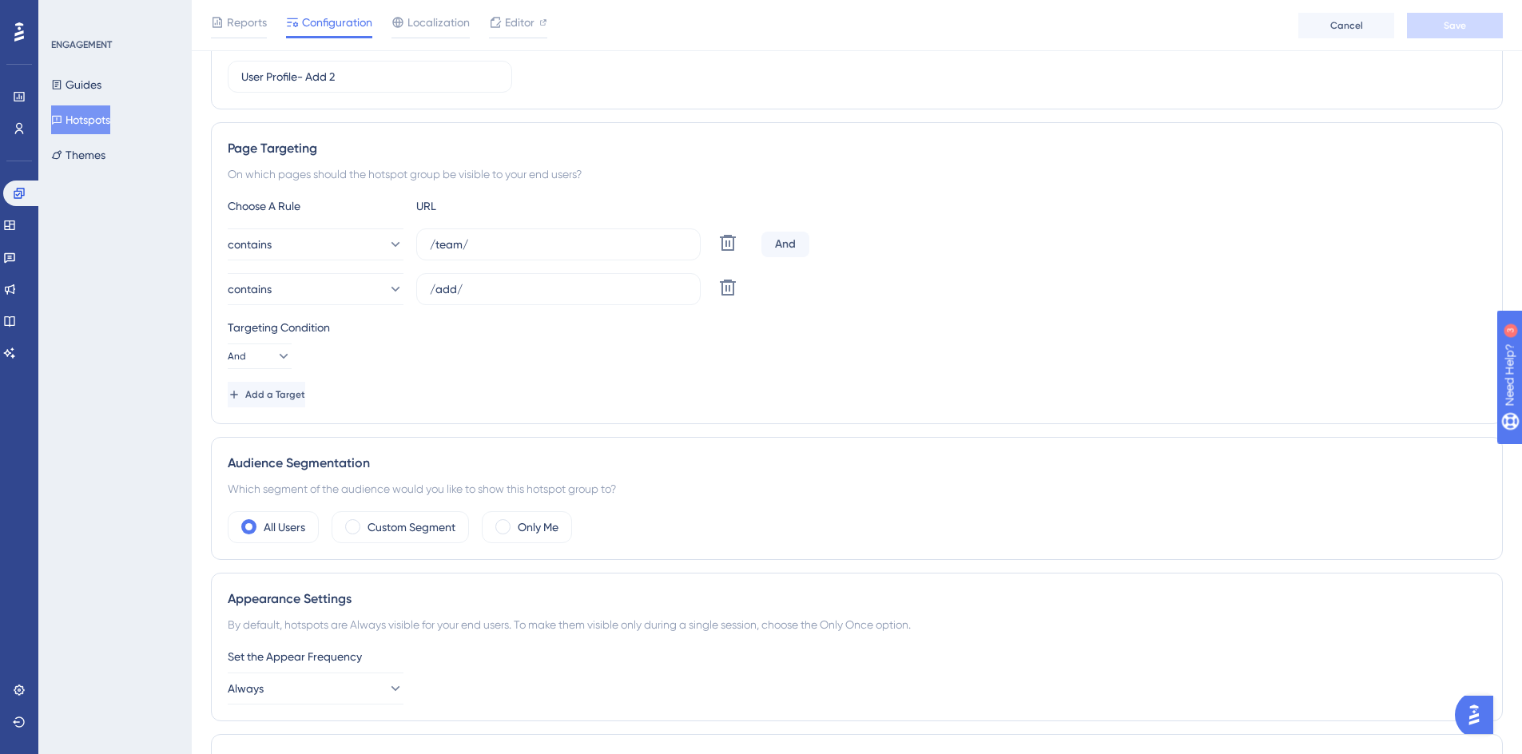
scroll to position [0, 0]
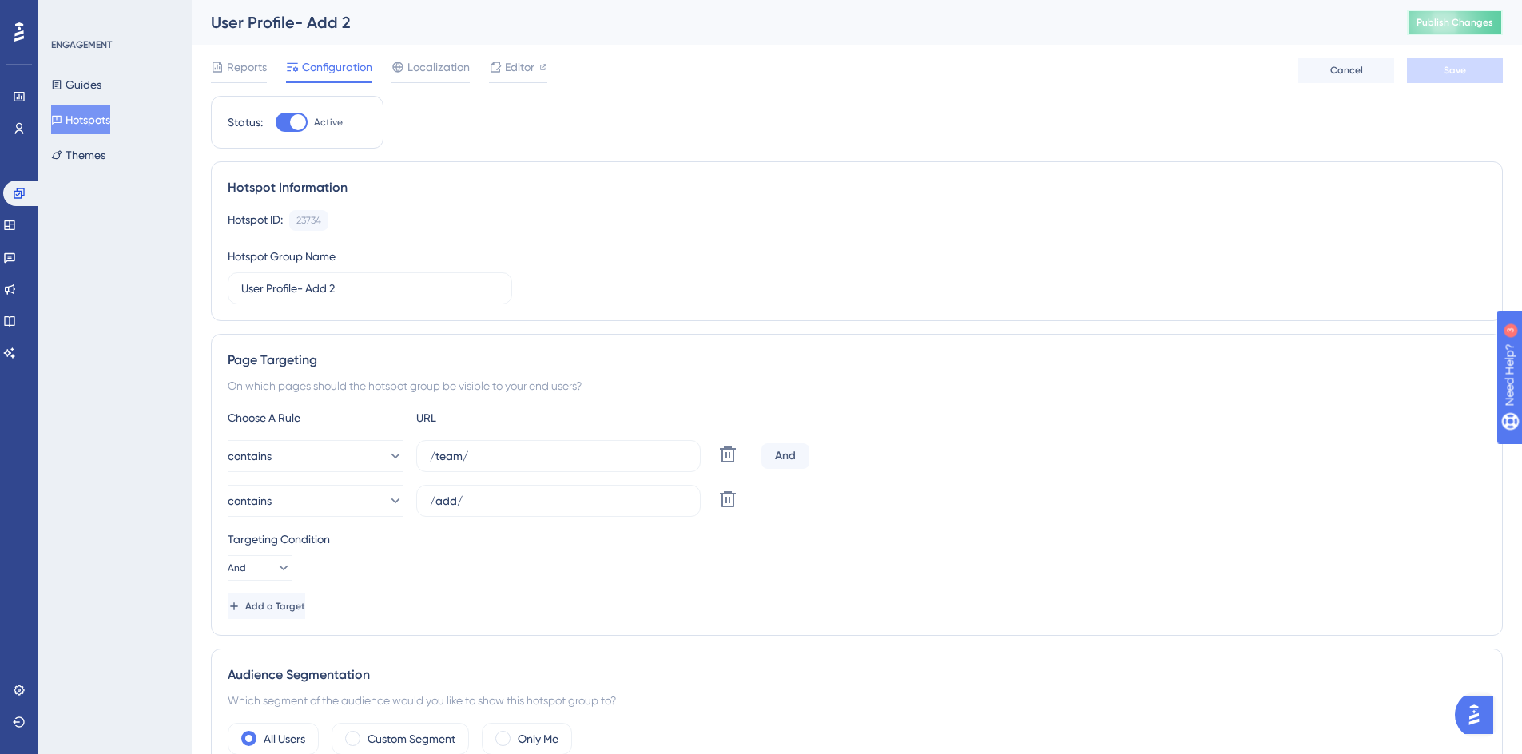
click at [1451, 24] on span "Publish Changes" at bounding box center [1454, 22] width 77 height 13
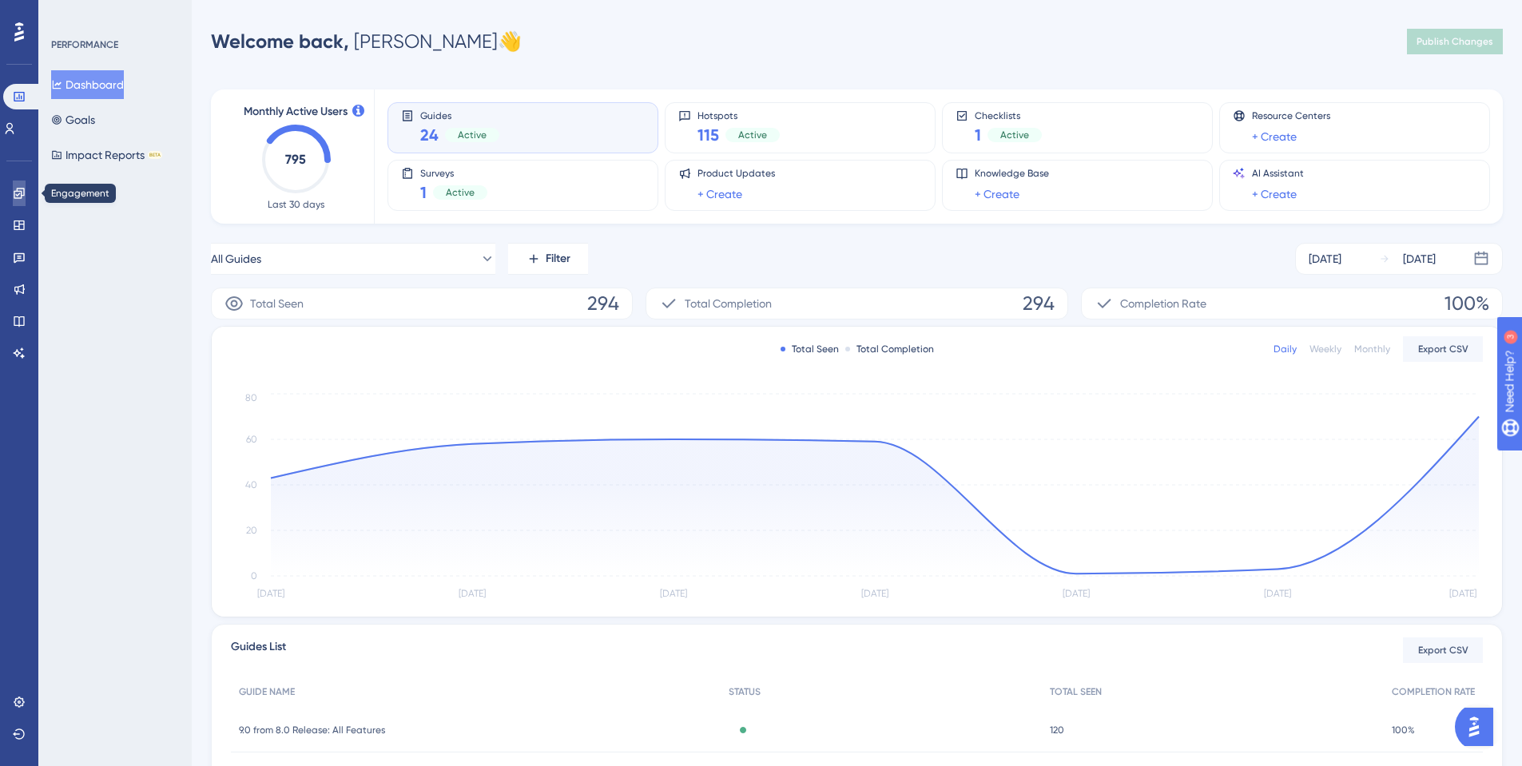
click at [14, 185] on link at bounding box center [19, 194] width 13 height 26
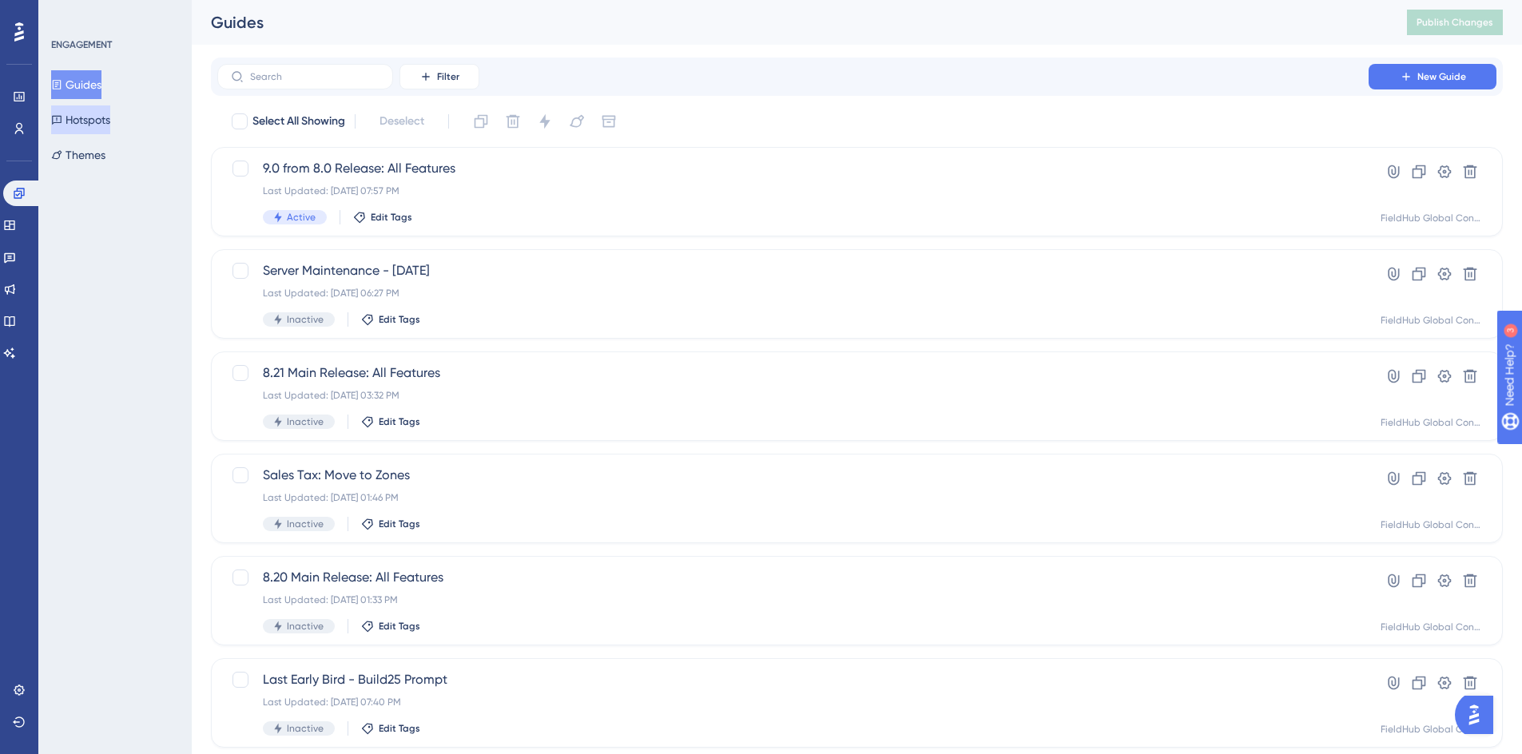
click at [110, 118] on button "Hotspots" at bounding box center [80, 119] width 59 height 29
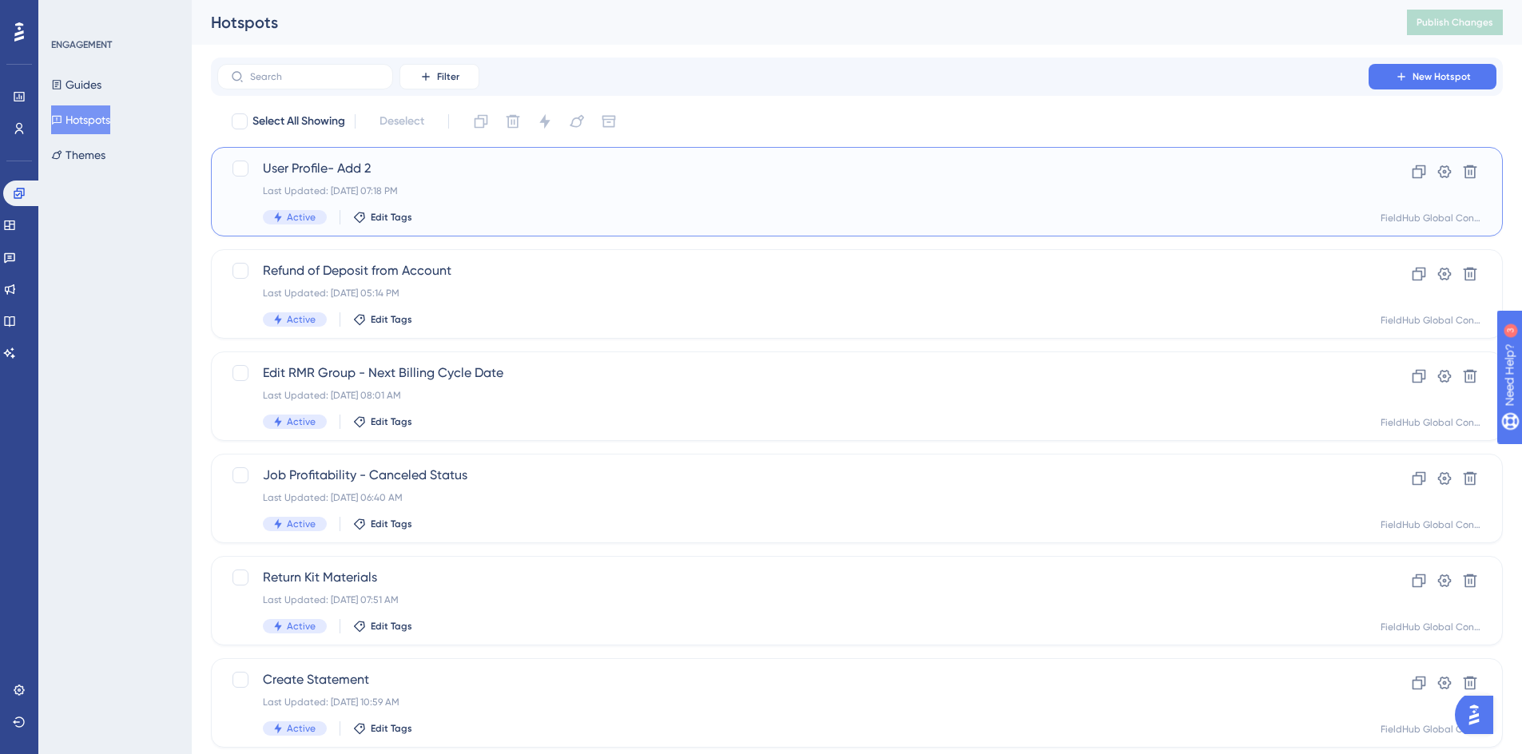
click at [868, 170] on span "User Profile- Add 2" at bounding box center [793, 168] width 1060 height 19
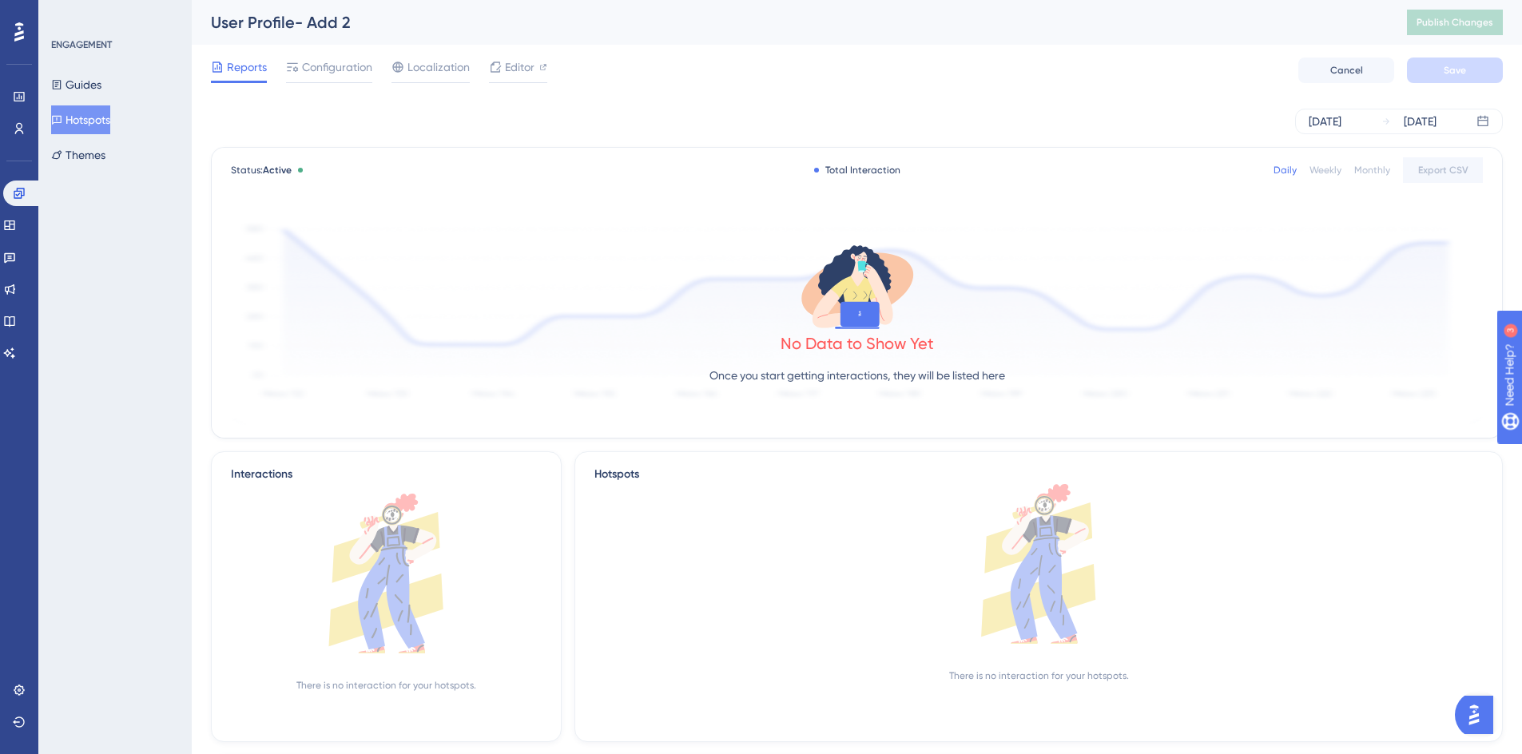
click at [1473, 703] on img "Open AI Assistant Launcher" at bounding box center [1473, 714] width 29 height 29
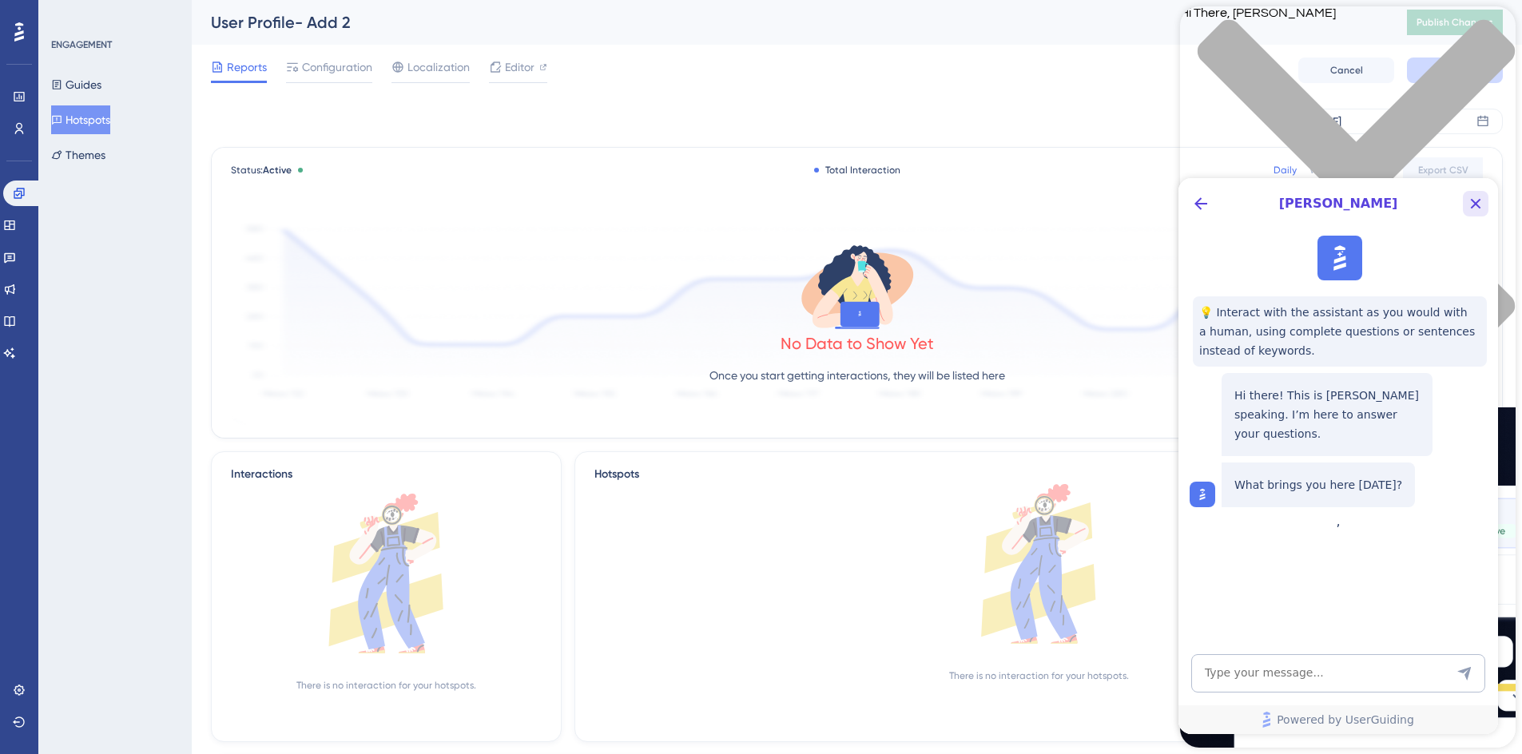
click at [1477, 207] on icon "Close Button" at bounding box center [1475, 203] width 19 height 19
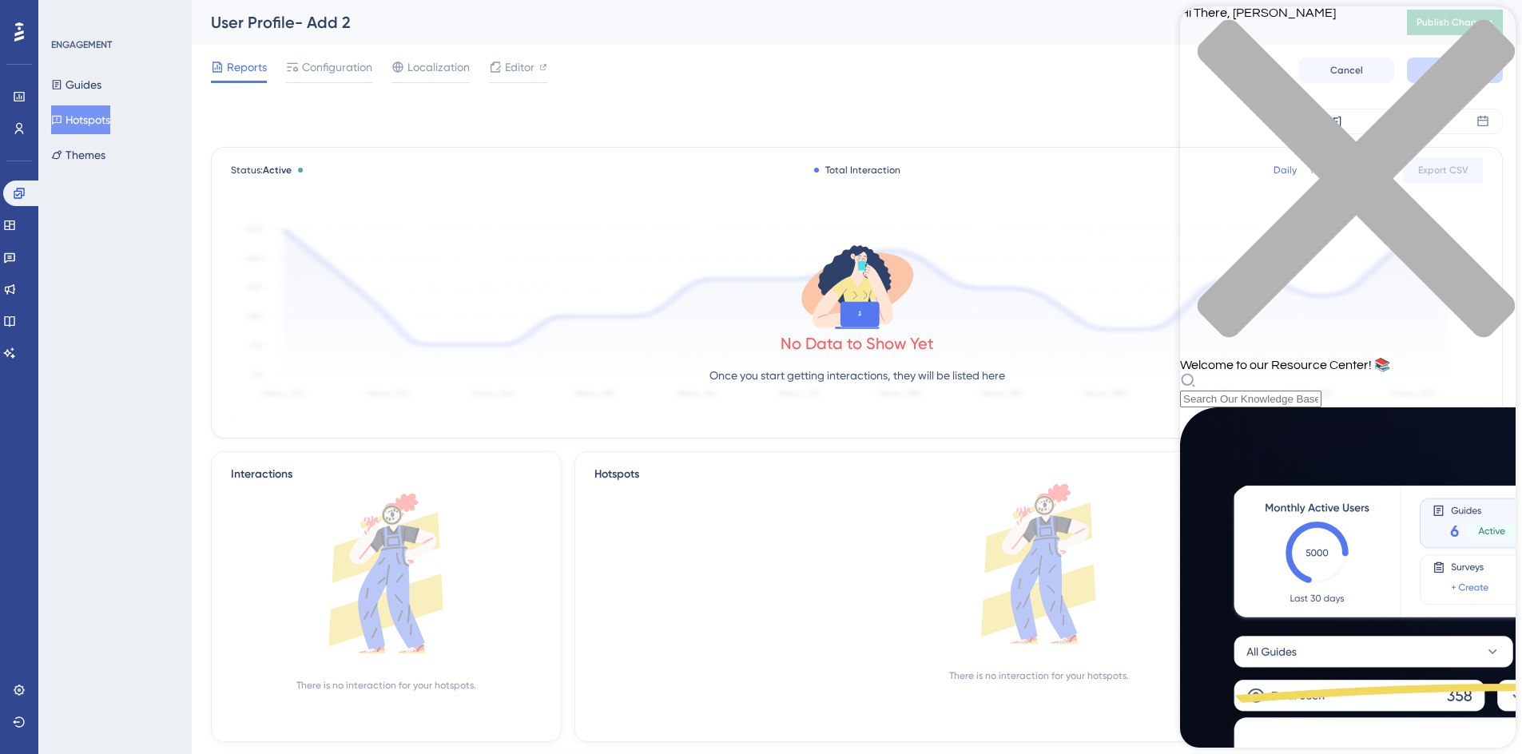
click at [1484, 28] on icon "close resource center" at bounding box center [1347, 186] width 335 height 335
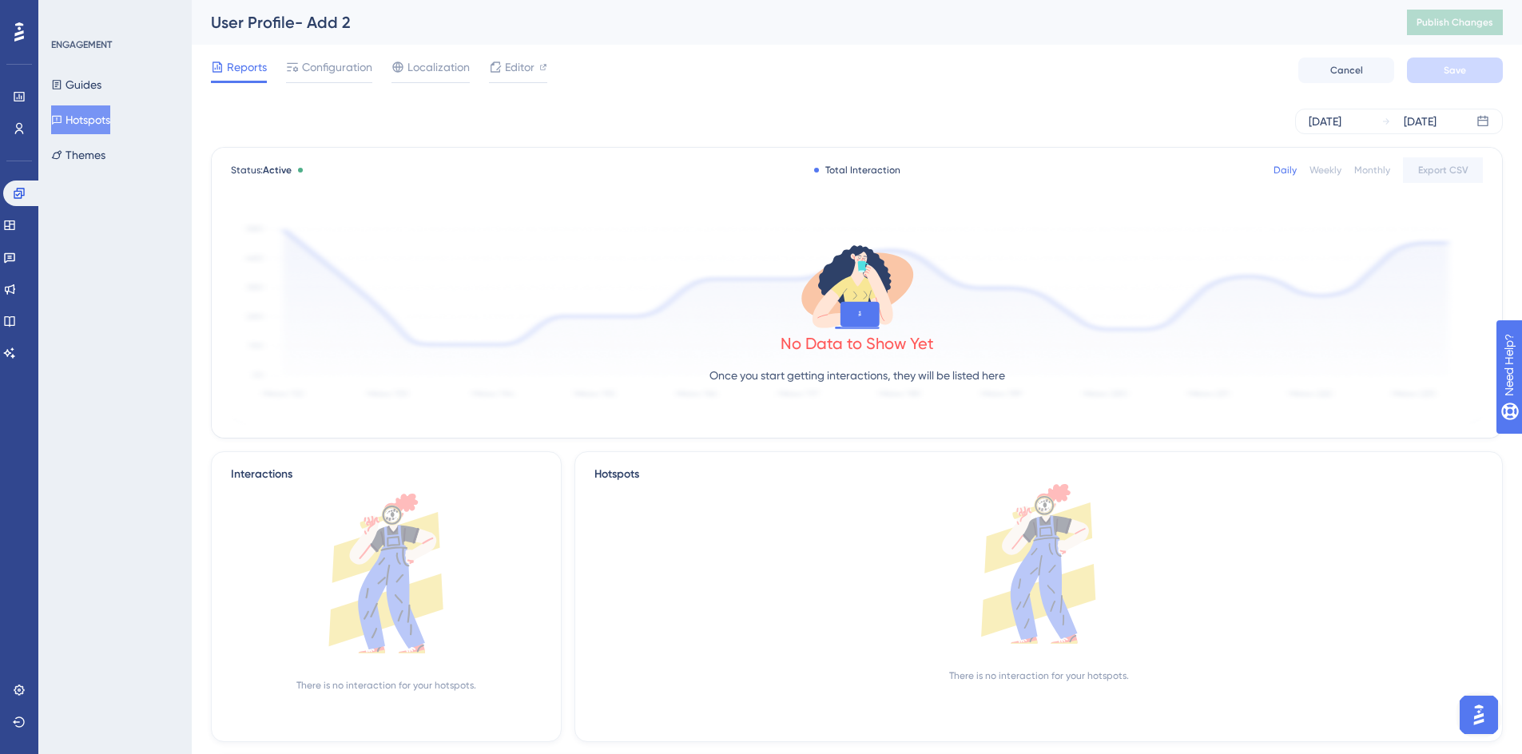
click at [1478, 710] on img "Open AI Assistant Launcher" at bounding box center [1478, 714] width 29 height 29
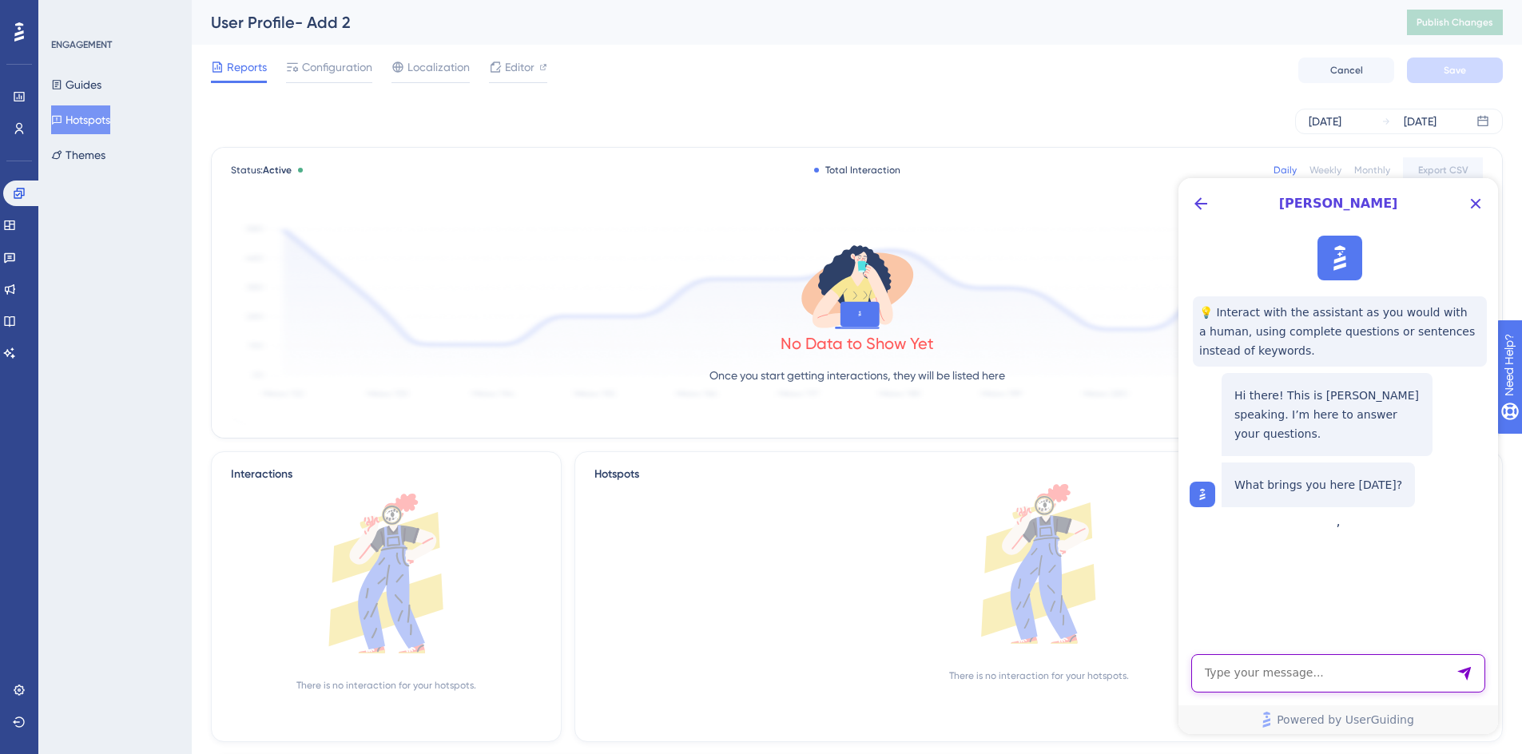
click at [1311, 676] on textarea "AI Assistant Text Input" at bounding box center [1338, 673] width 294 height 38
paste textarea "[URL][DOMAIN_NAME]"
type textarea "Please help with troubleshooting this issue: [URL][DOMAIN_NAME]"
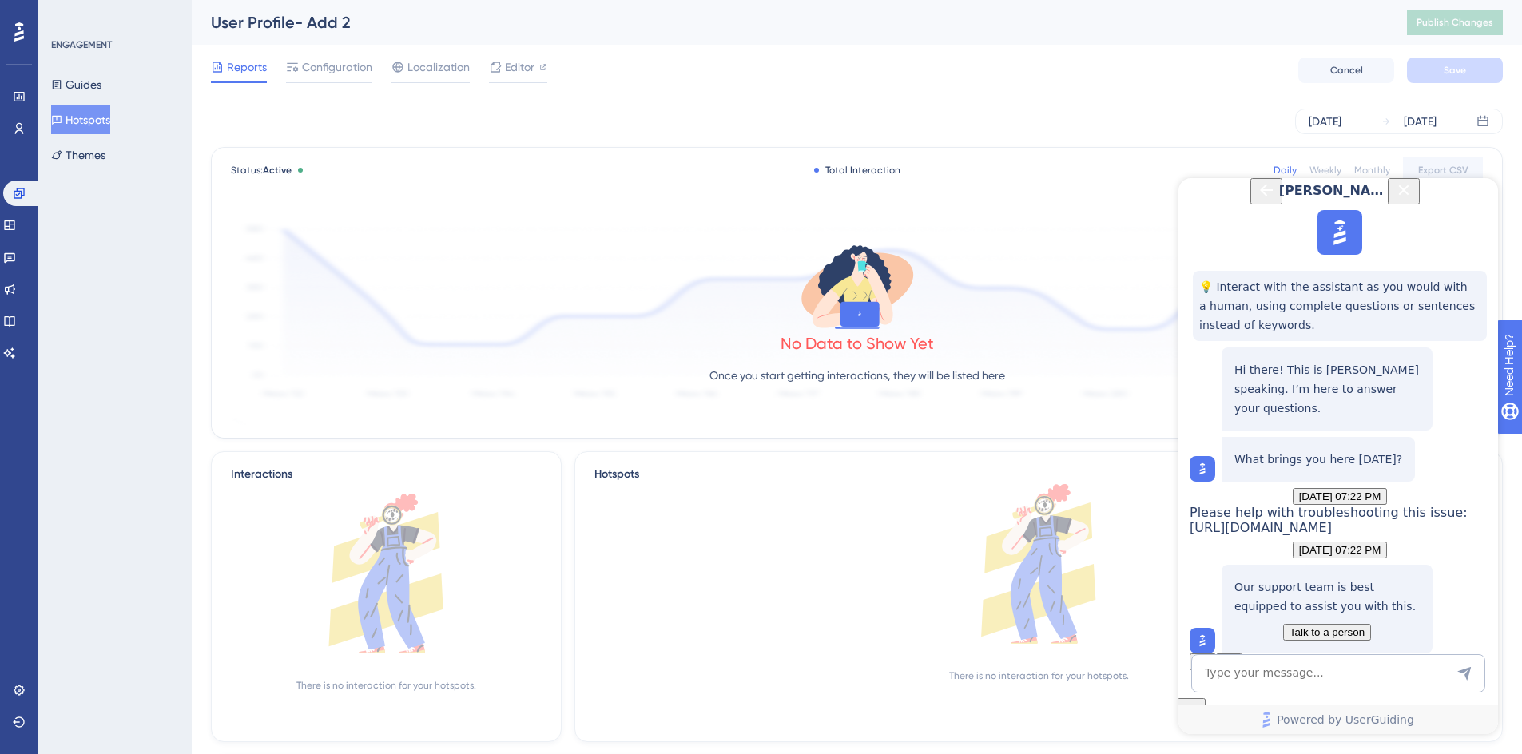
scroll to position [200, 0]
click at [1339, 626] on span "Talk to a person" at bounding box center [1326, 632] width 75 height 12
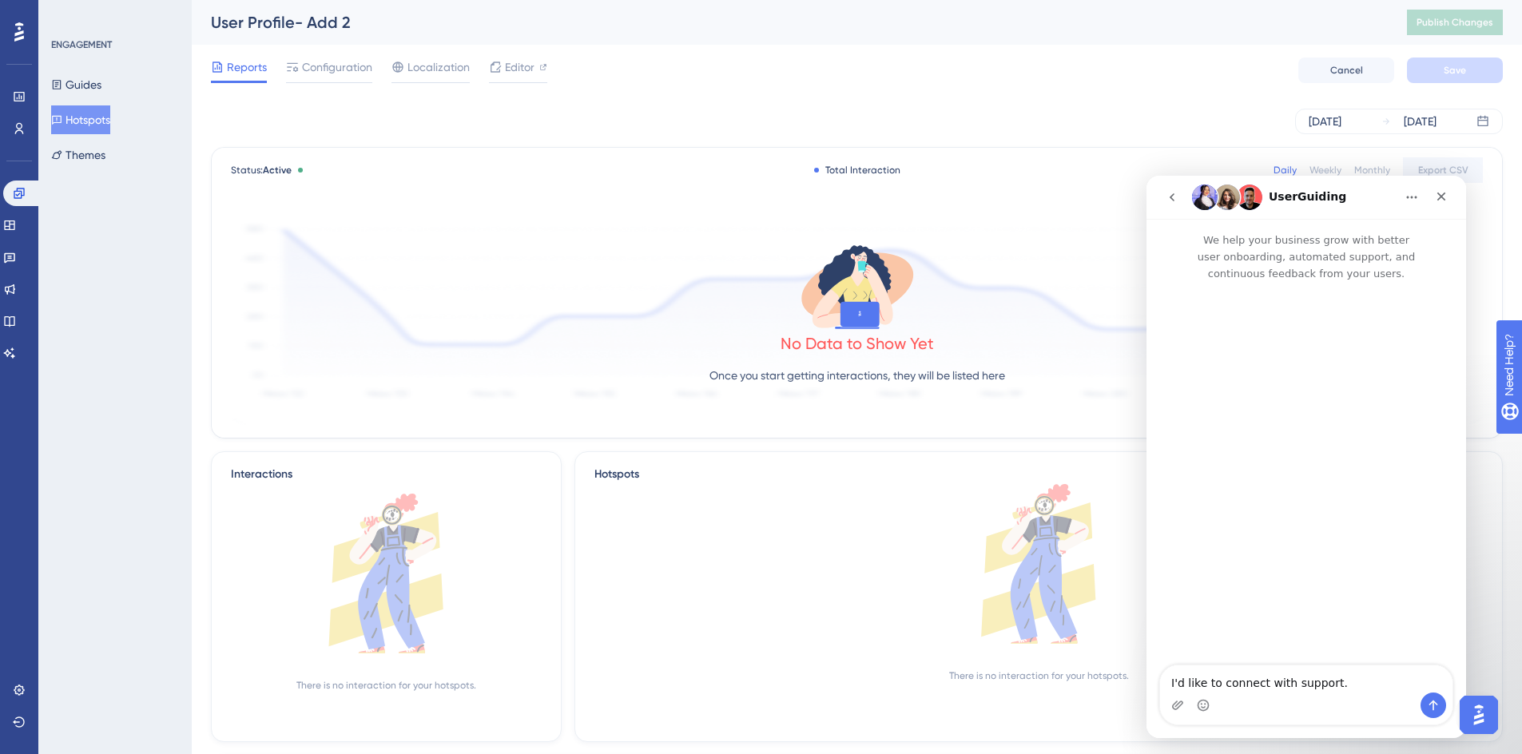
scroll to position [0, 0]
click at [1429, 708] on icon "Send a message…" at bounding box center [1433, 705] width 13 height 13
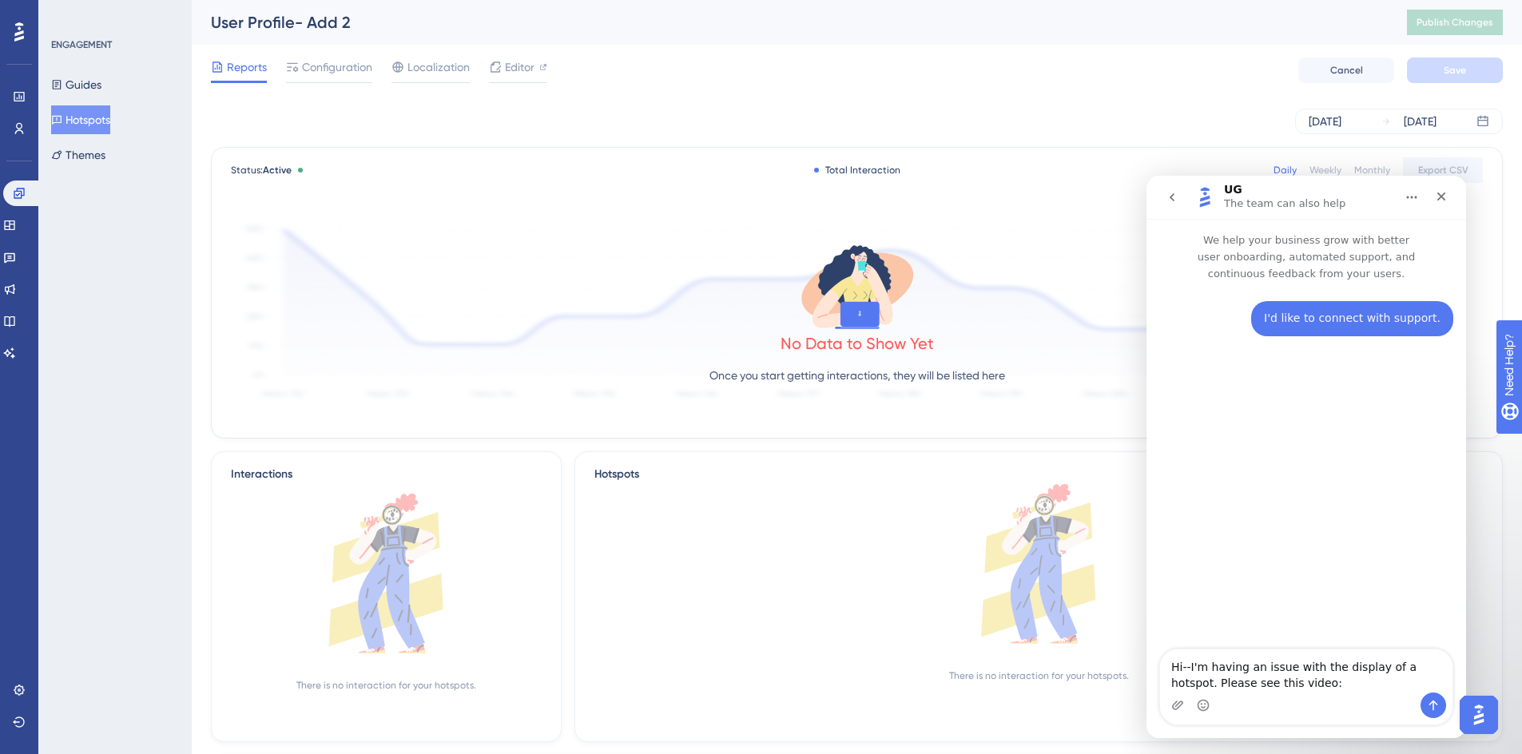
type textarea "Hi--I'm having an issue with the display of a hotspot. Please see this video: […"
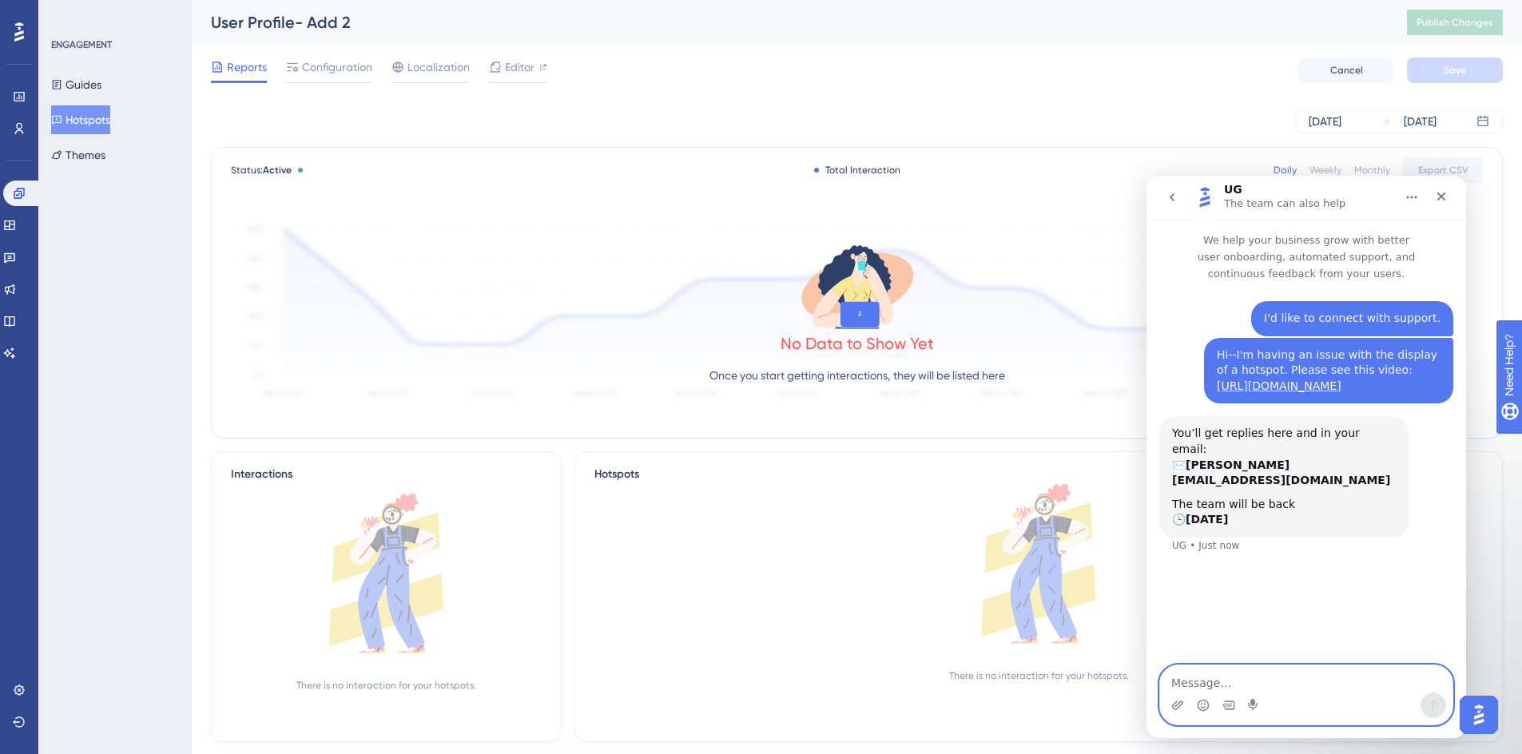
click at [1236, 679] on textarea "Message…" at bounding box center [1306, 678] width 292 height 27
paste textarea "[URL][DOMAIN_NAME]"
type textarea "This is the hotspot: [URL][DOMAIN_NAME]"
